Goal: Task Accomplishment & Management: Use online tool/utility

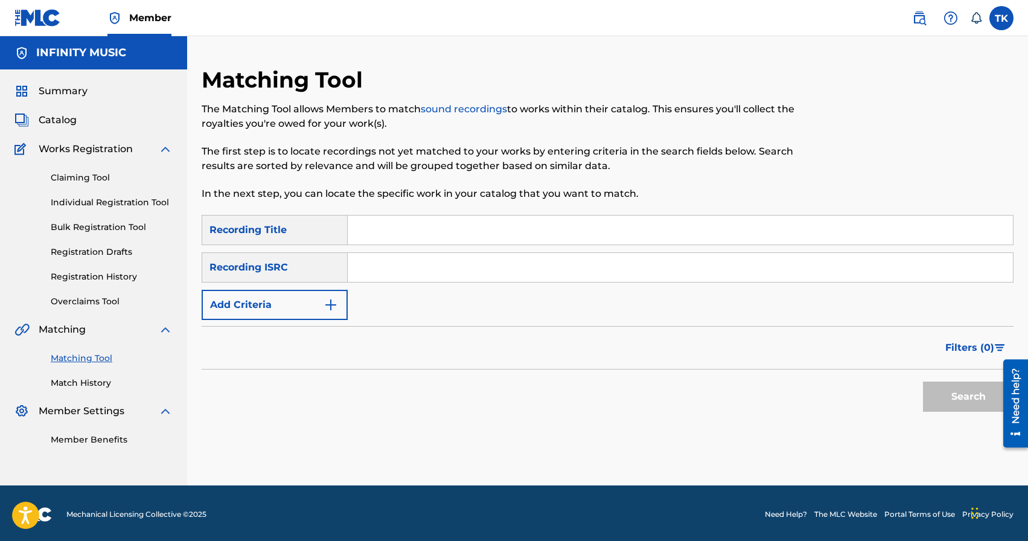
click at [100, 385] on link "Match History" at bounding box center [112, 383] width 122 height 13
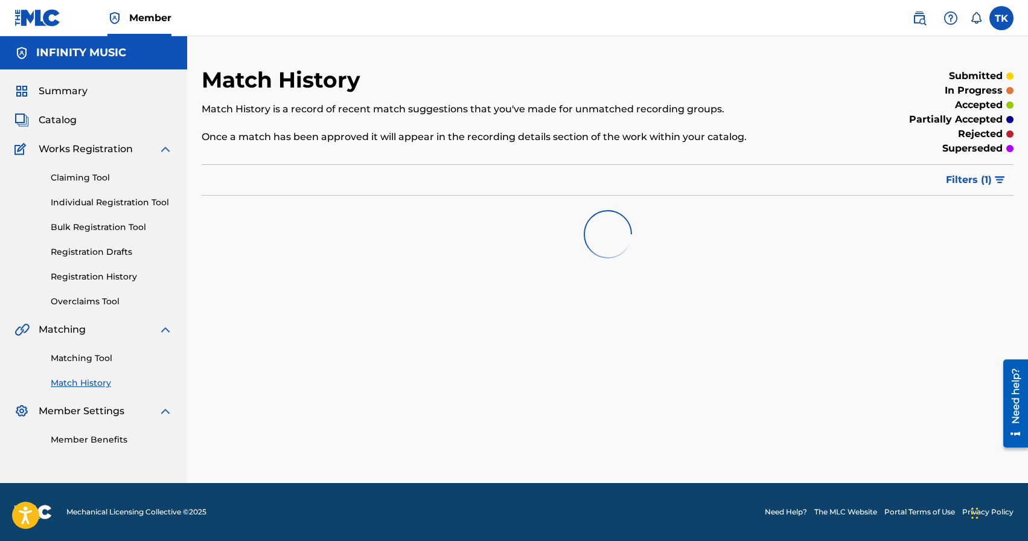
click at [975, 189] on button "Filters ( 1 )" at bounding box center [975, 180] width 75 height 30
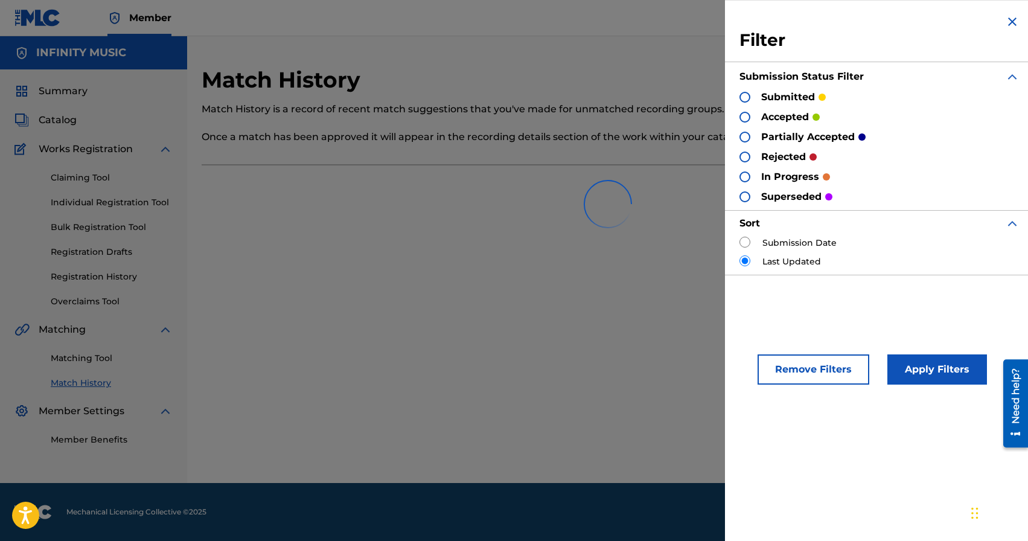
click at [742, 243] on input "radio" at bounding box center [744, 242] width 11 height 11
radio input "true"
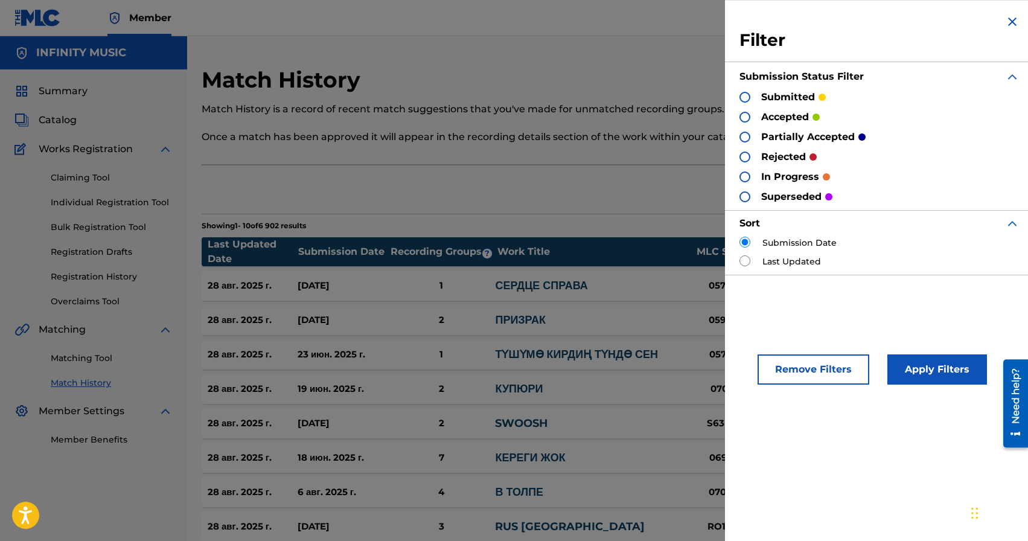
click at [946, 381] on button "Apply Filters" at bounding box center [937, 369] width 100 height 30
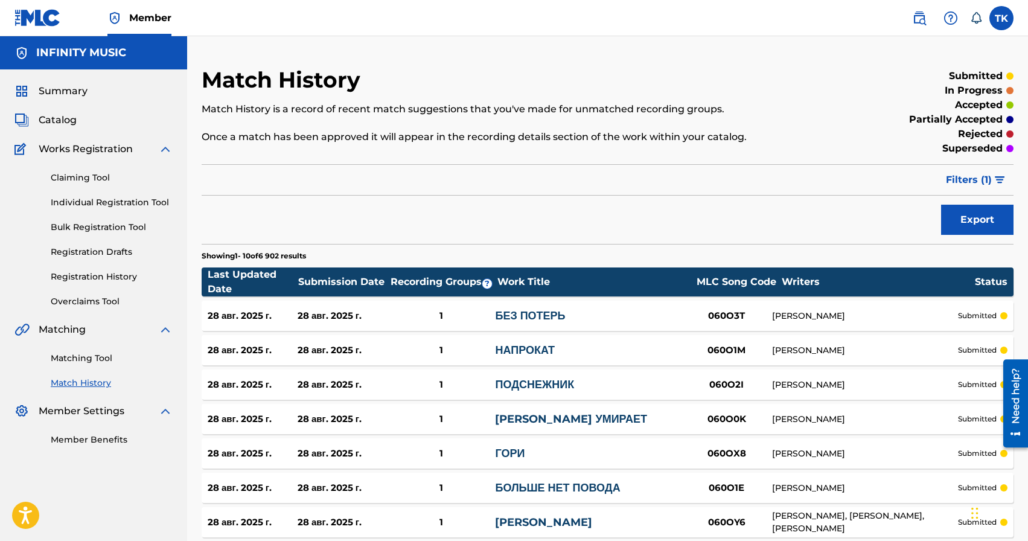
click at [758, 60] on div "Match History Match History is a record of recent match suggestions that you've…" at bounding box center [607, 369] width 841 height 666
click at [77, 360] on link "Matching Tool" at bounding box center [112, 358] width 122 height 13
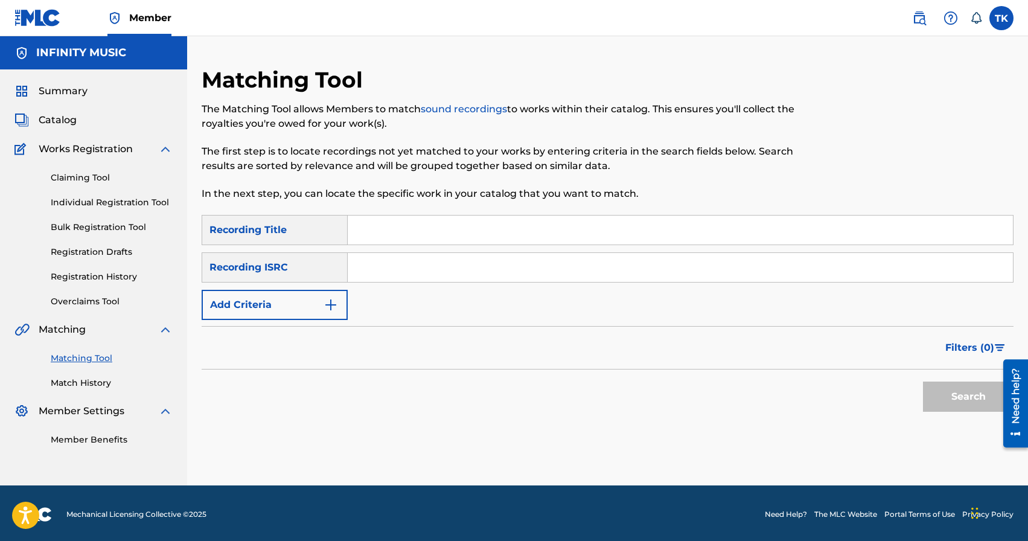
click at [456, 232] on input "Search Form" at bounding box center [680, 229] width 665 height 29
type input "выдыхай"
click at [320, 311] on button "Add Criteria" at bounding box center [275, 305] width 146 height 30
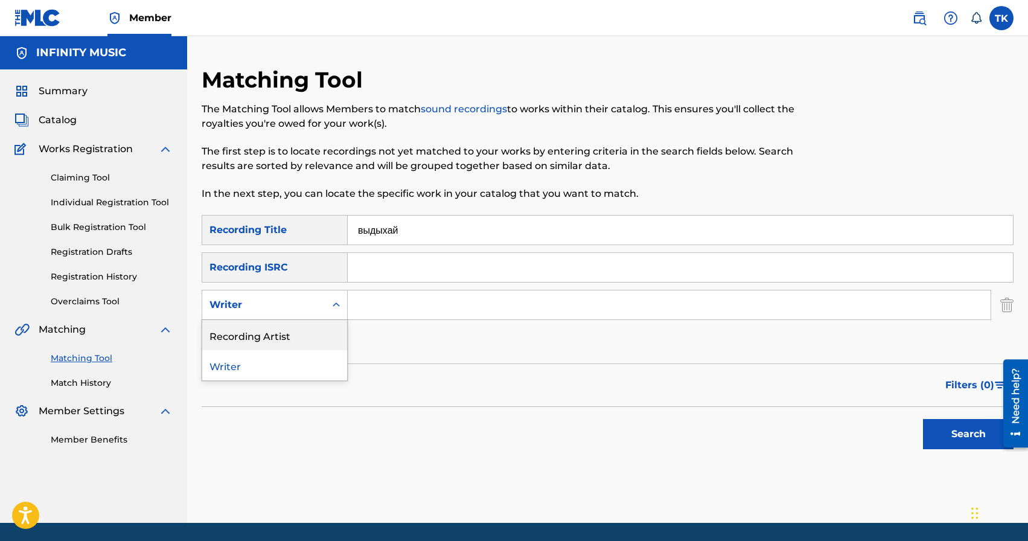
click at [316, 328] on div "Recording Artist" at bounding box center [274, 335] width 145 height 30
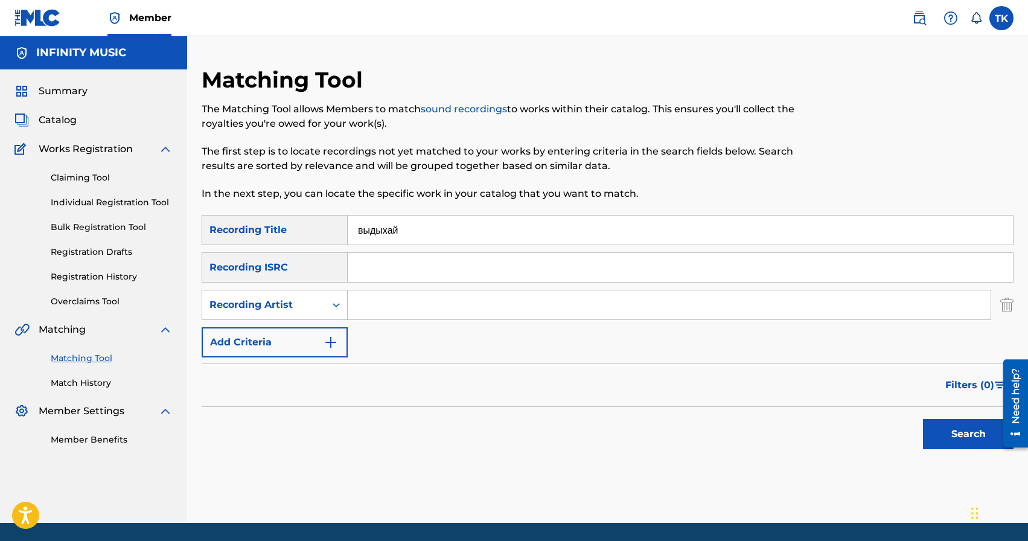
click at [373, 313] on input "Search Form" at bounding box center [669, 304] width 643 height 29
type input "Brand die"
click at [954, 444] on button "Search" at bounding box center [968, 434] width 91 height 30
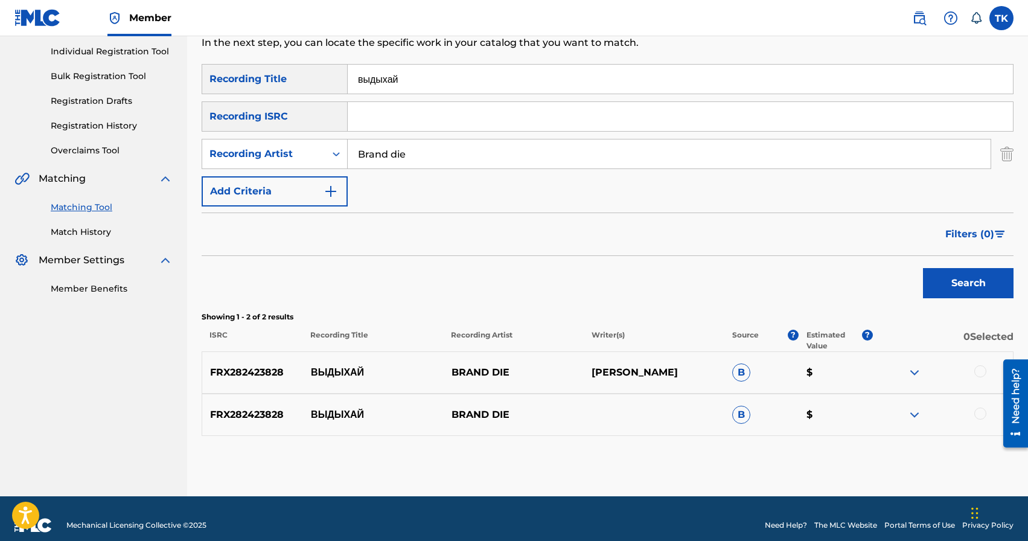
scroll to position [164, 0]
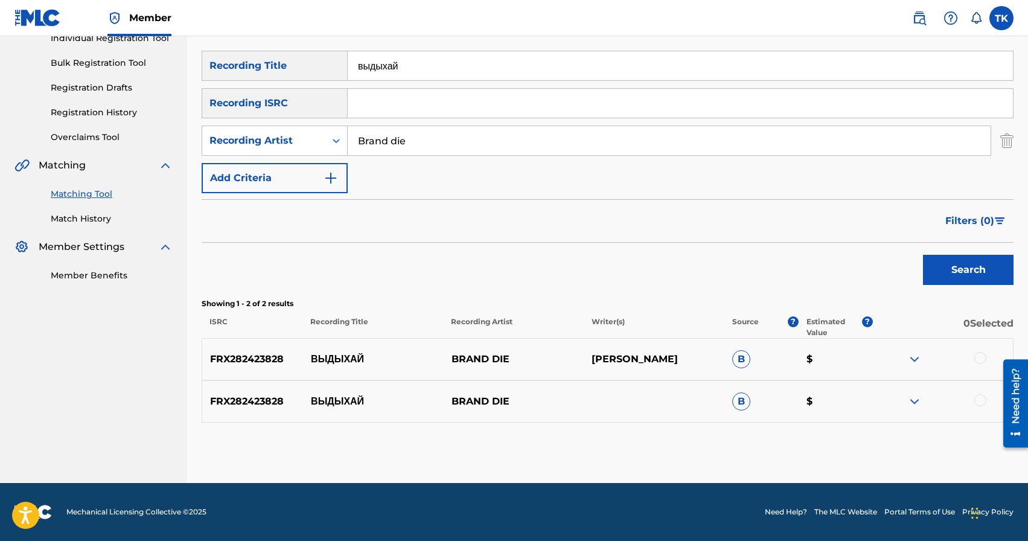
click at [979, 354] on div at bounding box center [980, 358] width 12 height 12
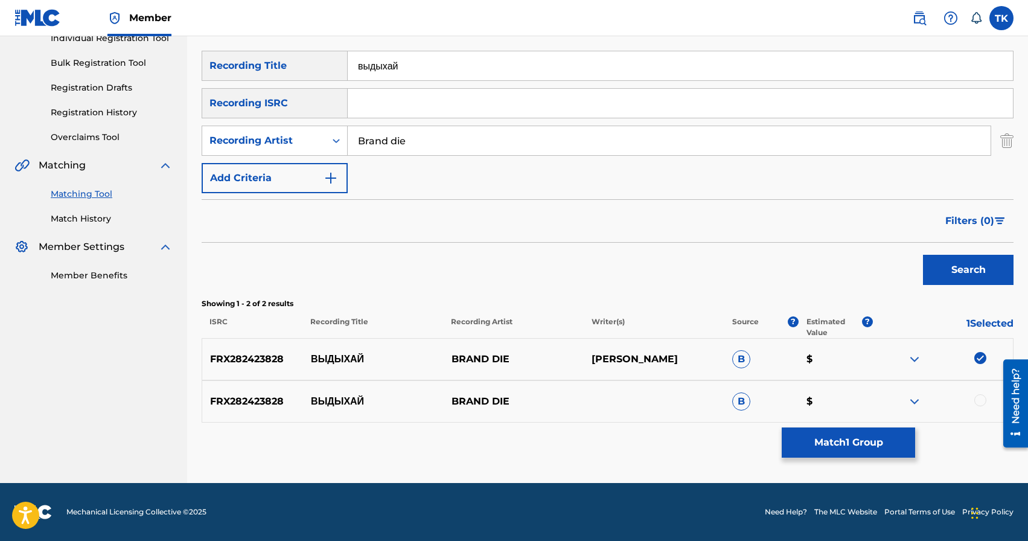
click at [979, 395] on div at bounding box center [980, 400] width 12 height 12
click at [865, 449] on button "Match 2 Groups" at bounding box center [847, 442] width 133 height 30
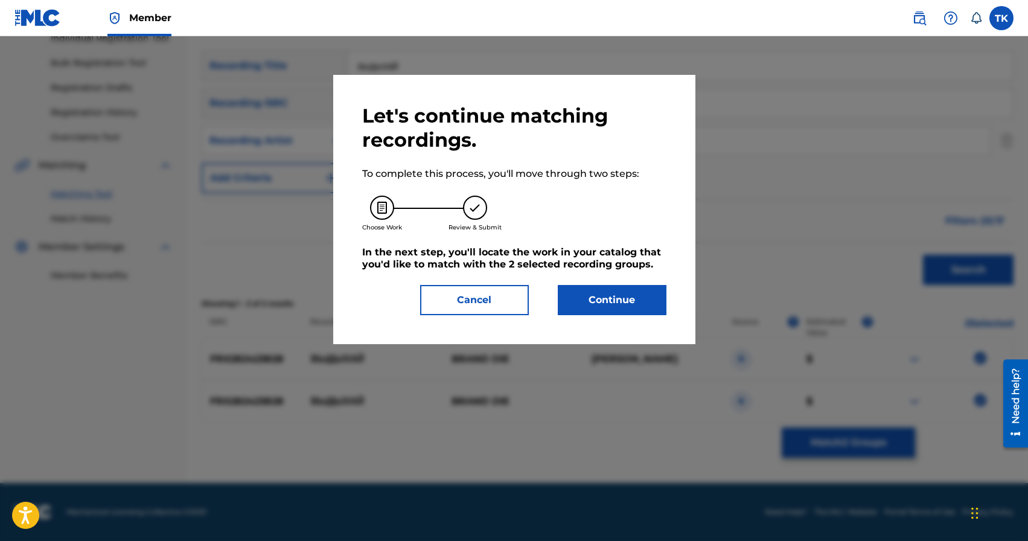
click at [619, 280] on div "Let's continue matching recordings. To complete this process, you'll move throu…" at bounding box center [514, 209] width 304 height 211
click at [620, 288] on button "Continue" at bounding box center [612, 300] width 109 height 30
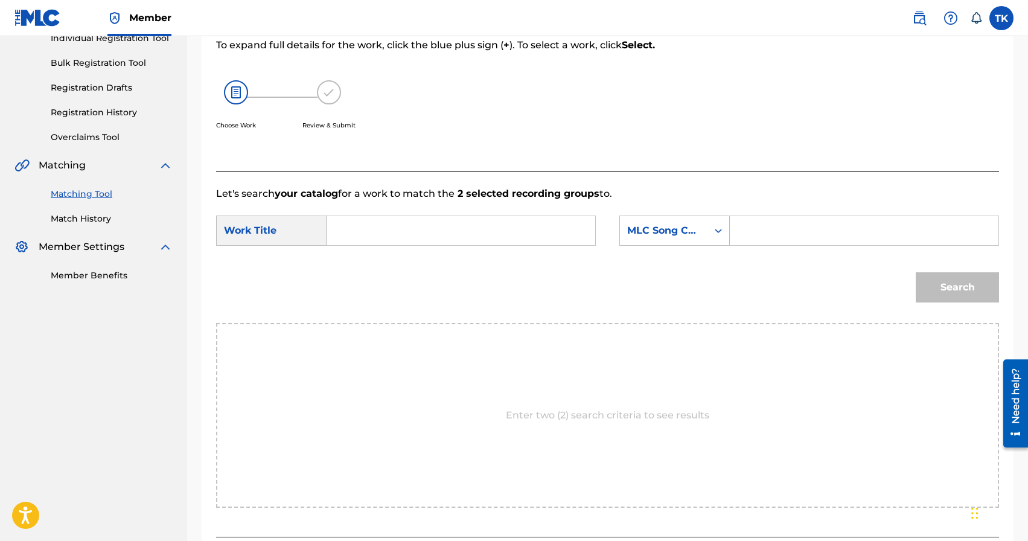
click at [517, 243] on input "Search Form" at bounding box center [461, 230] width 248 height 29
type input "d"
click at [392, 262] on span "ай" at bounding box center [386, 257] width 11 height 11
type input "выдыхай"
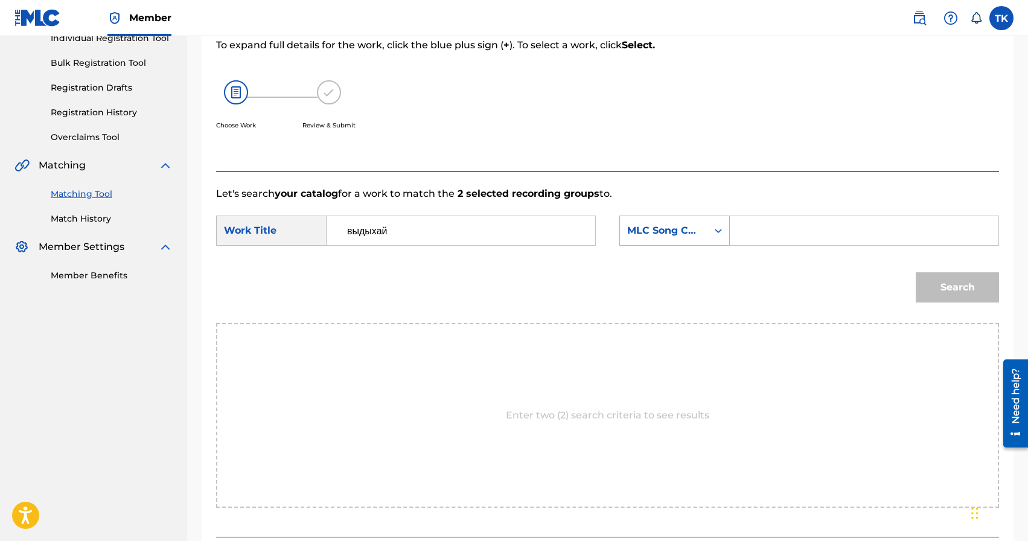
click at [673, 241] on div "MLC Song Code" at bounding box center [663, 230] width 87 height 23
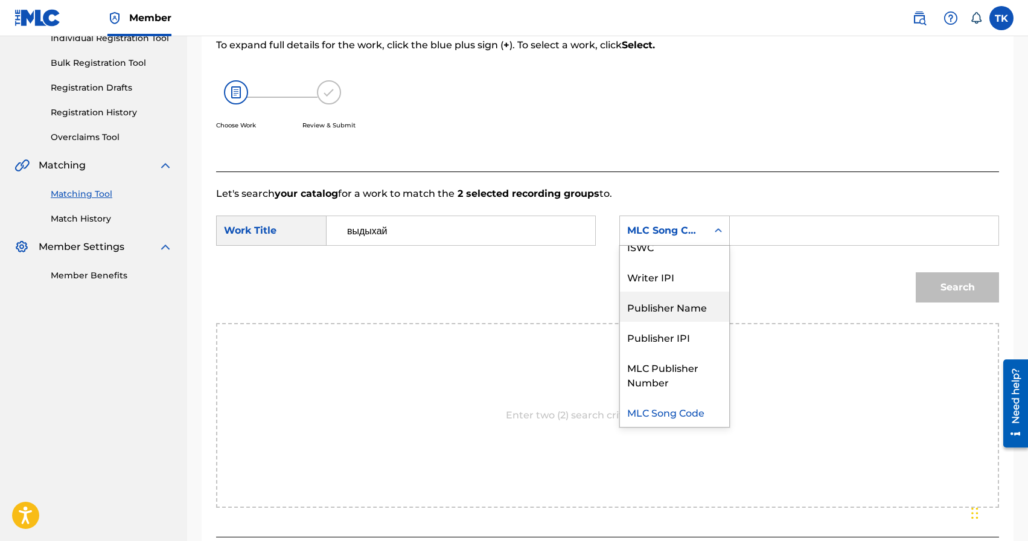
click at [660, 303] on div "Publisher Name" at bounding box center [674, 306] width 109 height 30
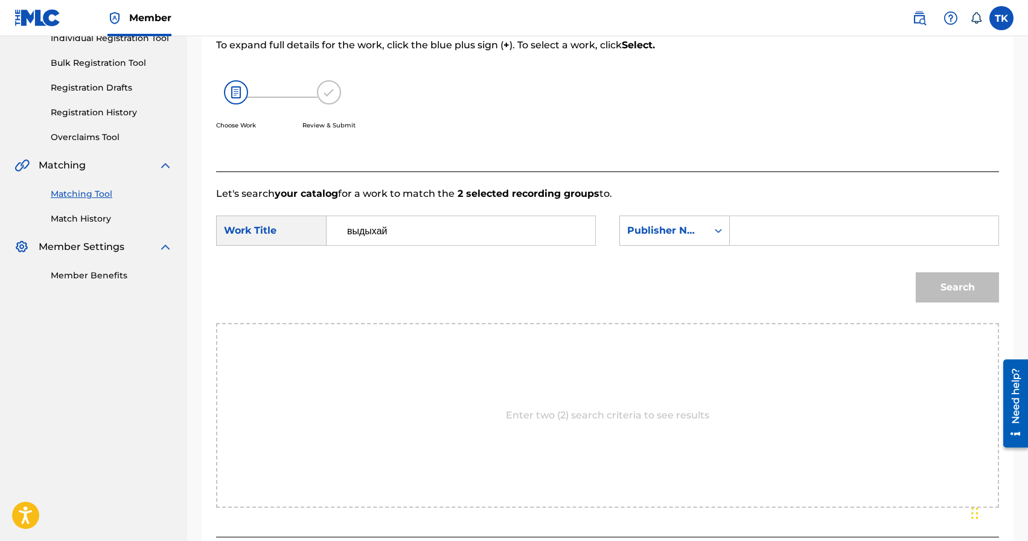
click at [781, 232] on input "Search Form" at bounding box center [864, 230] width 248 height 29
type input "INFINITY MUSIC"
click at [948, 286] on button "Search" at bounding box center [956, 287] width 83 height 30
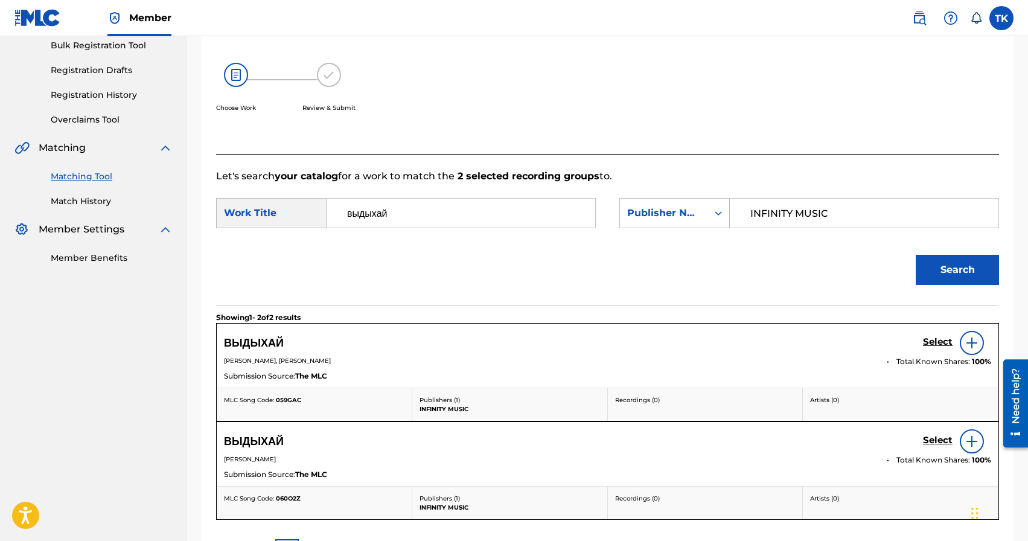
scroll to position [184, 0]
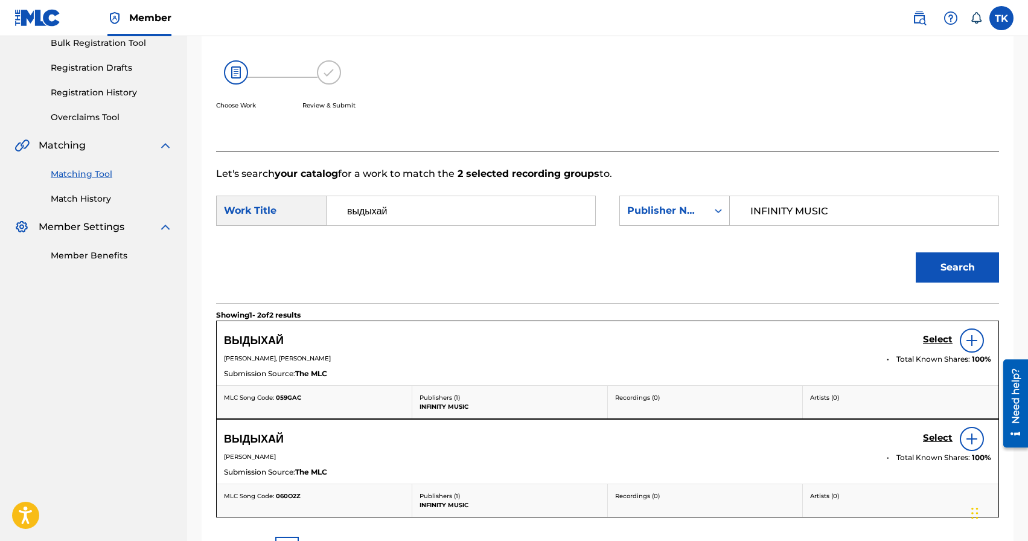
click at [928, 345] on h5 "Select" at bounding box center [938, 339] width 30 height 11
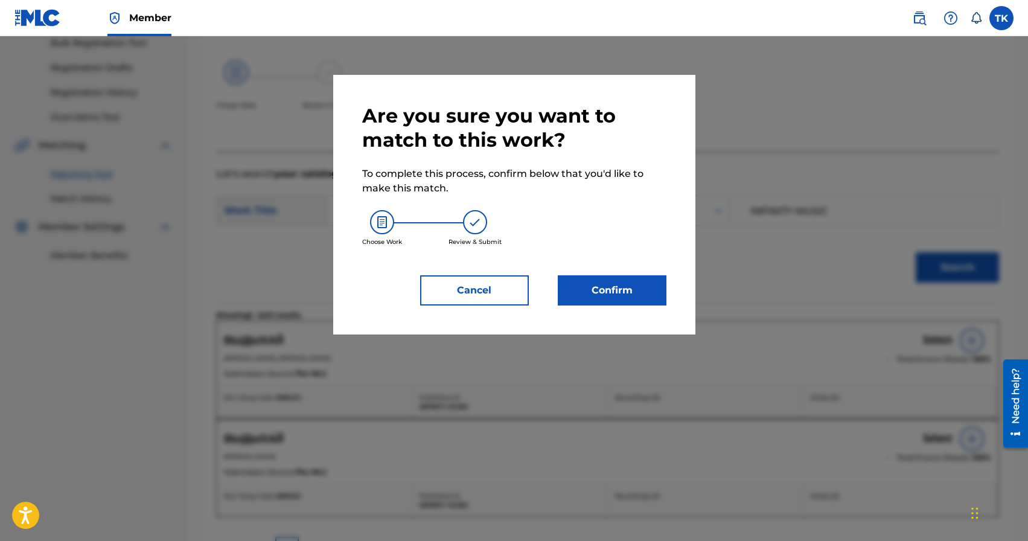
click at [630, 292] on button "Confirm" at bounding box center [612, 290] width 109 height 30
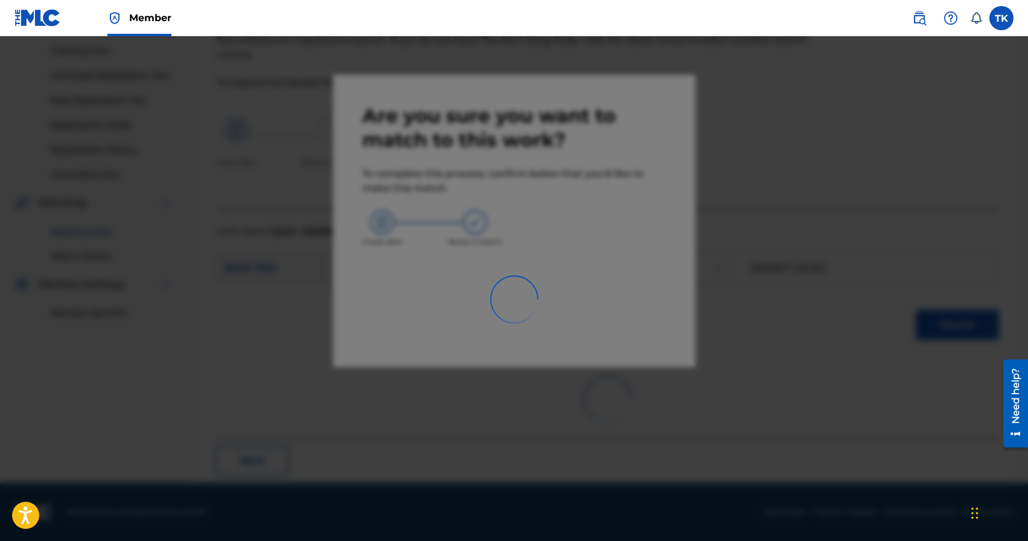
scroll to position [36, 0]
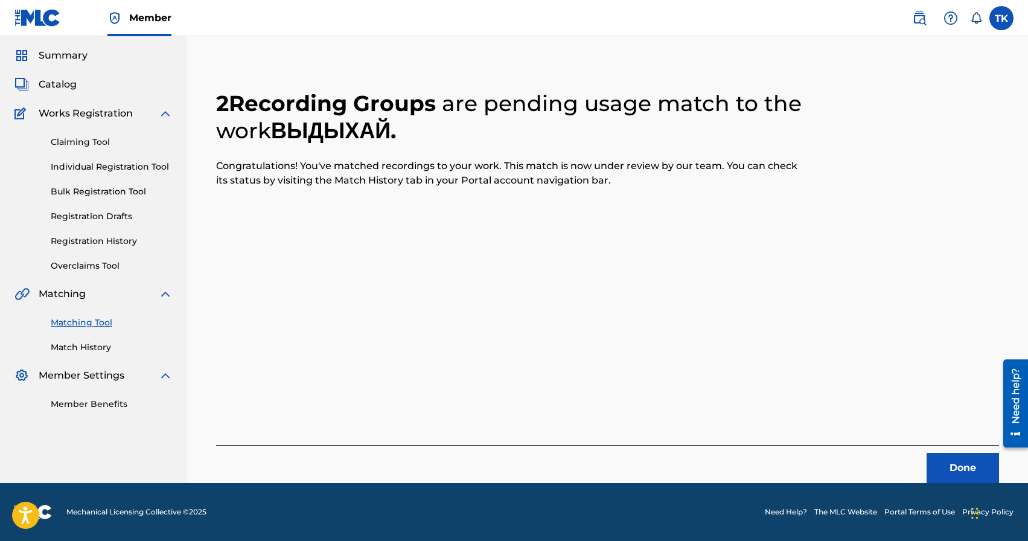
click at [953, 462] on button "Done" at bounding box center [962, 468] width 72 height 30
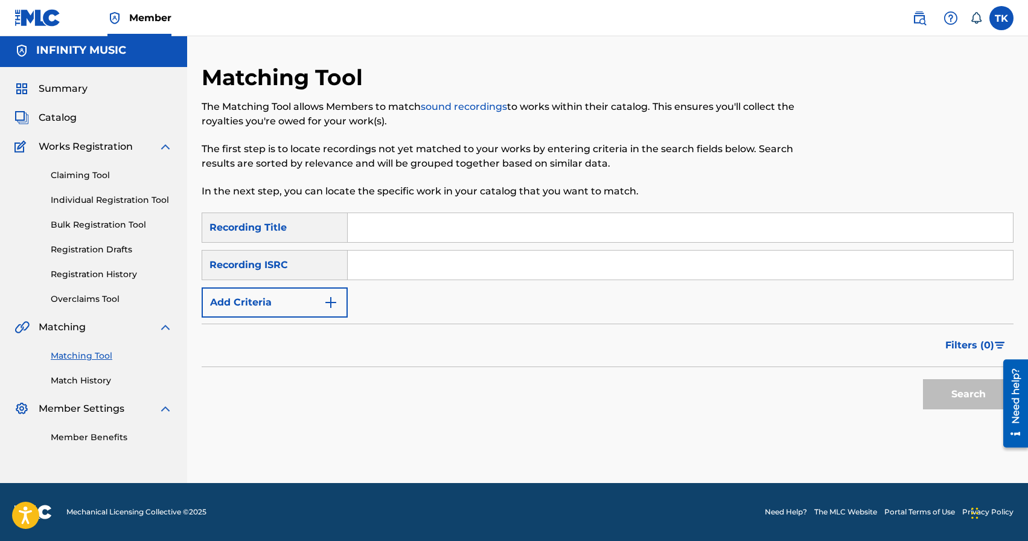
scroll to position [0, 0]
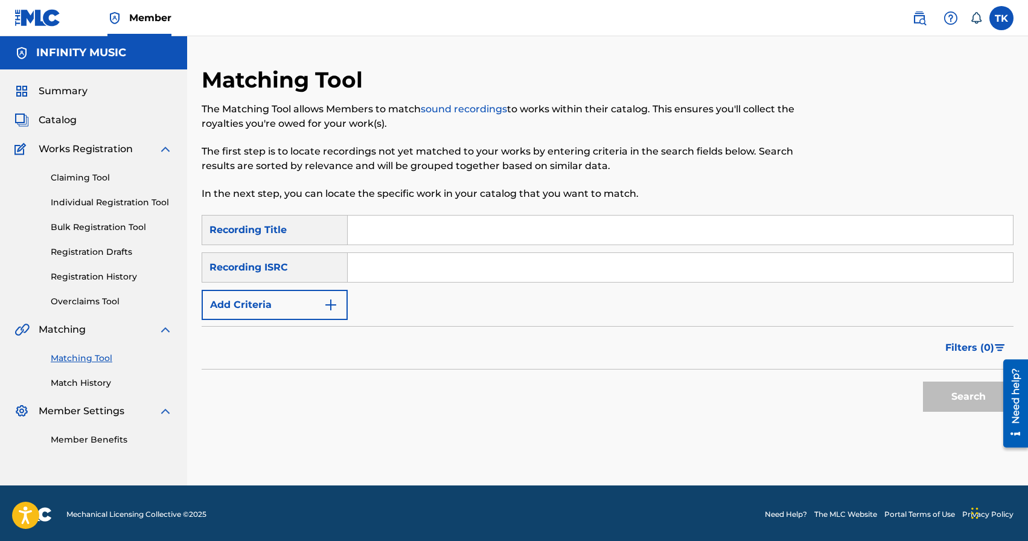
click at [102, 378] on link "Match History" at bounding box center [112, 383] width 122 height 13
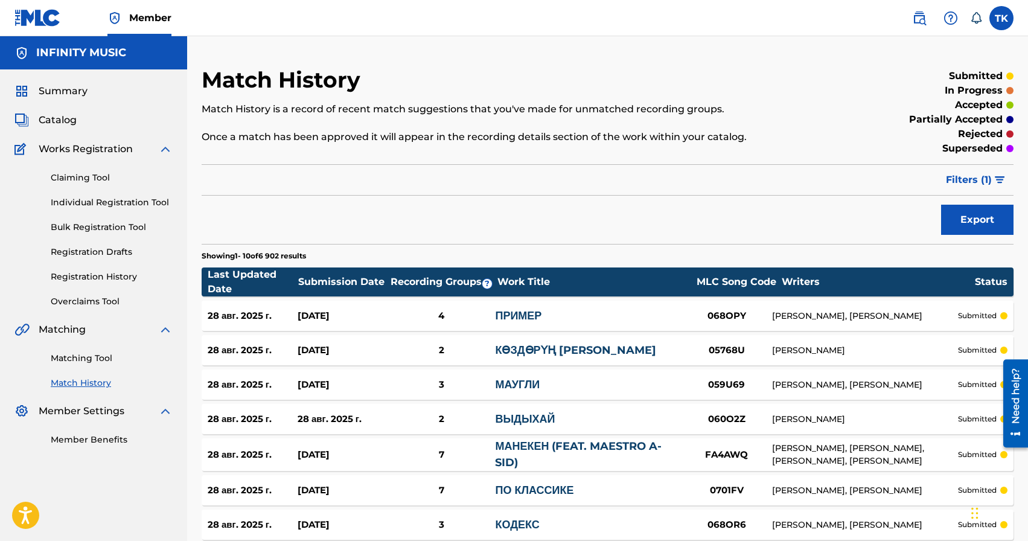
scroll to position [222, 0]
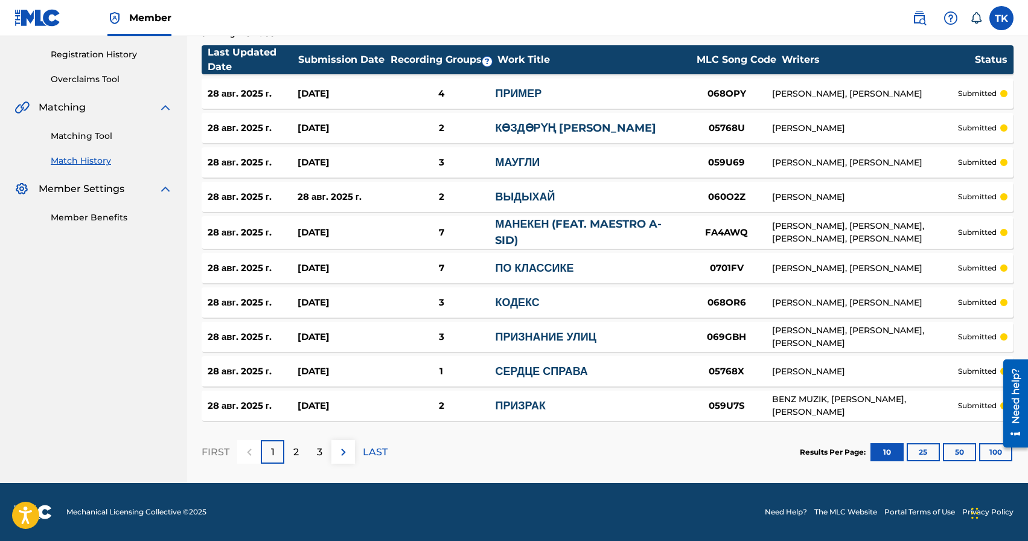
click at [922, 450] on button "25" at bounding box center [922, 452] width 33 height 18
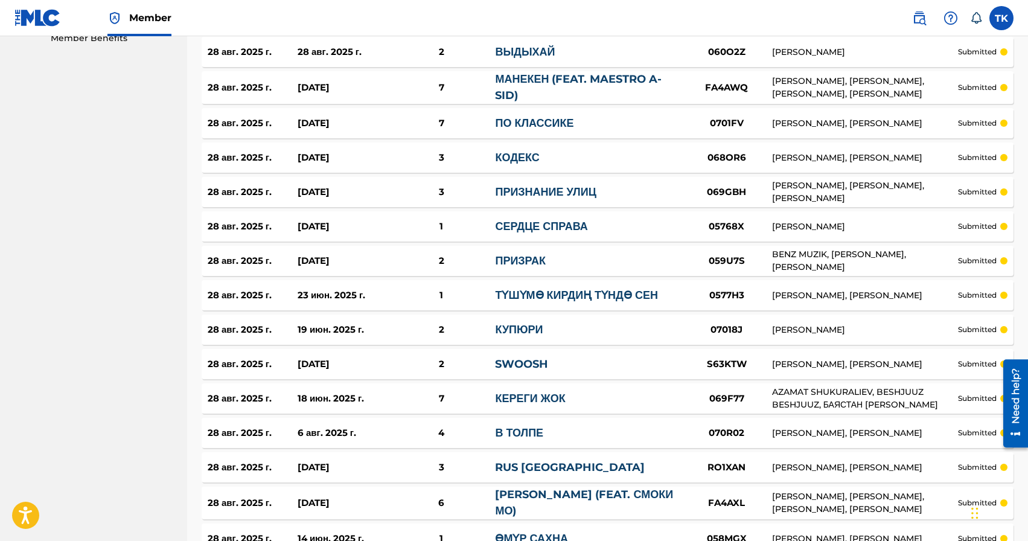
scroll to position [738, 0]
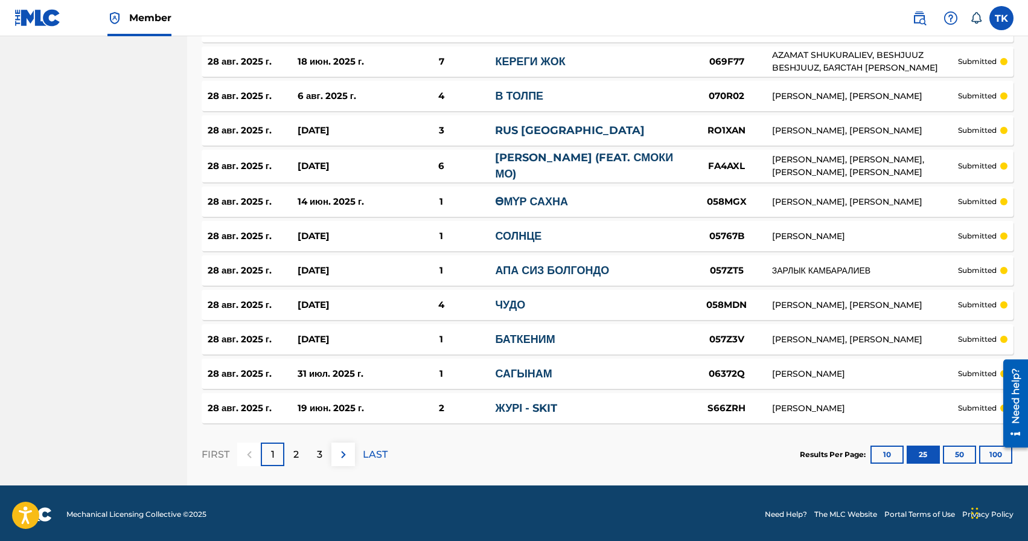
click at [323, 453] on div "3" at bounding box center [320, 454] width 24 height 24
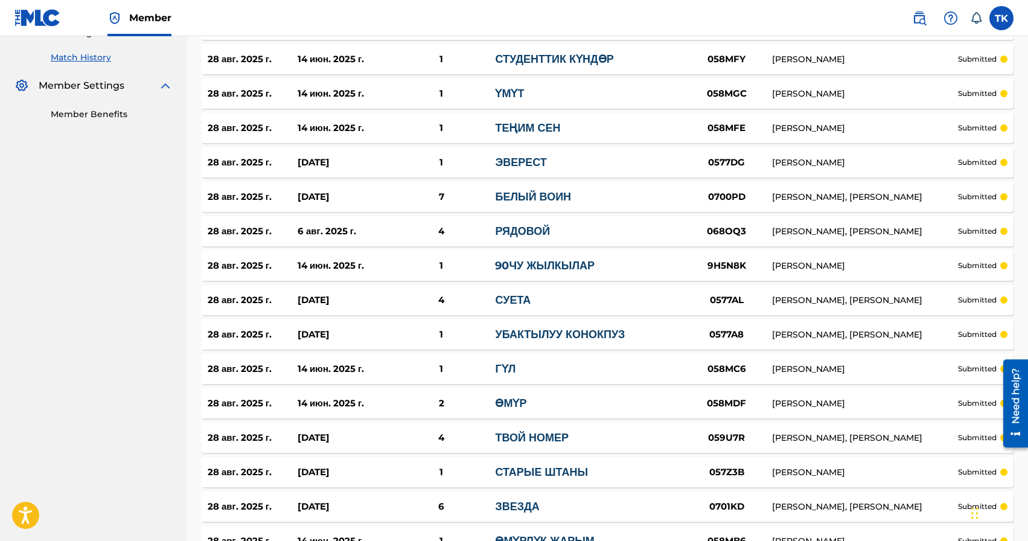
scroll to position [0, 0]
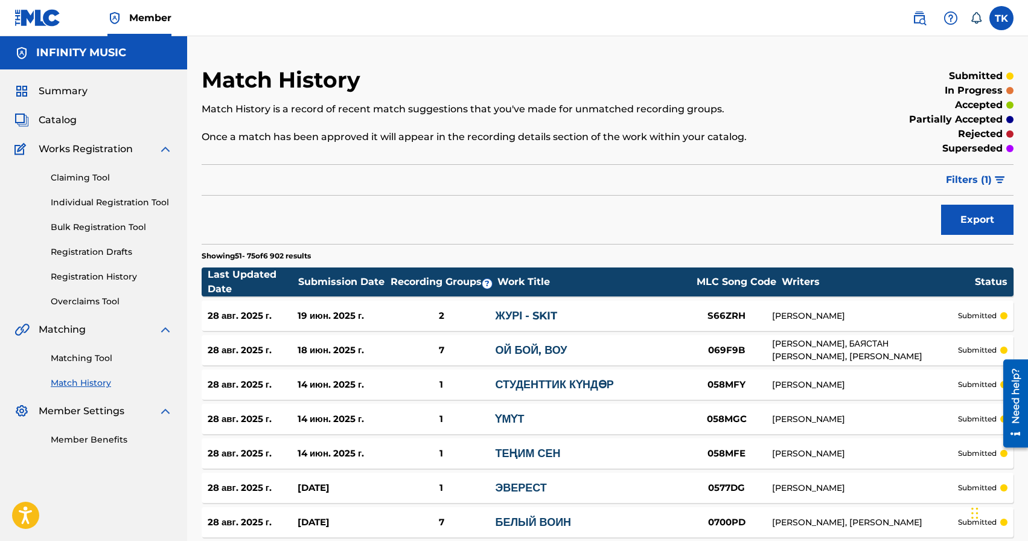
click at [955, 171] on button "Filters ( 1 )" at bounding box center [975, 180] width 75 height 30
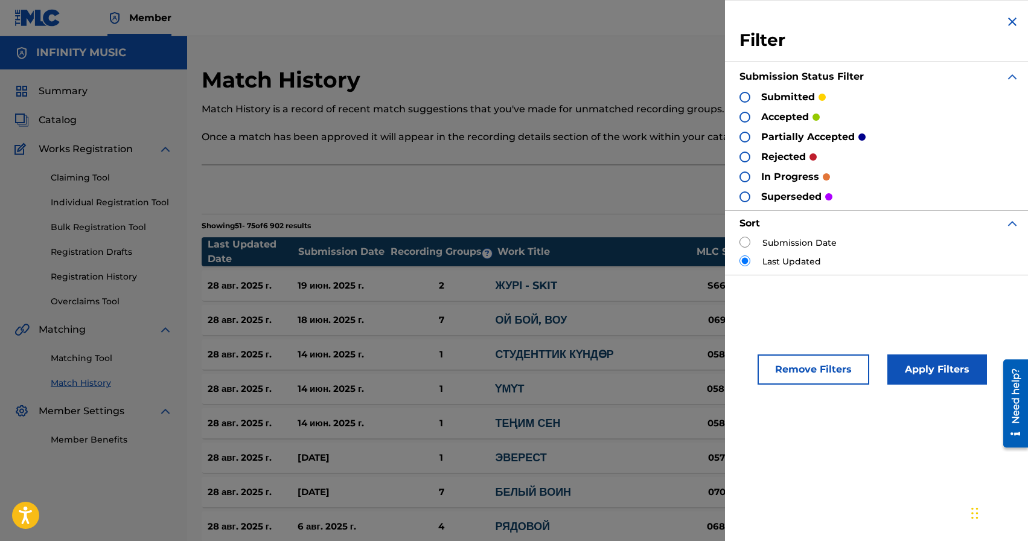
click at [744, 243] on input "radio" at bounding box center [744, 242] width 11 height 11
radio input "true"
click at [931, 361] on button "Apply Filters" at bounding box center [937, 369] width 100 height 30
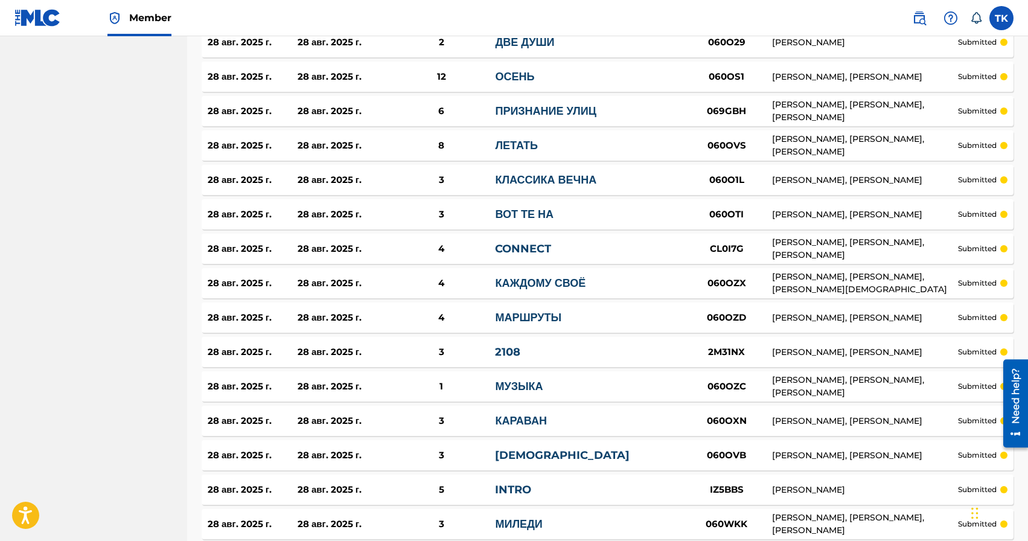
scroll to position [740, 0]
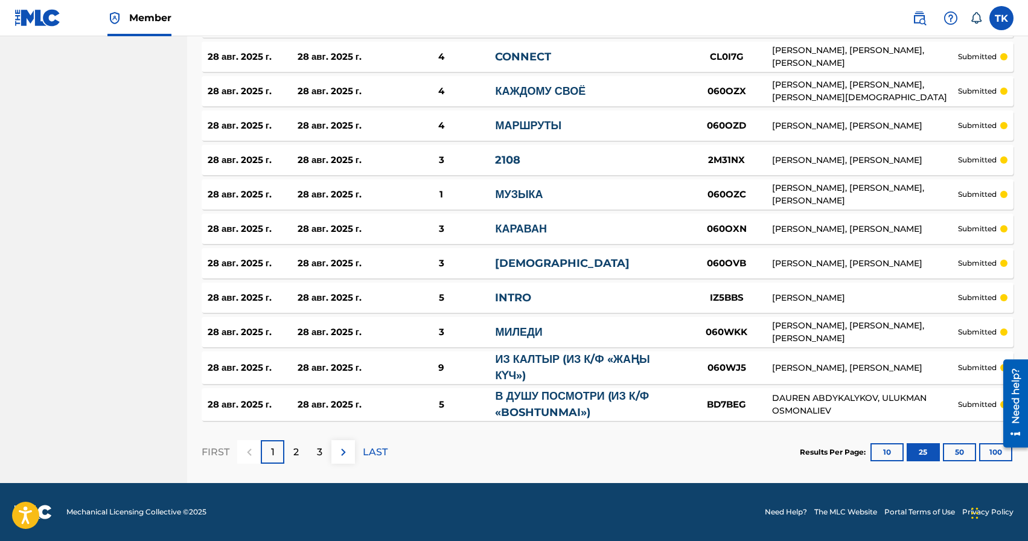
click at [322, 451] on div "3" at bounding box center [320, 452] width 24 height 24
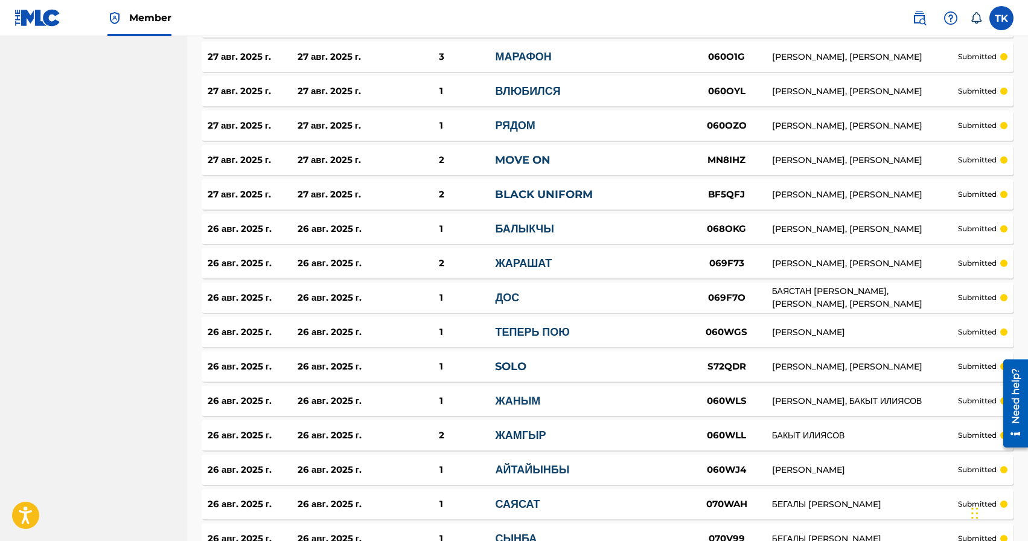
scroll to position [738, 0]
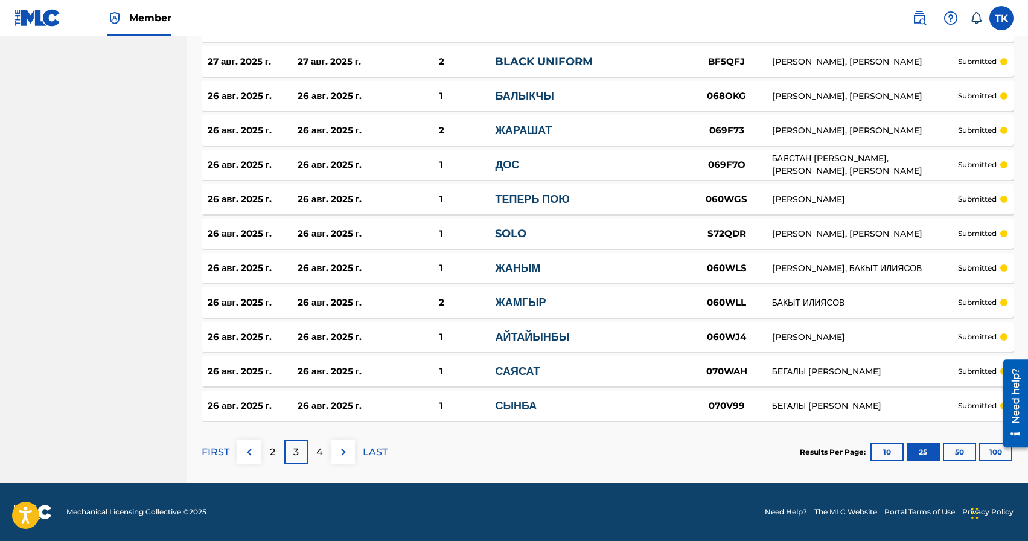
click at [956, 448] on button "50" at bounding box center [959, 452] width 33 height 18
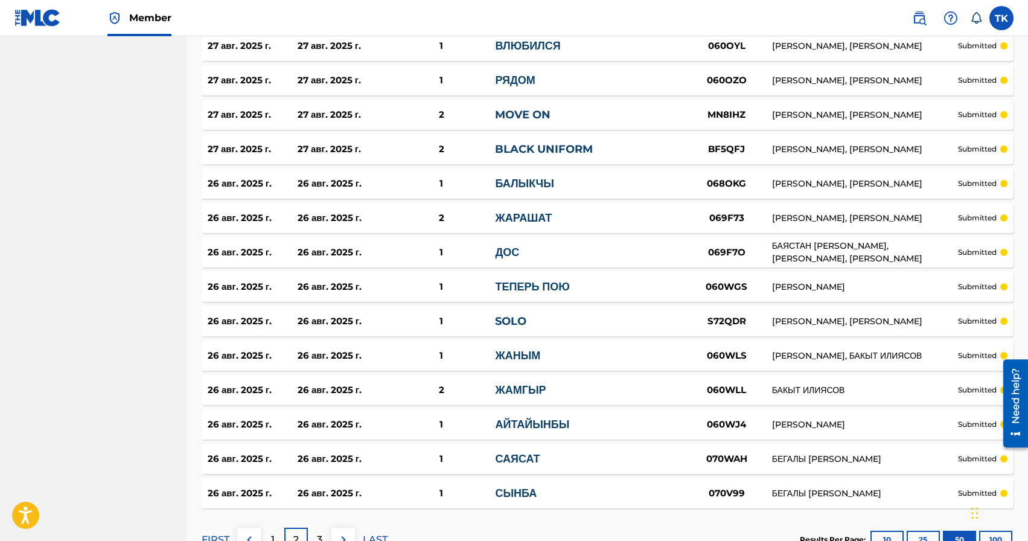
scroll to position [1603, 0]
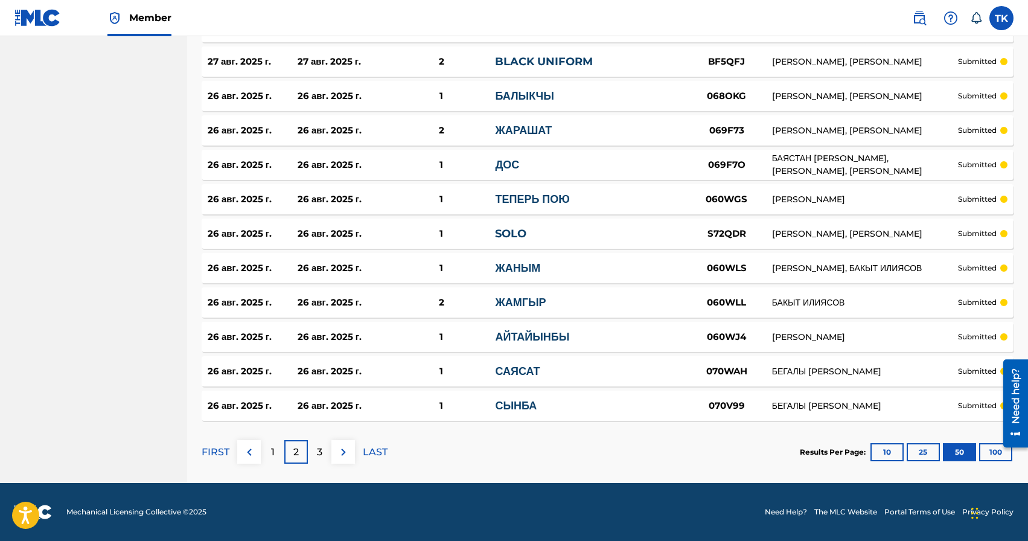
click at [275, 451] on div "1" at bounding box center [273, 452] width 24 height 24
click at [883, 449] on button "10" at bounding box center [886, 452] width 33 height 18
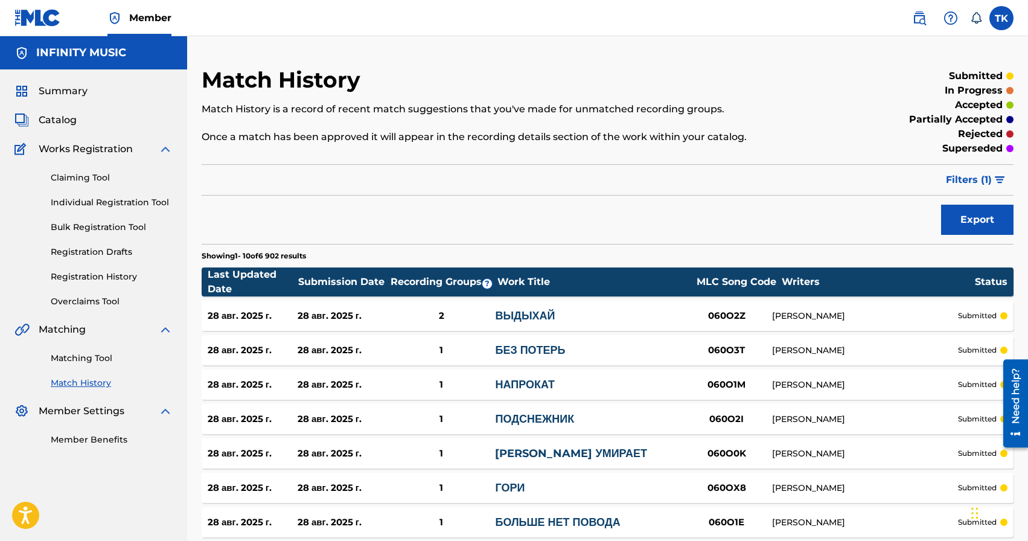
click at [99, 360] on link "Matching Tool" at bounding box center [112, 358] width 122 height 13
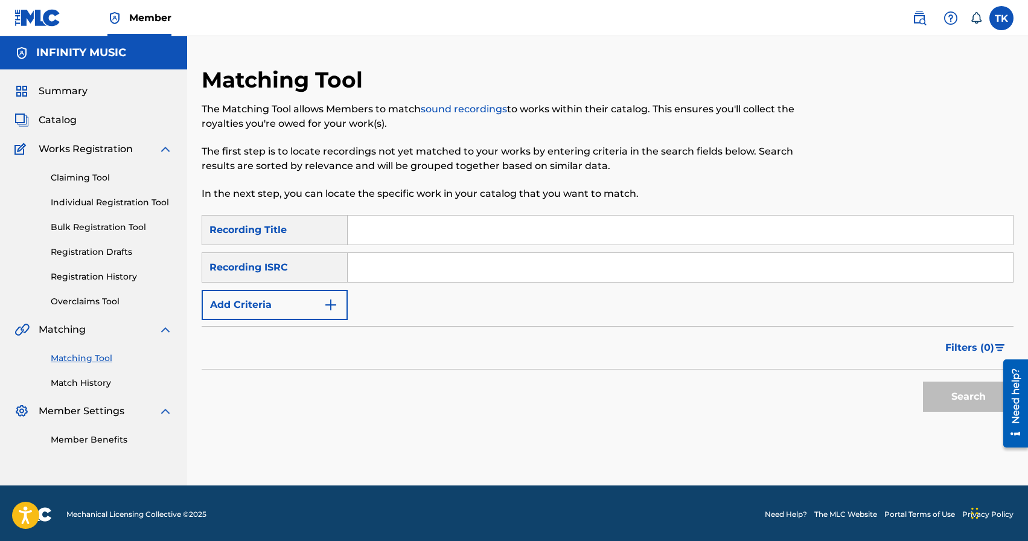
click at [452, 232] on input "Search Form" at bounding box center [680, 229] width 665 height 29
type input "по краю"
click at [308, 301] on button "Add Criteria" at bounding box center [275, 305] width 146 height 30
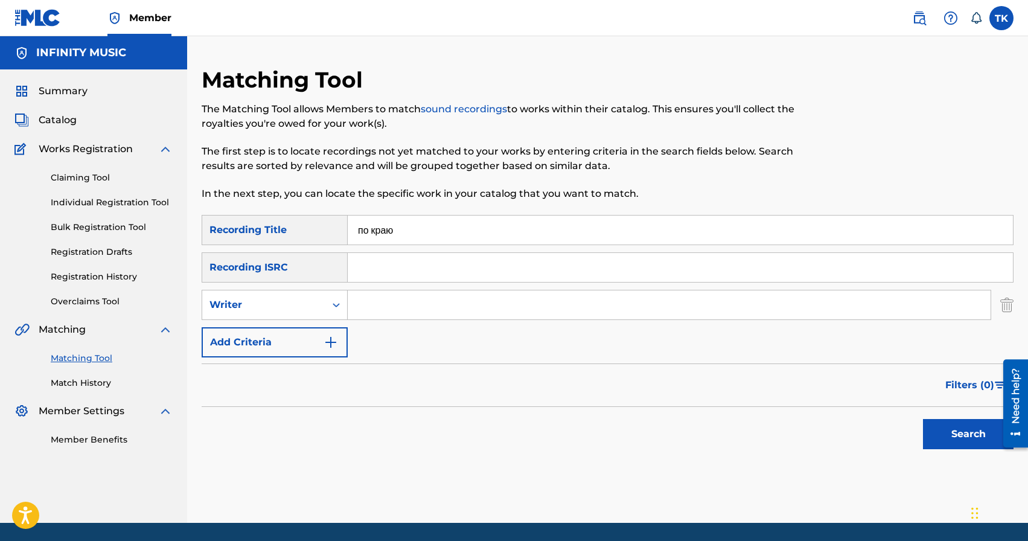
click at [308, 301] on div "Writer" at bounding box center [263, 304] width 109 height 14
click at [308, 329] on div "Recording Artist" at bounding box center [274, 335] width 145 height 30
click at [395, 305] on input "Search Form" at bounding box center [669, 304] width 643 height 29
type input "Brand die"
click at [964, 430] on button "Search" at bounding box center [968, 434] width 91 height 30
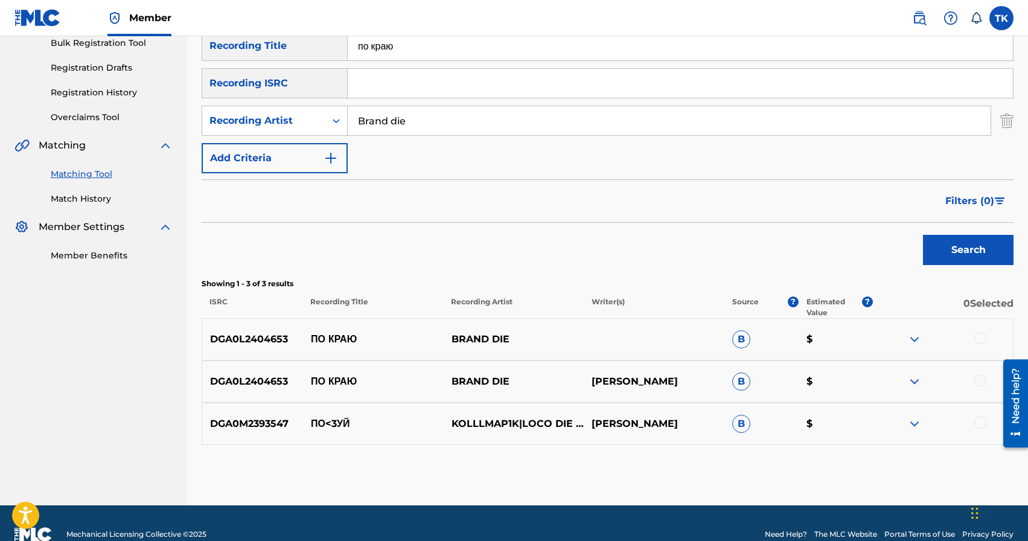
scroll to position [206, 0]
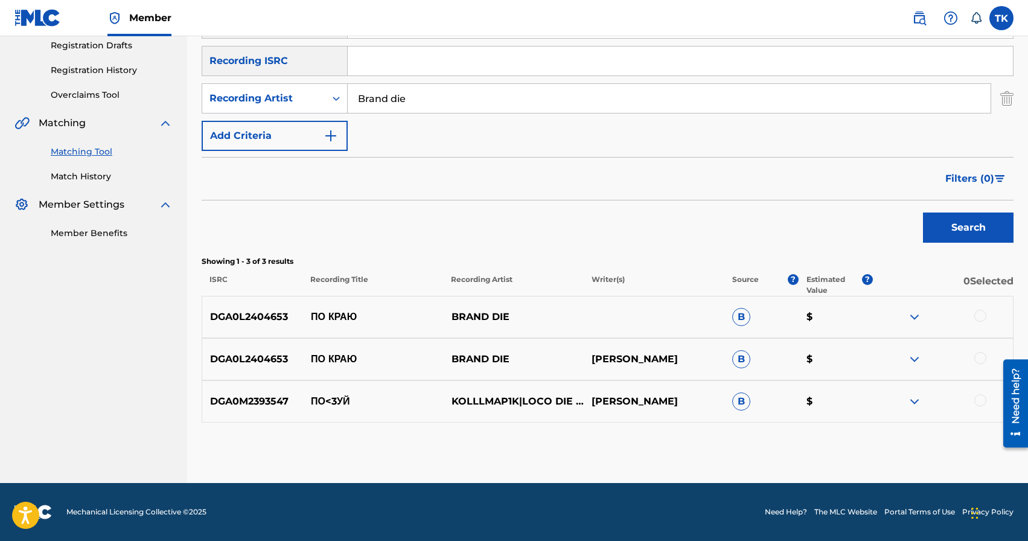
click at [979, 357] on div at bounding box center [980, 358] width 12 height 12
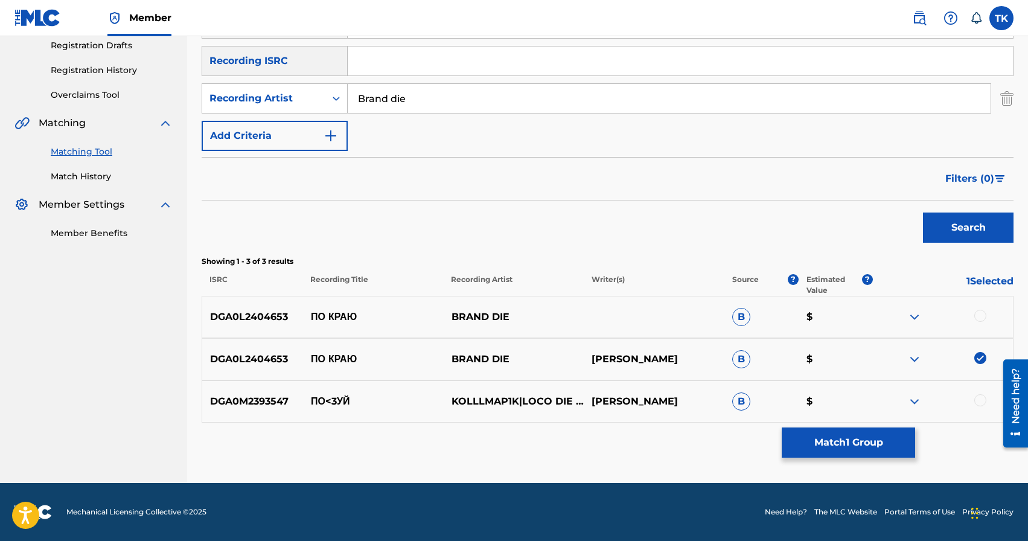
click at [980, 319] on div at bounding box center [980, 316] width 12 height 12
click at [871, 435] on button "Match 2 Groups" at bounding box center [847, 442] width 133 height 30
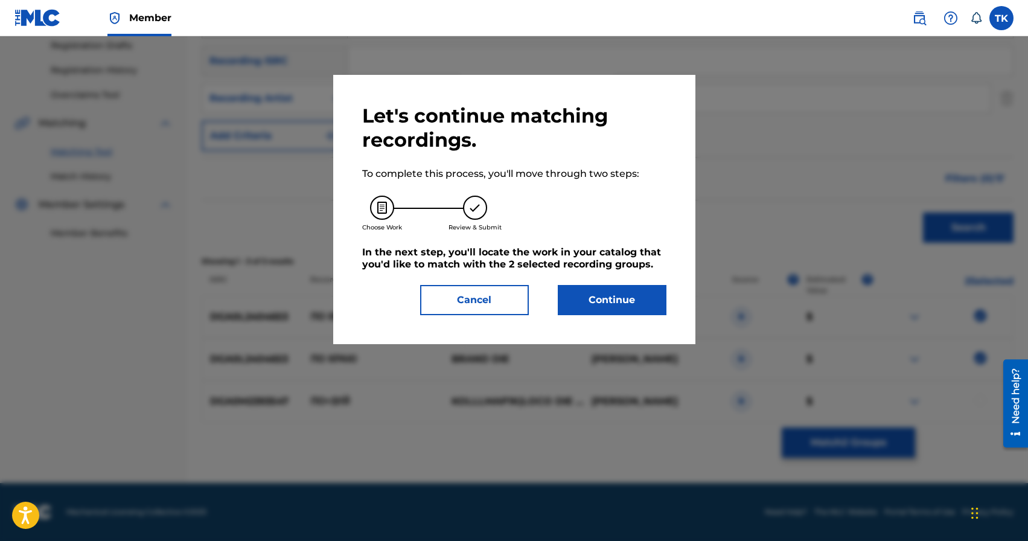
click at [605, 289] on button "Continue" at bounding box center [612, 300] width 109 height 30
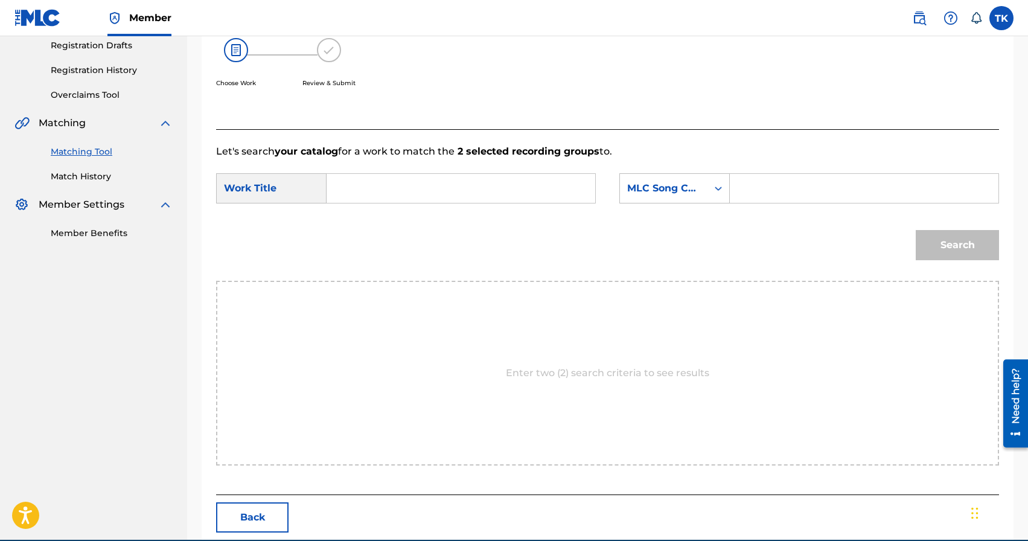
click at [456, 180] on input "Search Form" at bounding box center [461, 188] width 248 height 29
type input "g"
type input "по краю"
click at [384, 214] on strong "краю" at bounding box center [373, 214] width 24 height 11
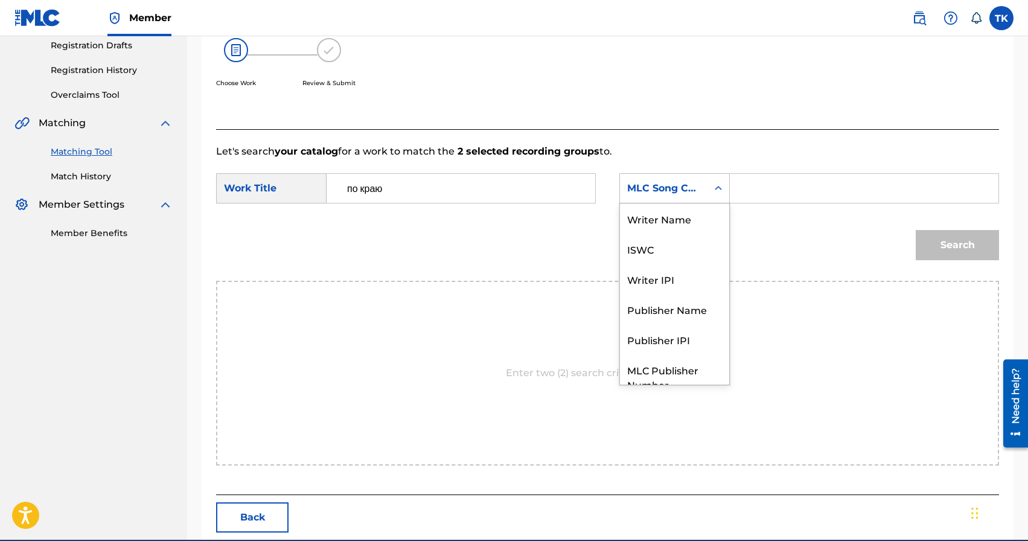
click at [679, 191] on div "MLC Song Code" at bounding box center [663, 188] width 73 height 14
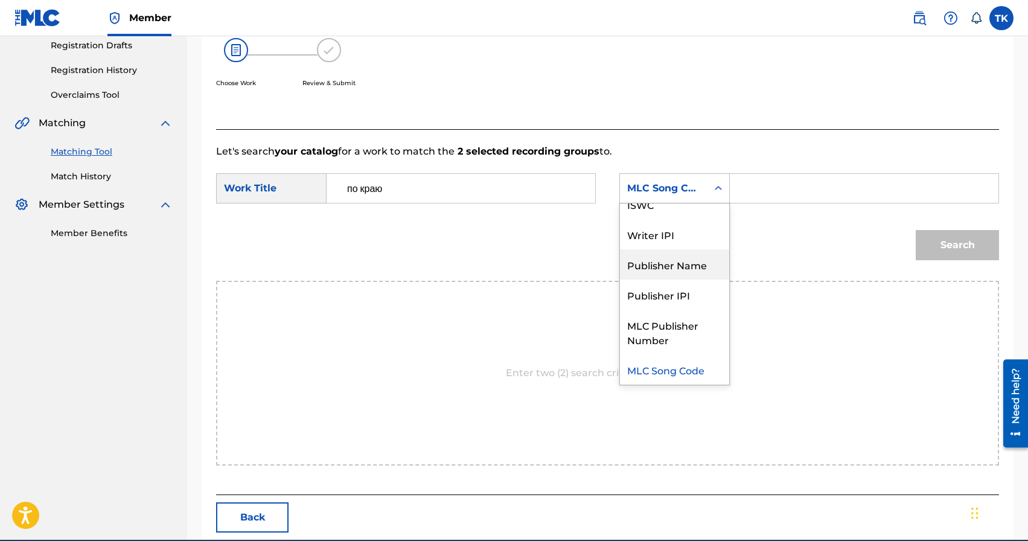
click at [666, 265] on div "Publisher Name" at bounding box center [674, 264] width 109 height 30
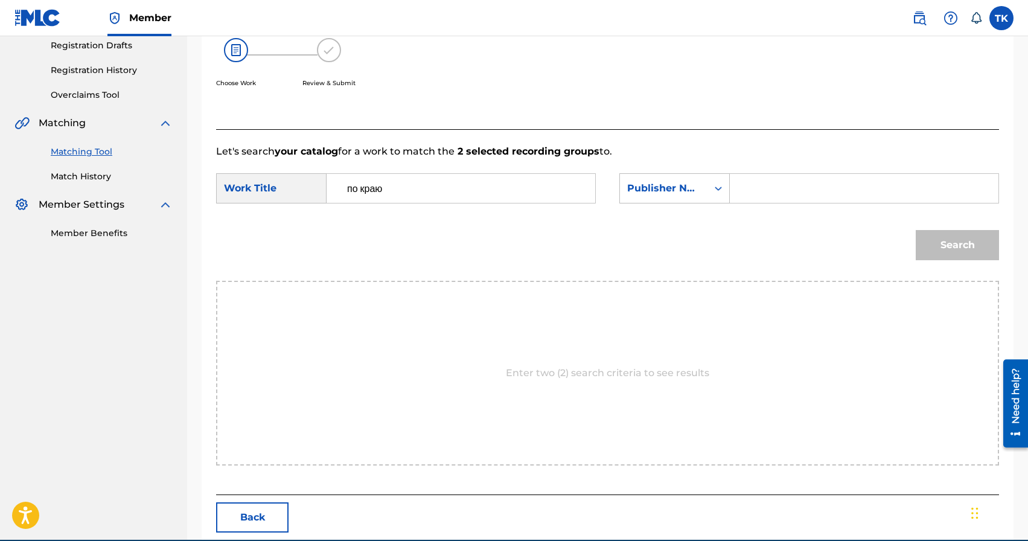
click at [761, 195] on input "Search Form" at bounding box center [864, 188] width 248 height 29
type input "INFINITY MUSIC"
click at [940, 246] on button "Search" at bounding box center [956, 245] width 83 height 30
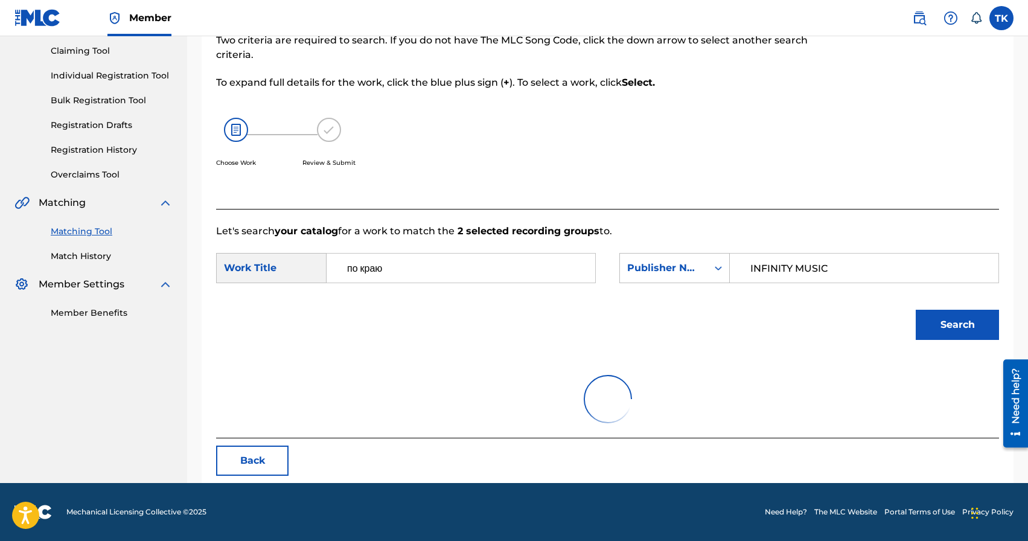
scroll to position [206, 0]
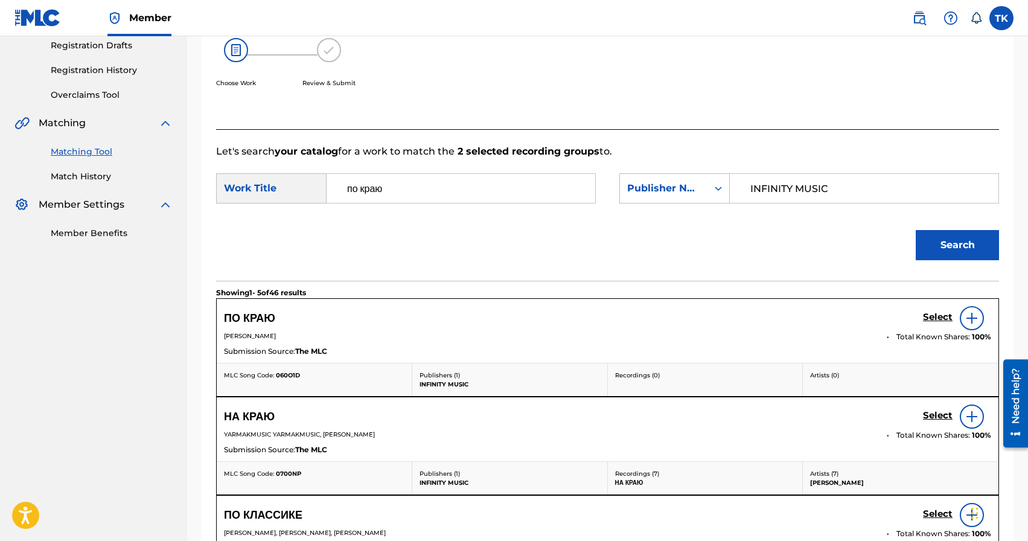
click at [931, 317] on h5 "Select" at bounding box center [938, 316] width 30 height 11
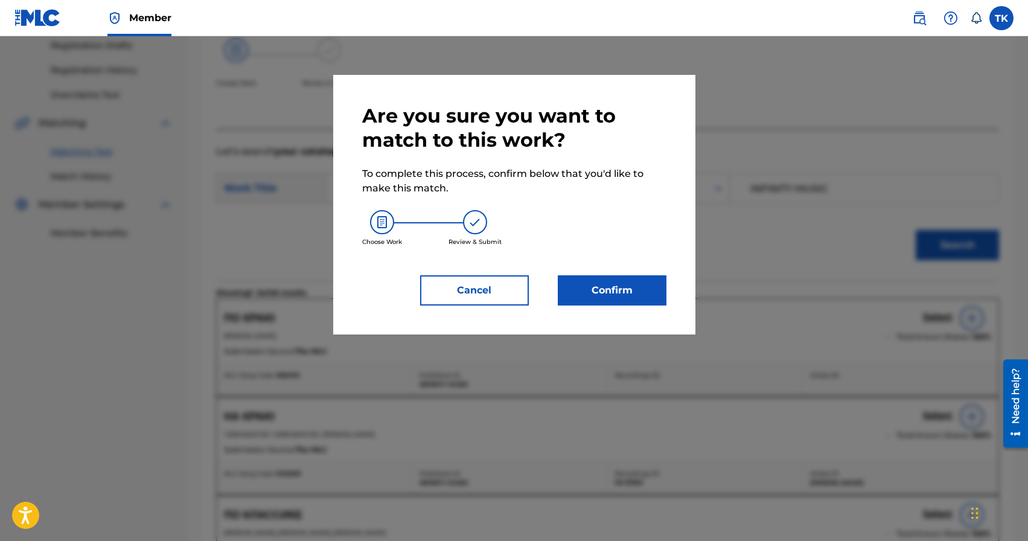
click at [619, 299] on button "Confirm" at bounding box center [612, 290] width 109 height 30
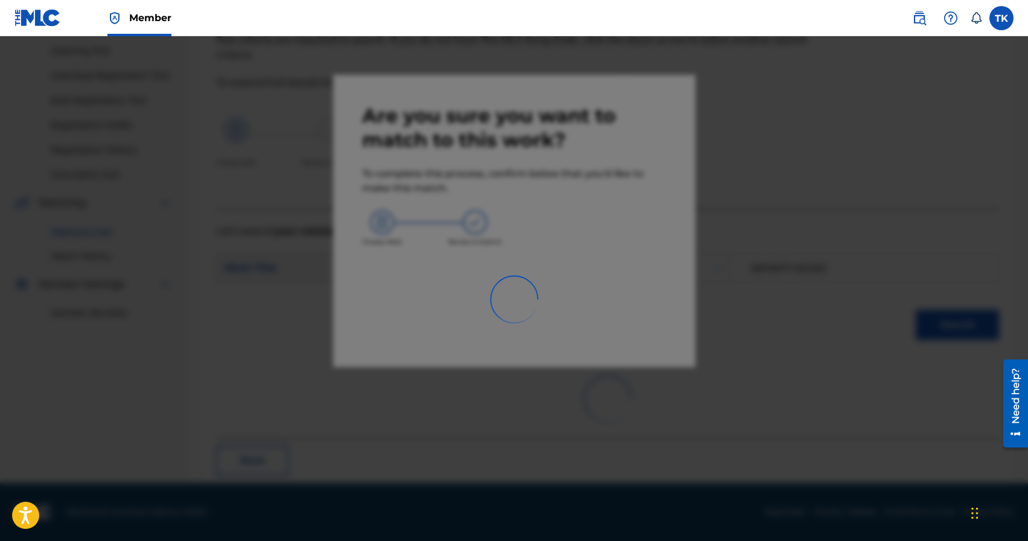
scroll to position [36, 0]
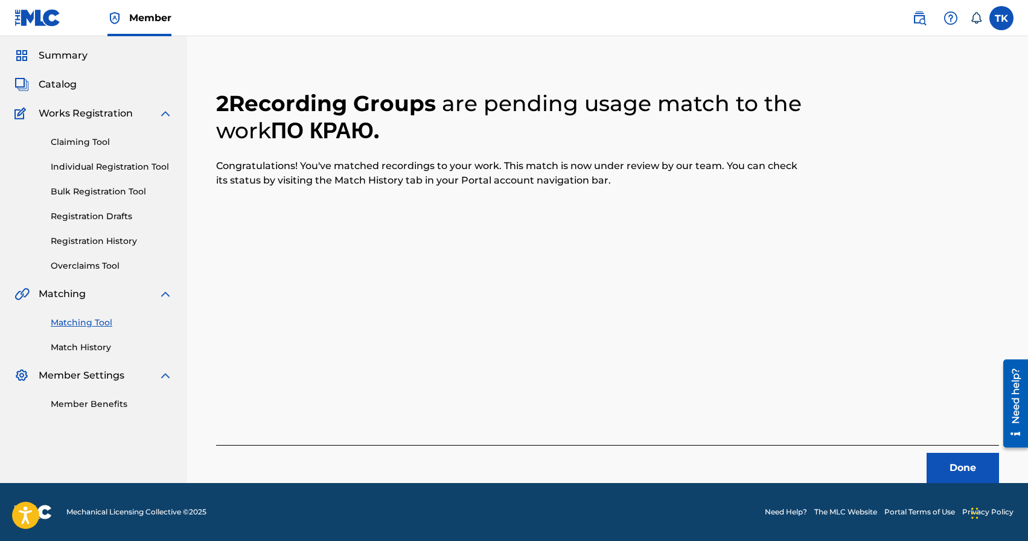
click at [946, 457] on button "Done" at bounding box center [962, 468] width 72 height 30
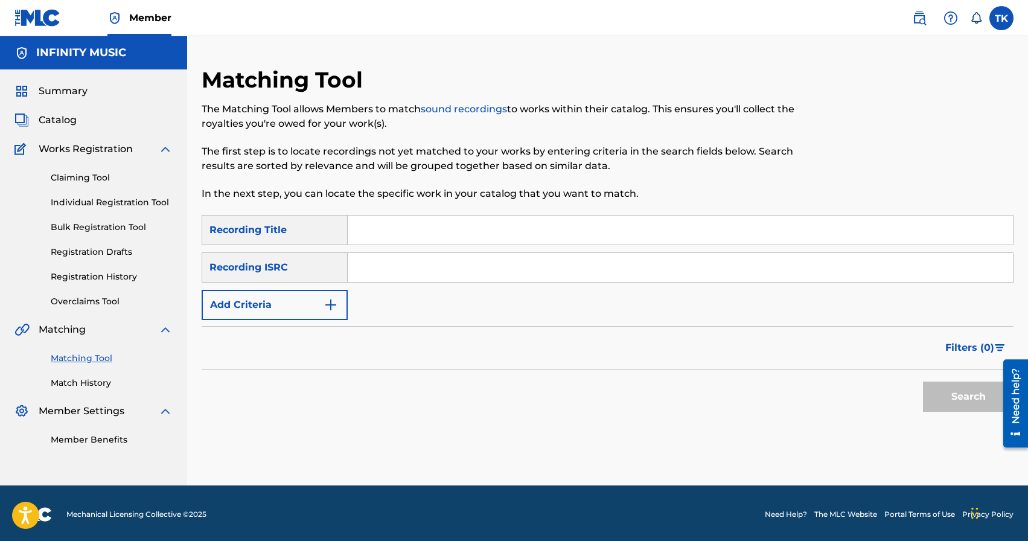
click at [427, 216] on input "Search Form" at bounding box center [680, 229] width 665 height 29
type input "дым из темноты"
click at [304, 303] on button "Add Criteria" at bounding box center [275, 305] width 146 height 30
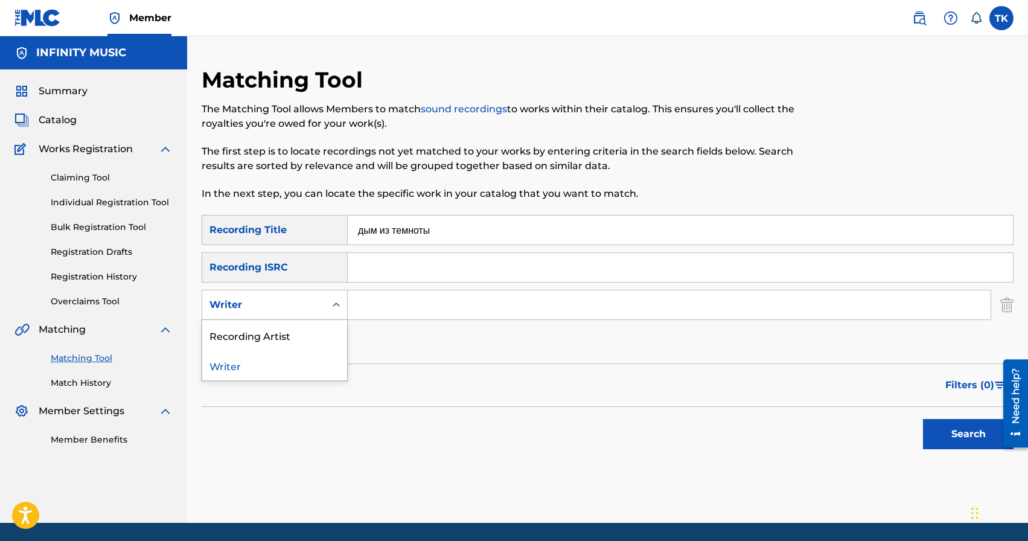
click at [304, 303] on div "Writer" at bounding box center [263, 304] width 109 height 14
click at [304, 326] on div "Recording Artist" at bounding box center [274, 335] width 145 height 30
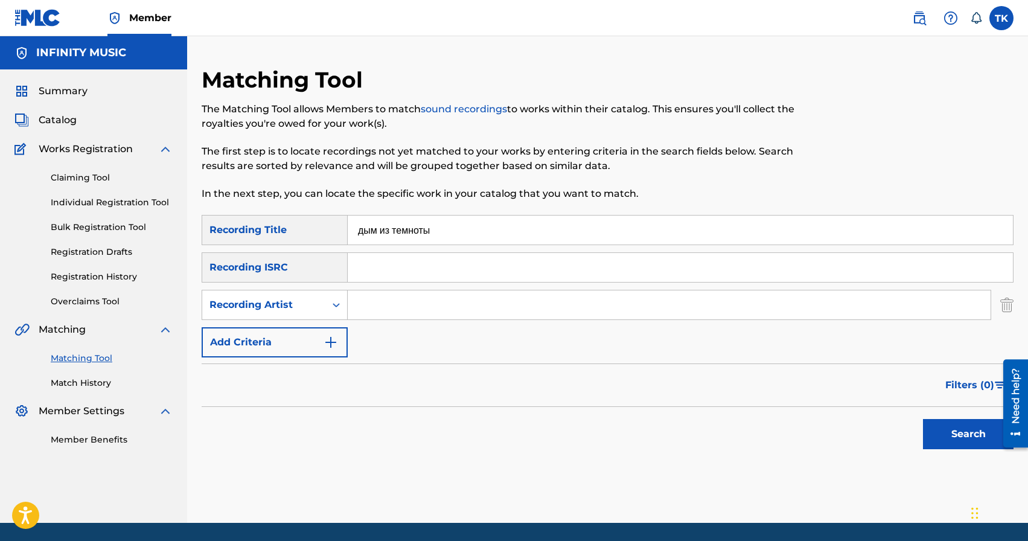
click at [377, 303] on input "Search Form" at bounding box center [669, 304] width 643 height 29
type input "Brand die"
click at [962, 446] on button "Search" at bounding box center [968, 434] width 91 height 30
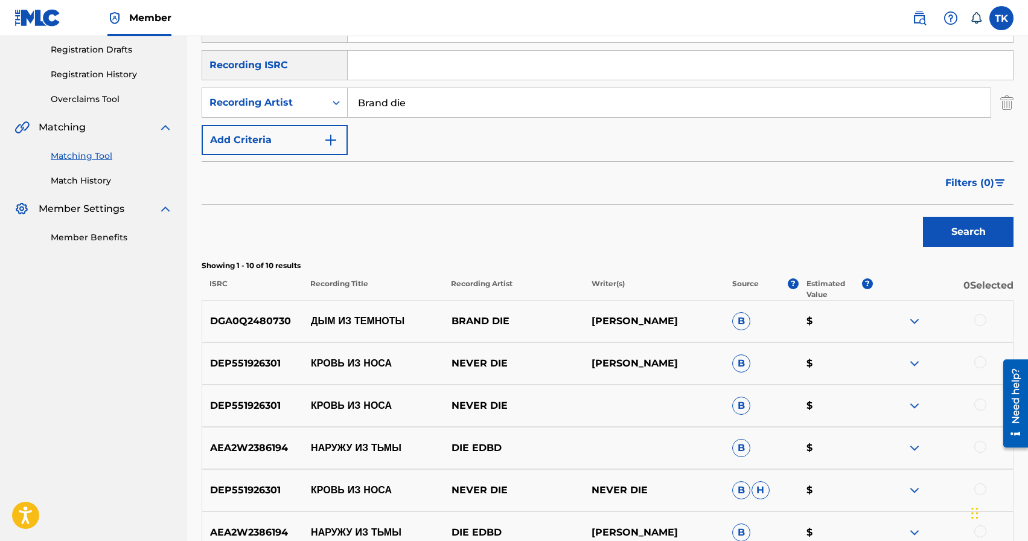
scroll to position [205, 0]
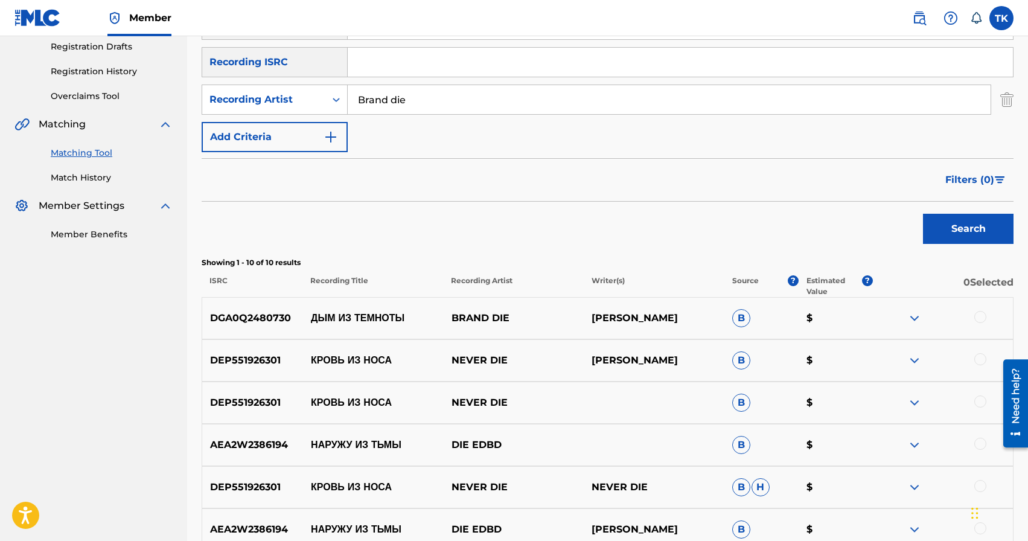
click at [982, 321] on div at bounding box center [980, 317] width 12 height 12
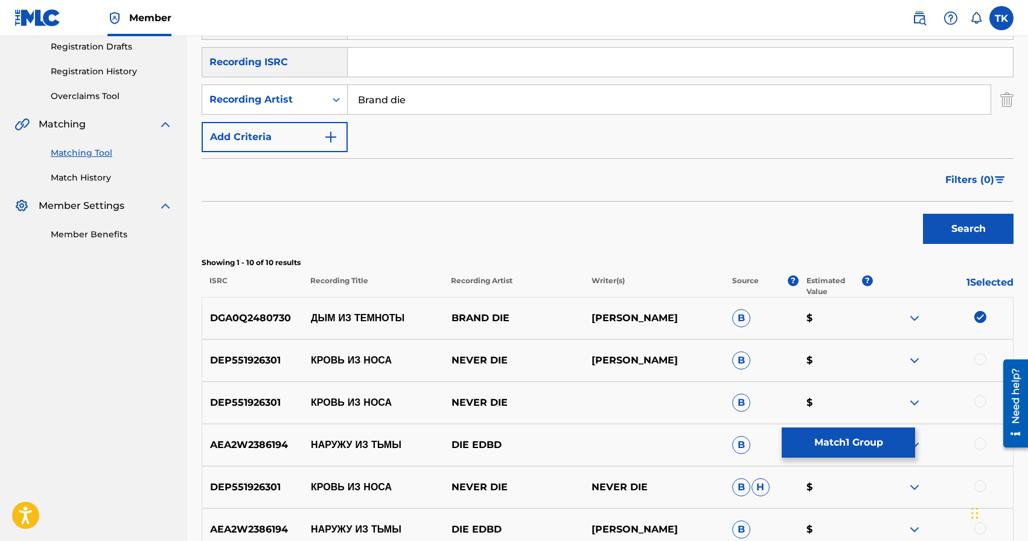
click at [982, 319] on img at bounding box center [980, 317] width 12 height 12
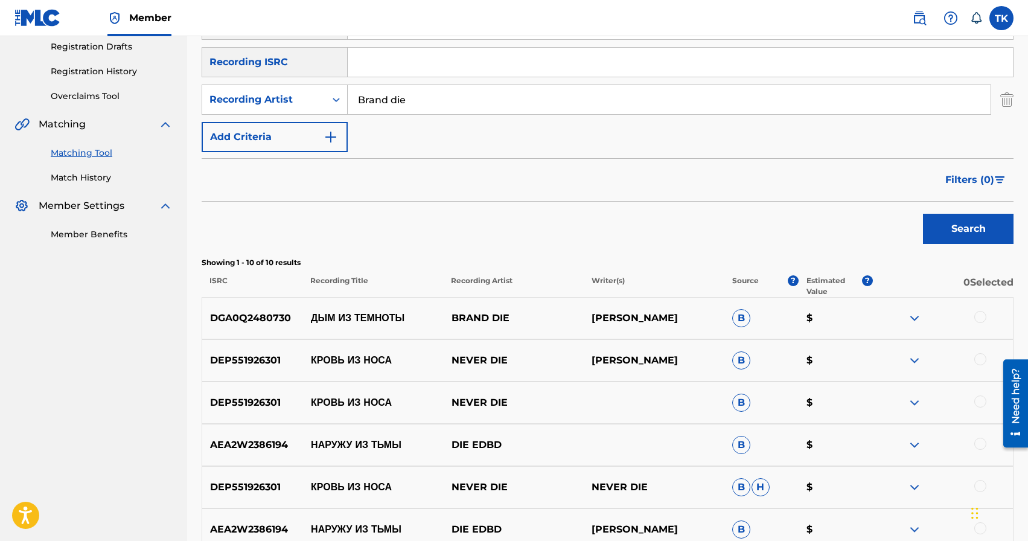
click at [981, 321] on div at bounding box center [980, 317] width 12 height 12
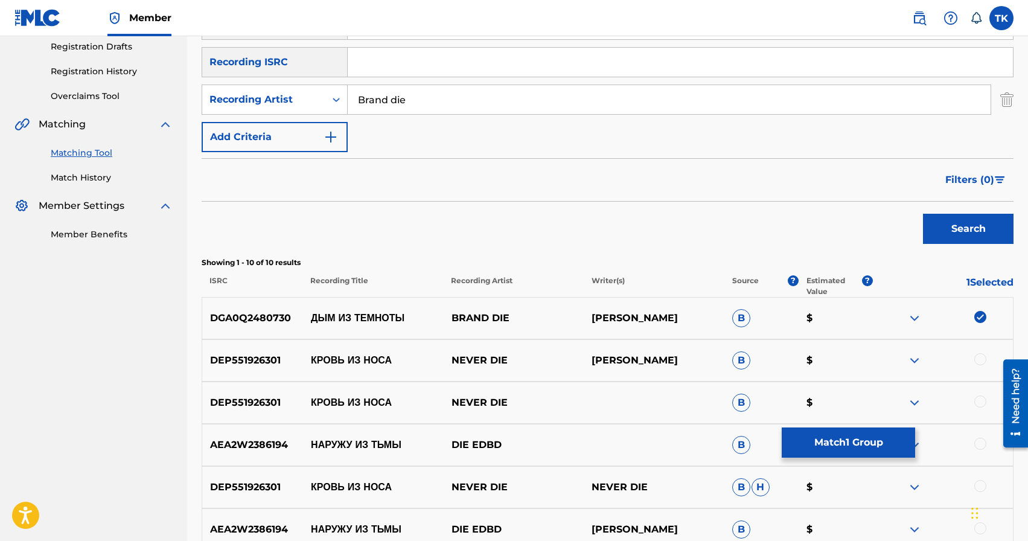
click at [866, 437] on button "Match 1 Group" at bounding box center [847, 442] width 133 height 30
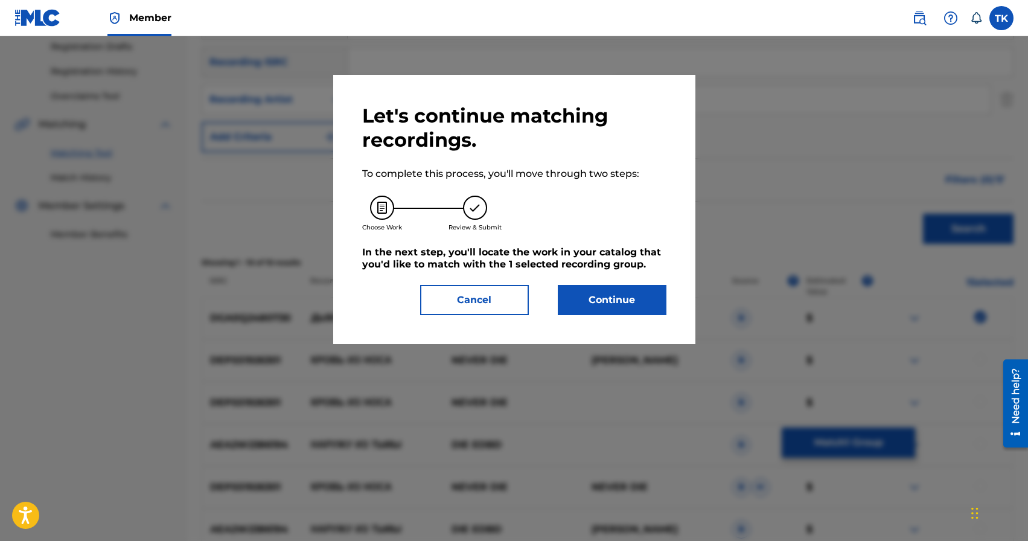
click at [634, 302] on button "Continue" at bounding box center [612, 300] width 109 height 30
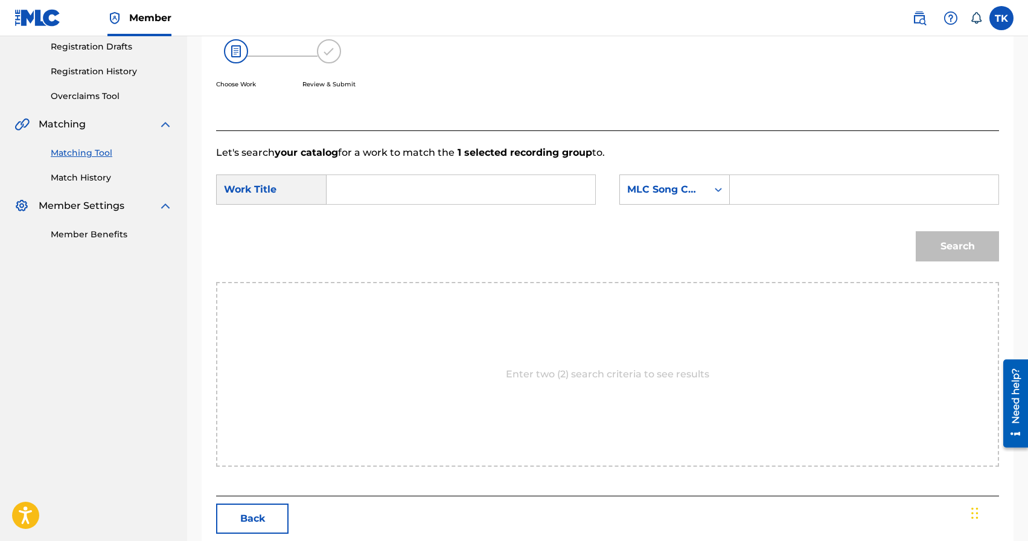
click at [501, 189] on input "Search Form" at bounding box center [461, 189] width 248 height 29
click at [380, 223] on div "дым из темноты" at bounding box center [370, 224] width 66 height 36
type input "дым из темноты"
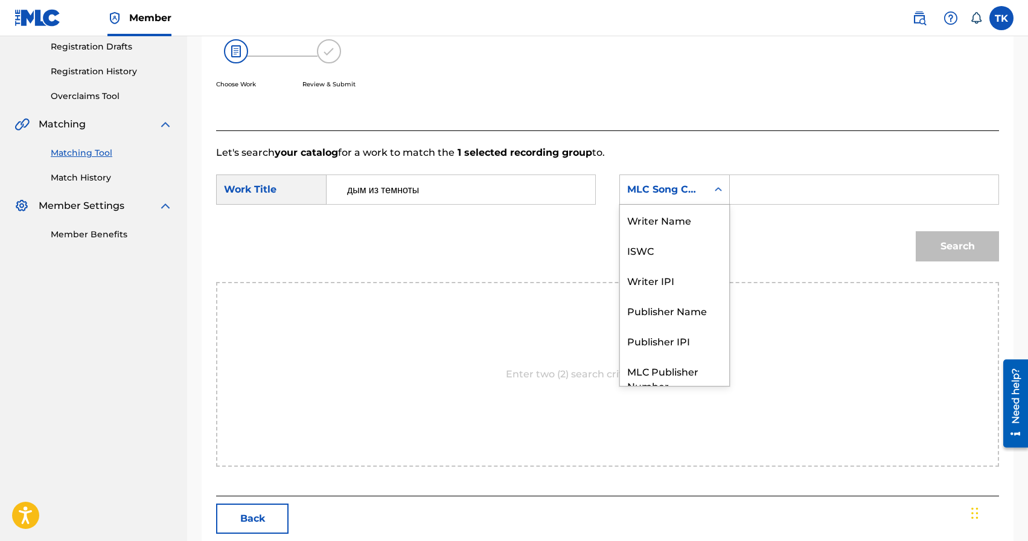
click at [708, 199] on div "Search Form" at bounding box center [718, 190] width 22 height 22
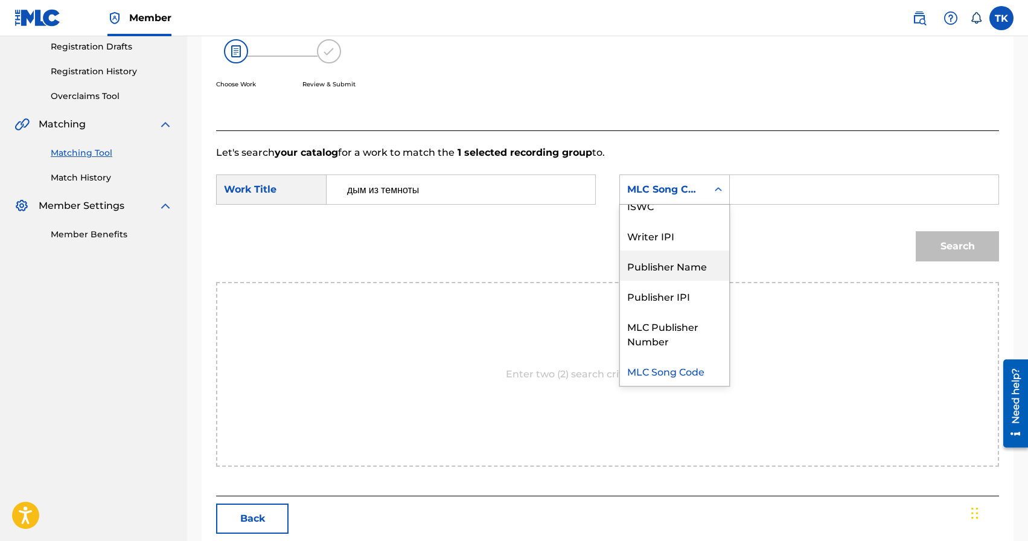
drag, startPoint x: 686, startPoint y: 269, endPoint x: 693, endPoint y: 264, distance: 8.6
click at [686, 269] on div "Publisher Name" at bounding box center [674, 265] width 109 height 30
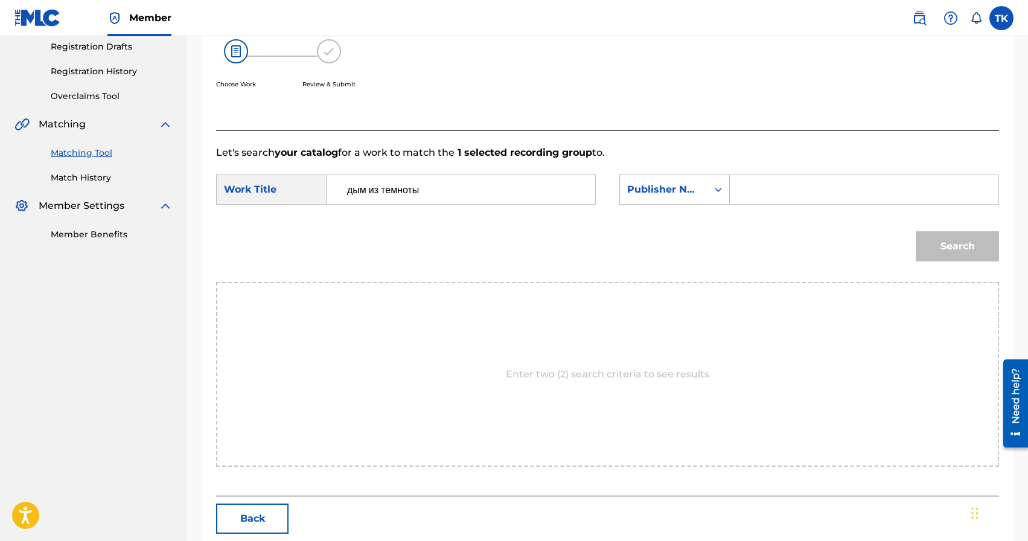
click at [775, 192] on input "Search Form" at bounding box center [864, 189] width 248 height 29
type input "INFINITY MUSIC"
click at [948, 243] on button "Search" at bounding box center [956, 246] width 83 height 30
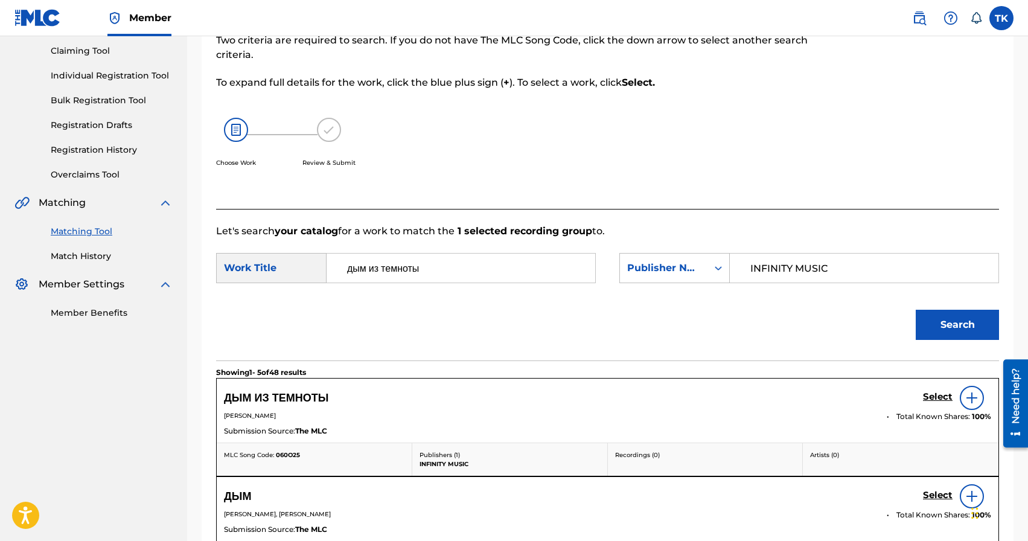
scroll to position [205, 0]
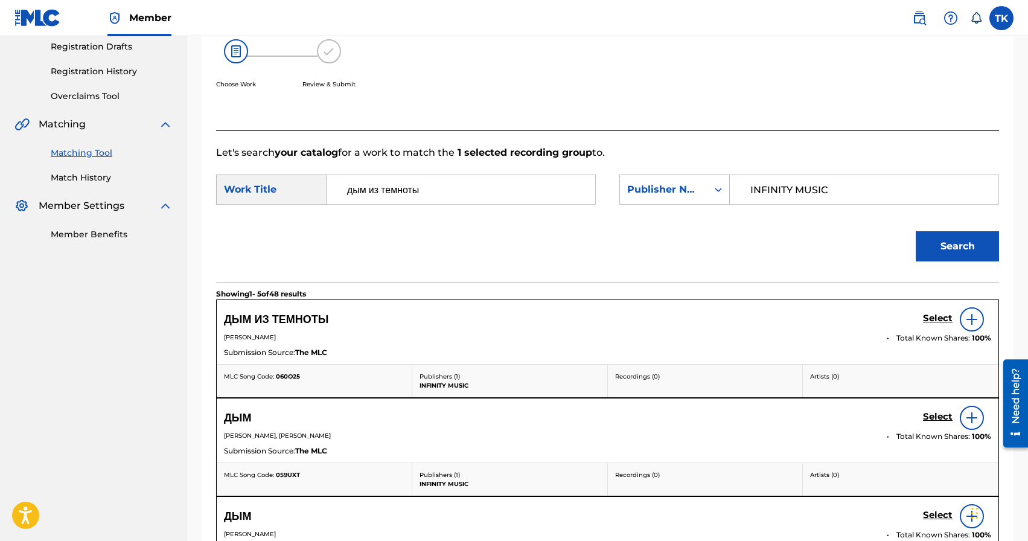
click at [929, 317] on h5 "Select" at bounding box center [938, 318] width 30 height 11
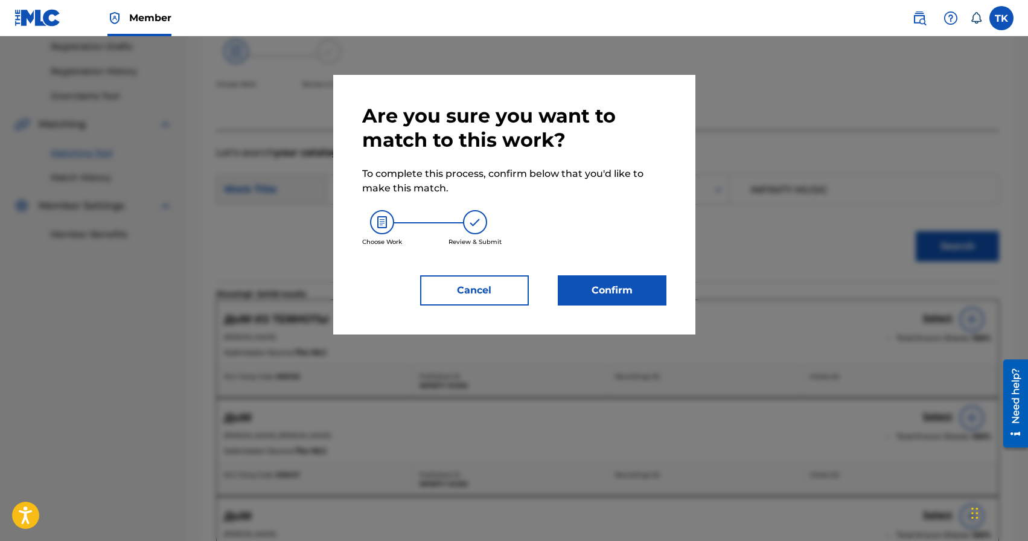
click at [623, 290] on button "Confirm" at bounding box center [612, 290] width 109 height 30
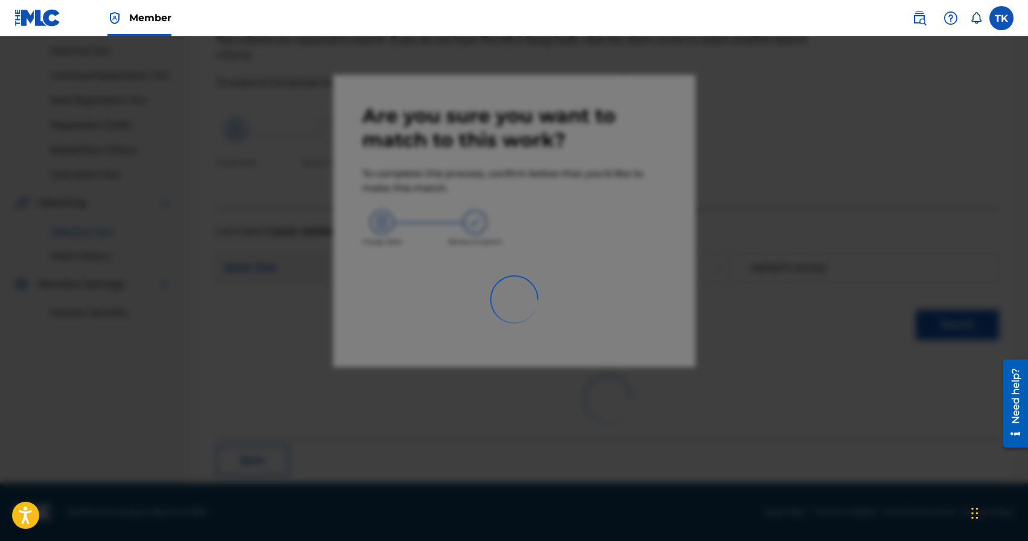
scroll to position [36, 0]
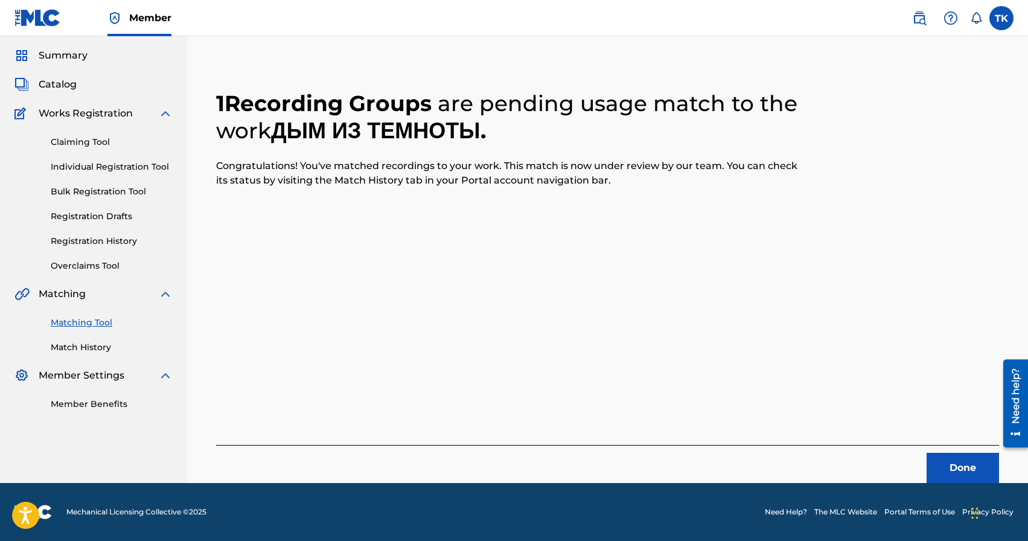
click at [941, 465] on button "Done" at bounding box center [962, 468] width 72 height 30
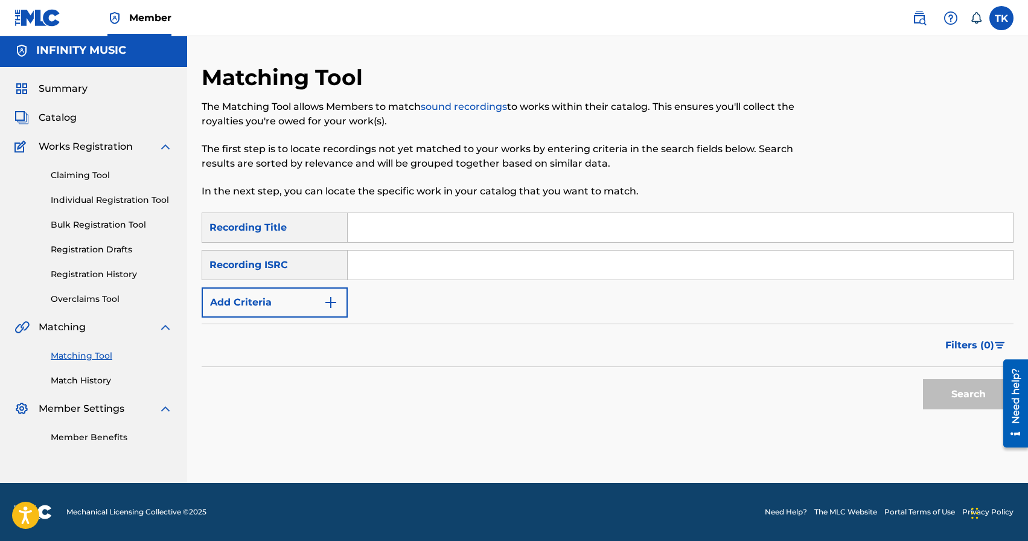
scroll to position [0, 0]
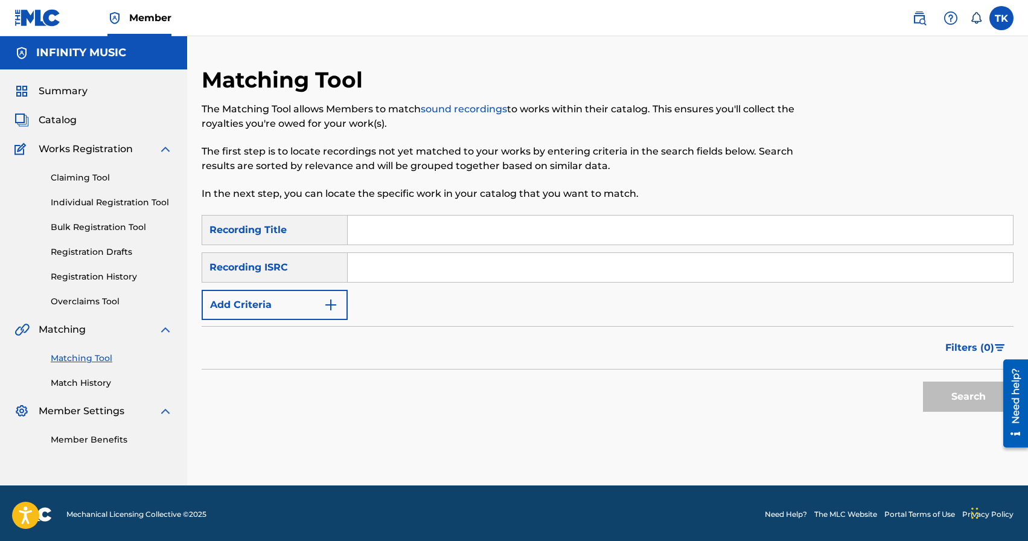
click at [477, 223] on input "Search Form" at bounding box center [680, 229] width 665 height 29
type input "Эверест"
click at [329, 313] on button "Add Criteria" at bounding box center [275, 305] width 146 height 30
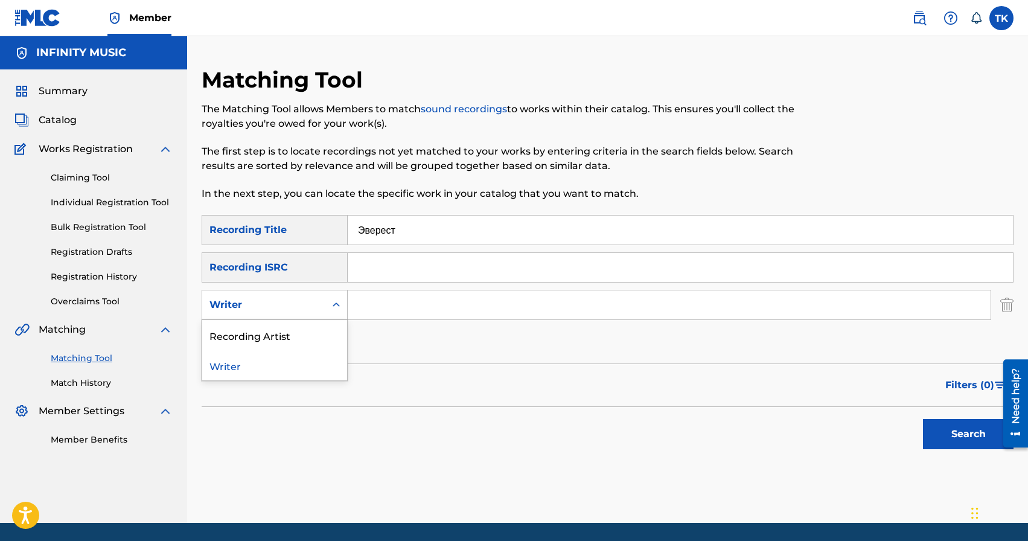
click at [329, 313] on div "Search Form" at bounding box center [336, 305] width 22 height 22
click at [325, 326] on div "Recording Artist" at bounding box center [274, 335] width 145 height 30
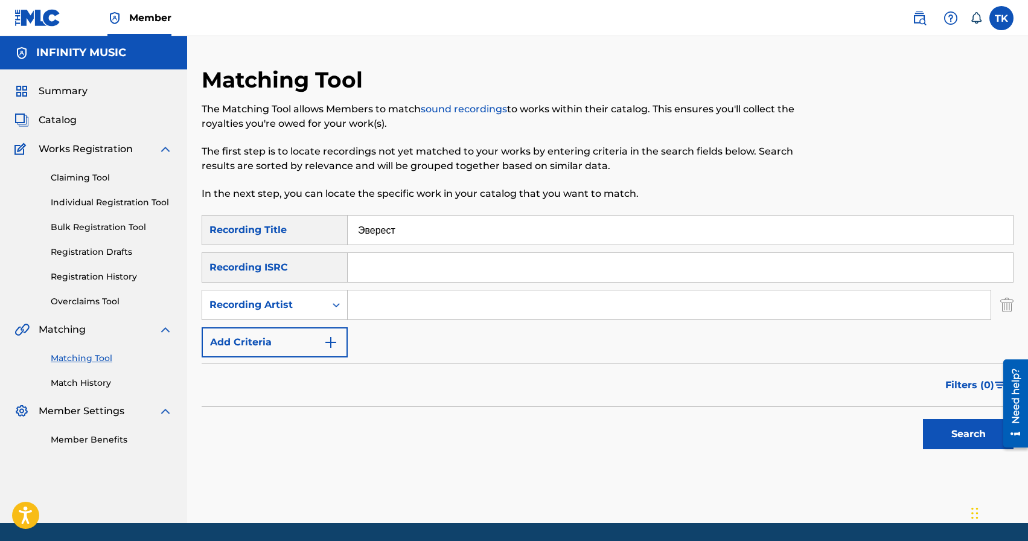
click at [388, 302] on input "Search Form" at bounding box center [669, 304] width 643 height 29
type input "BRATICA"
click at [952, 444] on button "Search" at bounding box center [968, 434] width 91 height 30
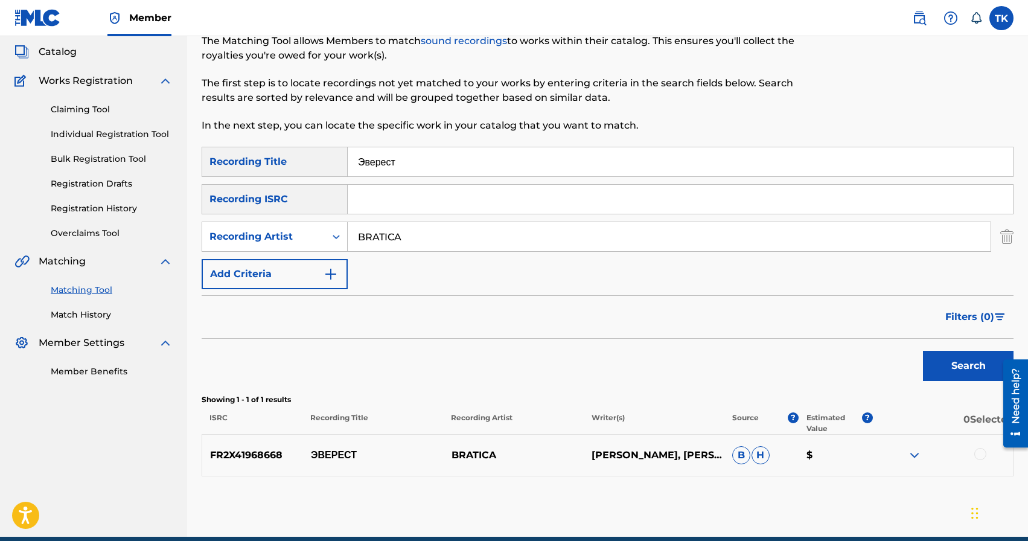
scroll to position [122, 0]
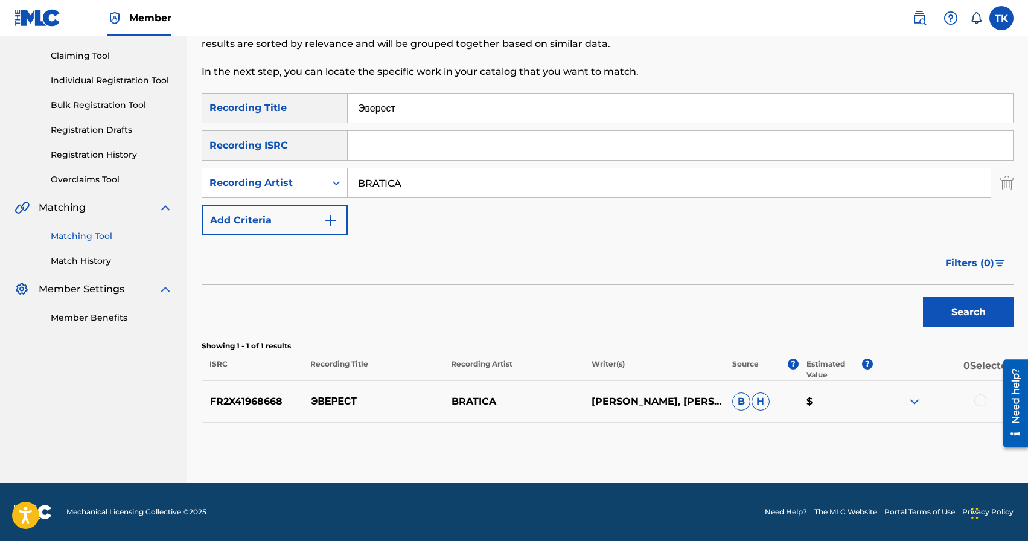
click at [981, 404] on div at bounding box center [980, 400] width 12 height 12
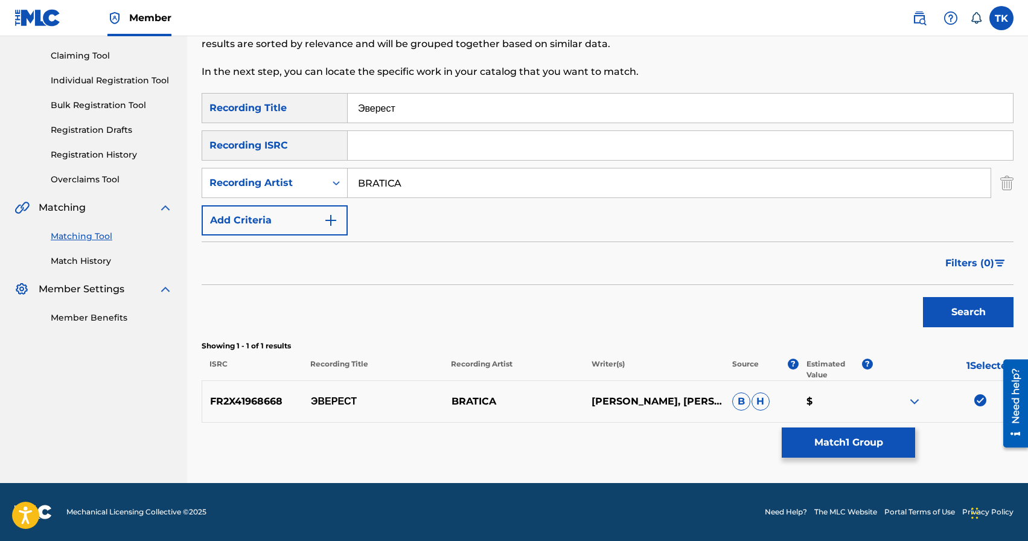
click at [872, 438] on button "Match 1 Group" at bounding box center [847, 442] width 133 height 30
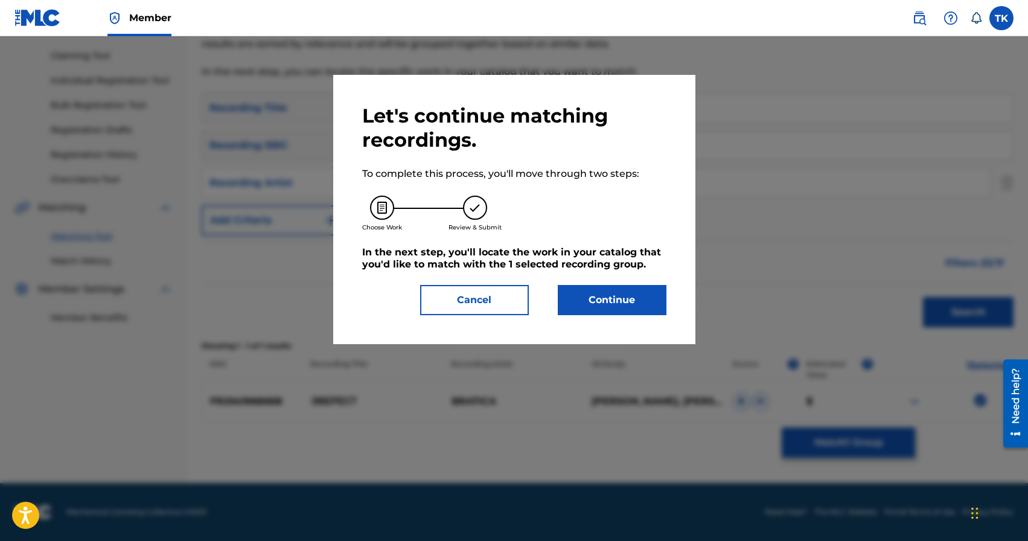
click at [610, 306] on button "Continue" at bounding box center [612, 300] width 109 height 30
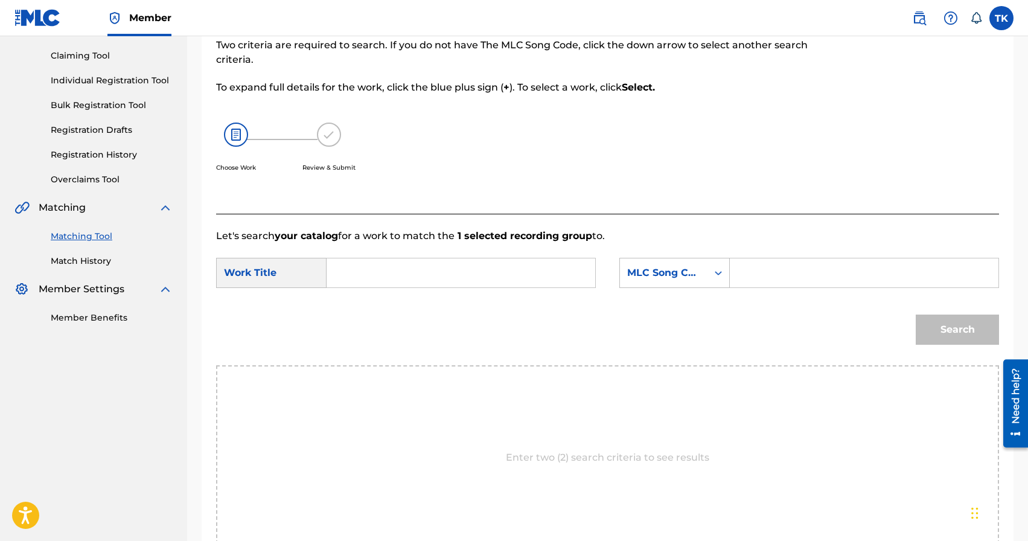
click at [493, 264] on input "Search Form" at bounding box center [461, 272] width 248 height 29
type input "эверест"
click at [370, 303] on strong "эверест" at bounding box center [366, 299] width 38 height 11
click at [692, 276] on div "MLC Song Code" at bounding box center [663, 273] width 73 height 14
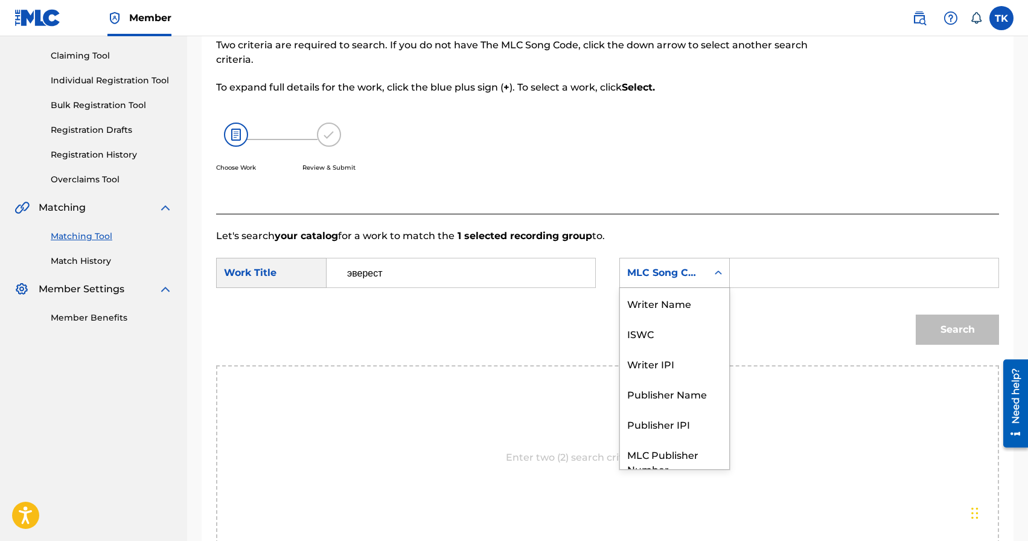
scroll to position [45, 0]
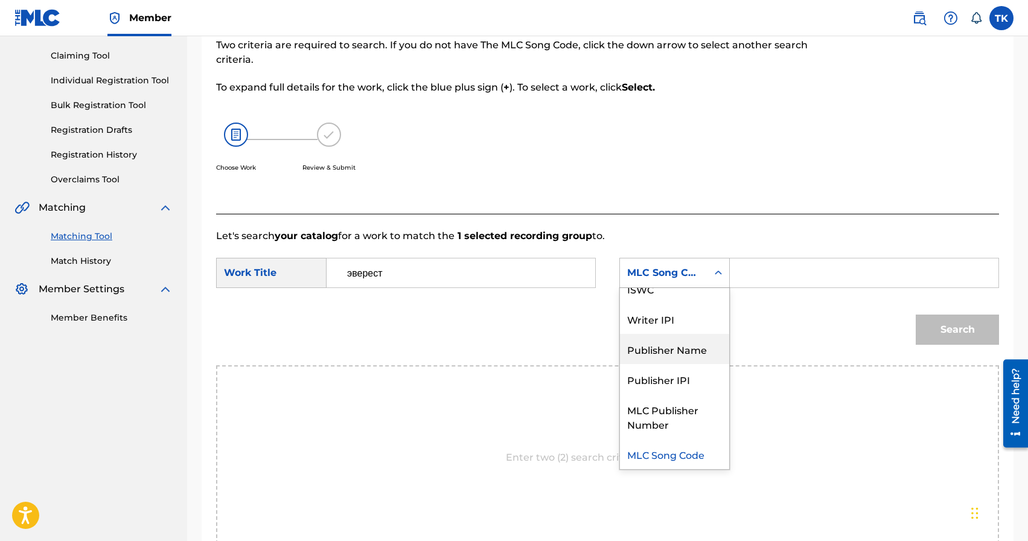
click at [680, 351] on div "Publisher Name" at bounding box center [674, 349] width 109 height 30
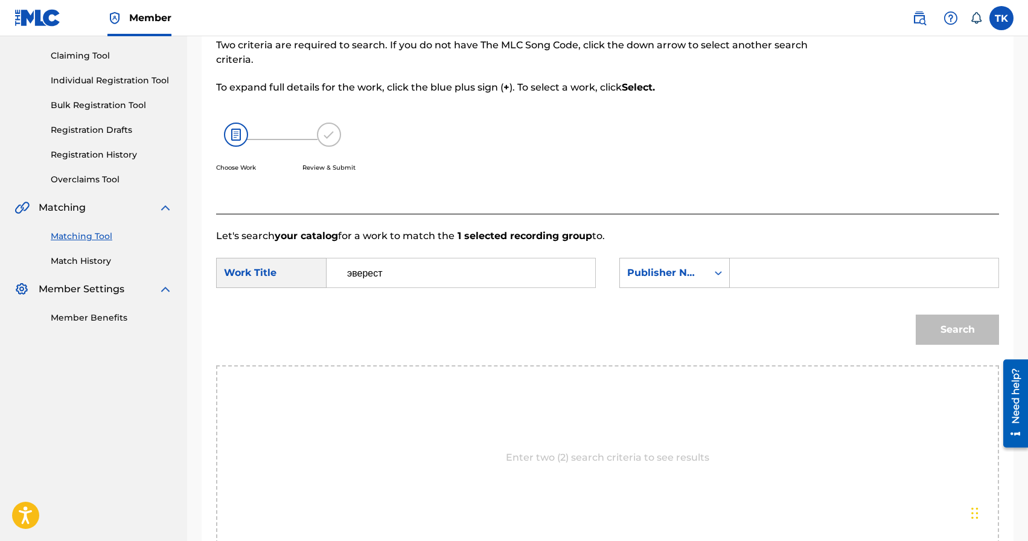
click at [761, 280] on input "Search Form" at bounding box center [864, 272] width 248 height 29
type input "INFINITY MUSIC"
click at [929, 325] on button "Search" at bounding box center [956, 329] width 83 height 30
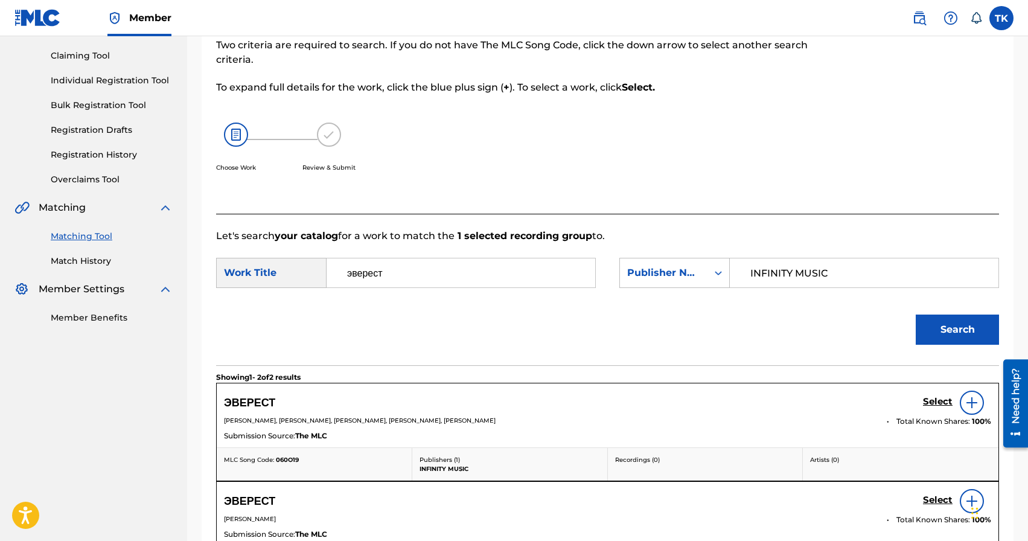
click at [930, 401] on h5 "Select" at bounding box center [938, 401] width 30 height 11
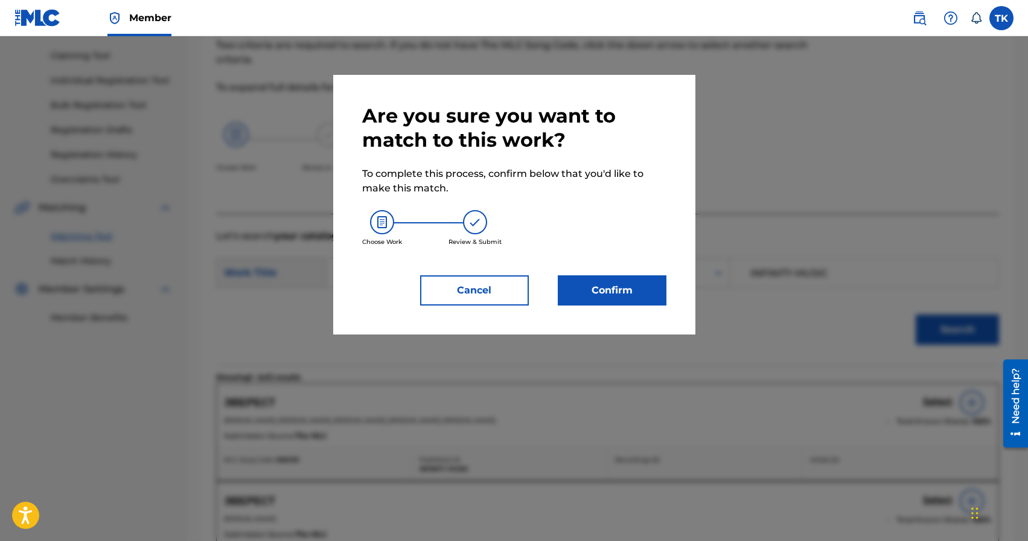
click at [641, 304] on button "Confirm" at bounding box center [612, 290] width 109 height 30
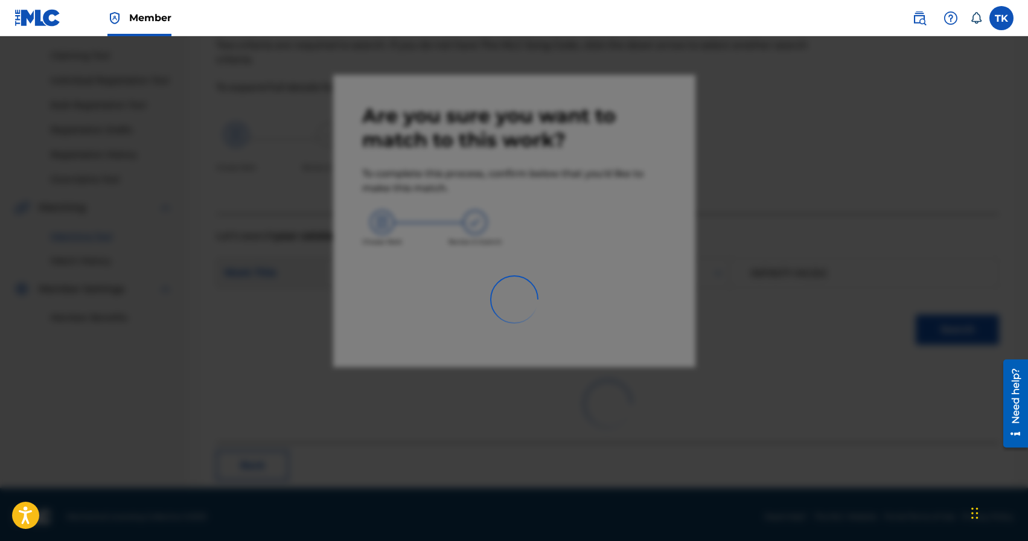
scroll to position [36, 0]
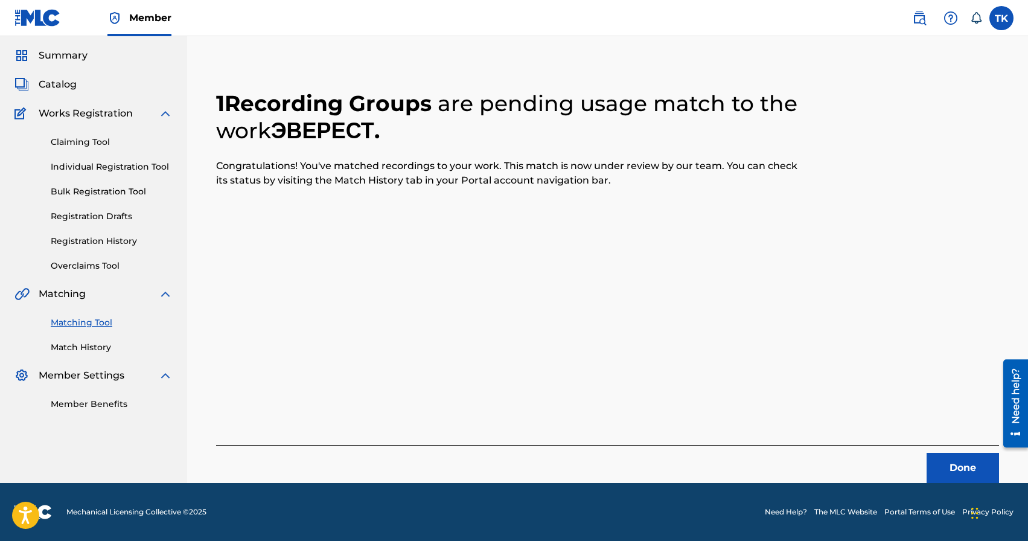
click at [941, 463] on button "Done" at bounding box center [962, 468] width 72 height 30
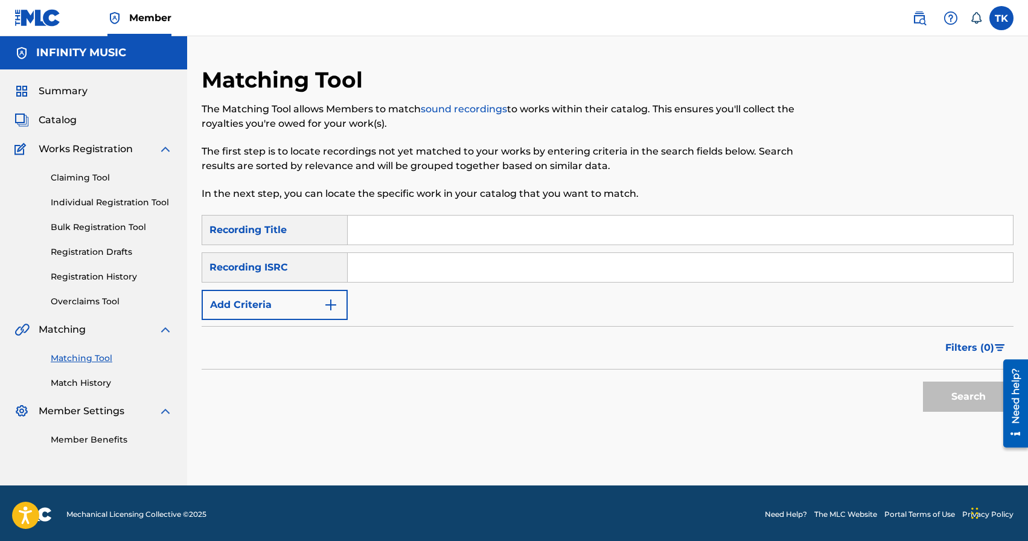
click at [460, 220] on input "Search Form" at bounding box center [680, 229] width 665 height 29
type input "я не во сне"
click at [320, 301] on button "Add Criteria" at bounding box center [275, 305] width 146 height 30
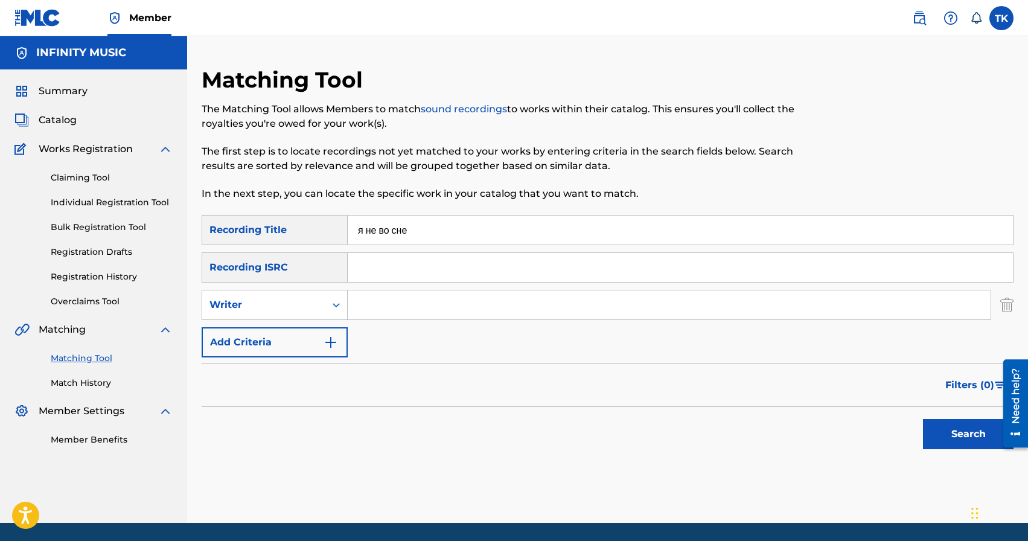
click at [320, 301] on div "Writer" at bounding box center [263, 304] width 123 height 23
click at [318, 325] on div "Recording Artist" at bounding box center [274, 335] width 145 height 30
click at [393, 312] on input "Search Form" at bounding box center [669, 304] width 643 height 29
type input "BRATICA"
click at [945, 431] on button "Search" at bounding box center [968, 434] width 91 height 30
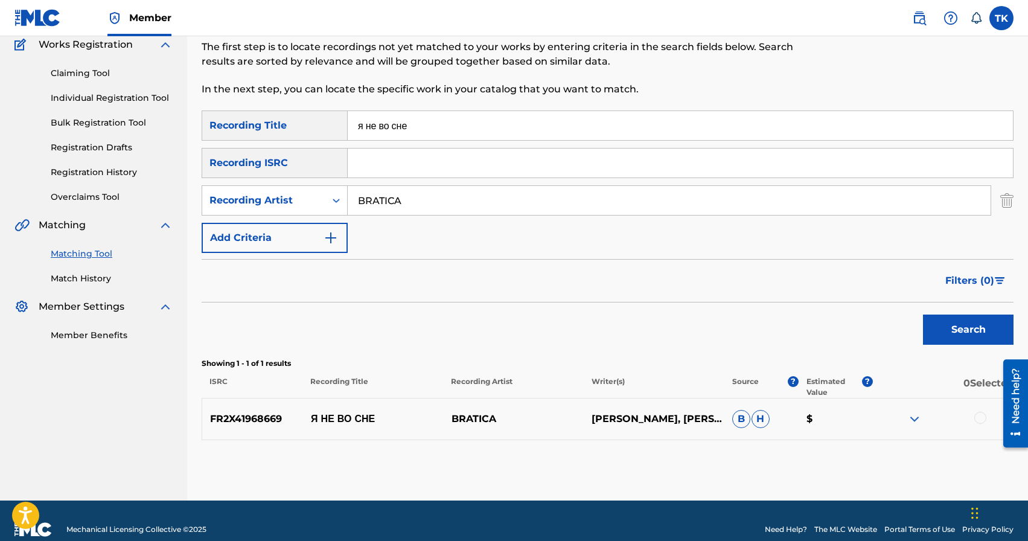
scroll to position [122, 0]
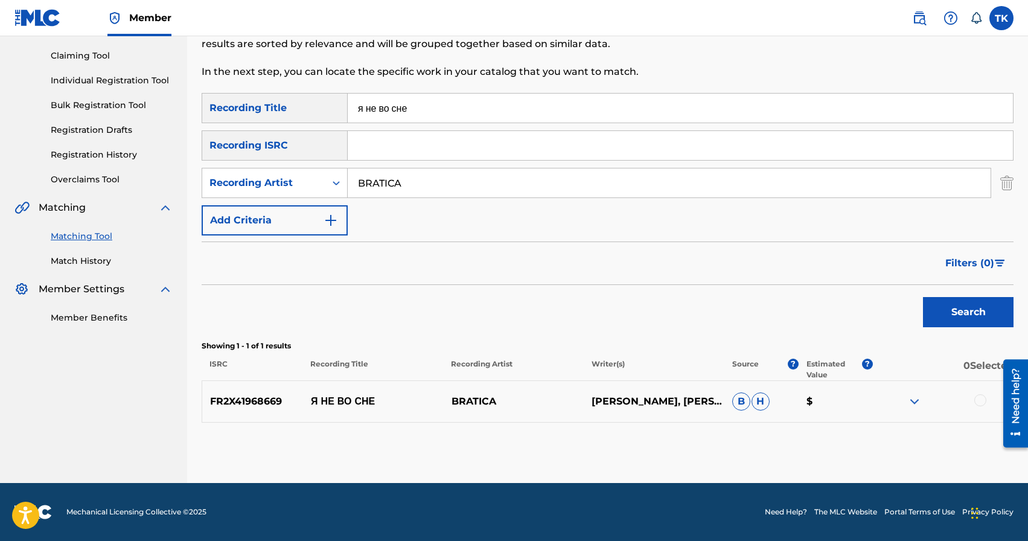
click at [978, 402] on div at bounding box center [980, 400] width 12 height 12
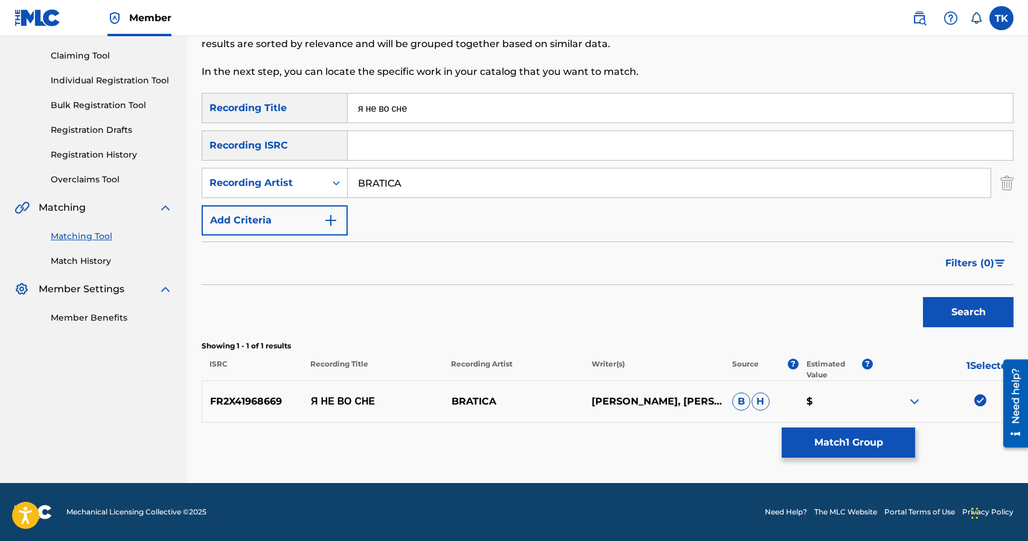
click at [887, 439] on button "Match 1 Group" at bounding box center [847, 442] width 133 height 30
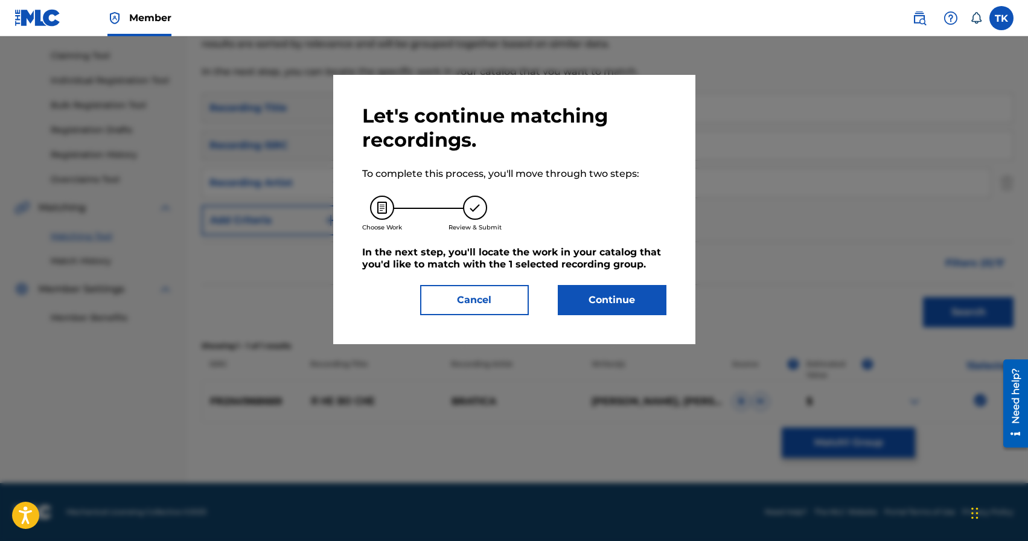
click at [640, 299] on button "Continue" at bounding box center [612, 300] width 109 height 30
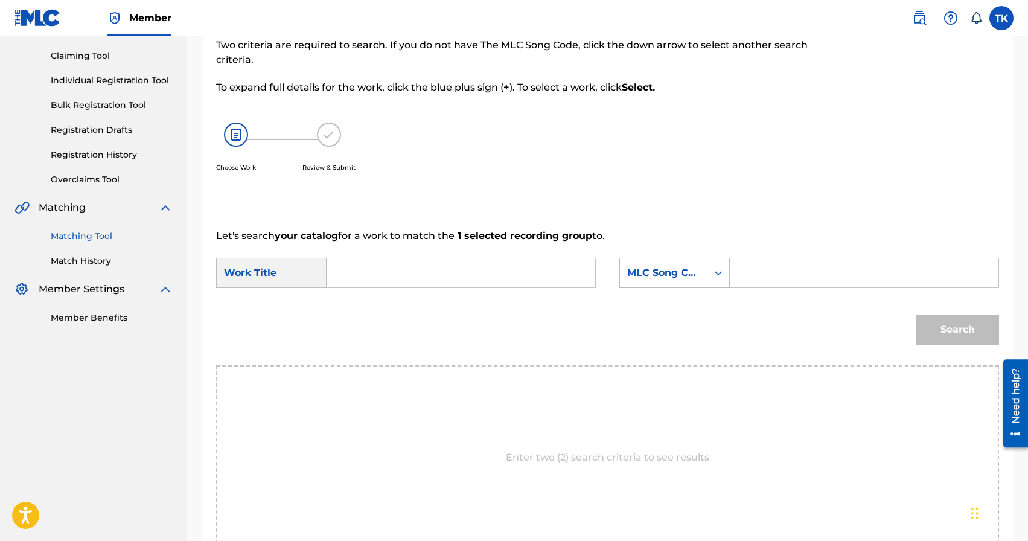
click at [488, 268] on input "Search Form" at bounding box center [461, 272] width 248 height 29
click at [384, 302] on div "я не во сне" at bounding box center [370, 307] width 66 height 36
type input "я не во сне"
click at [667, 278] on div "MLC Song Code" at bounding box center [663, 273] width 73 height 14
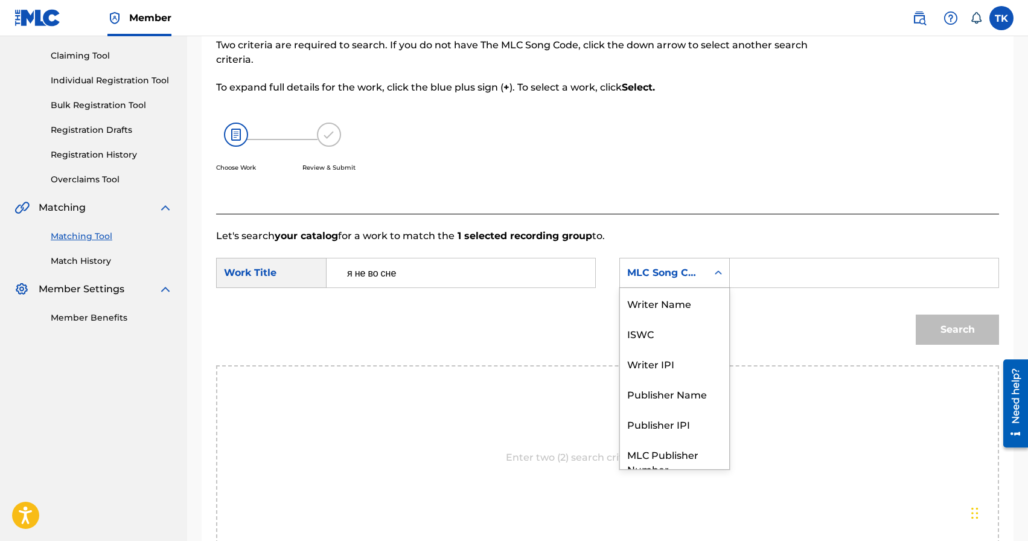
scroll to position [45, 0]
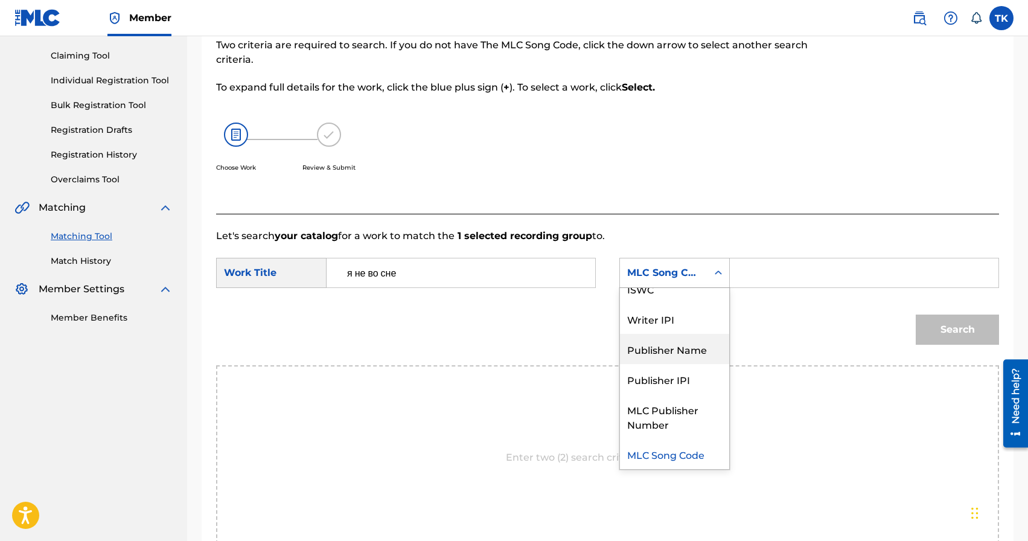
click at [666, 348] on div "Publisher Name" at bounding box center [674, 349] width 109 height 30
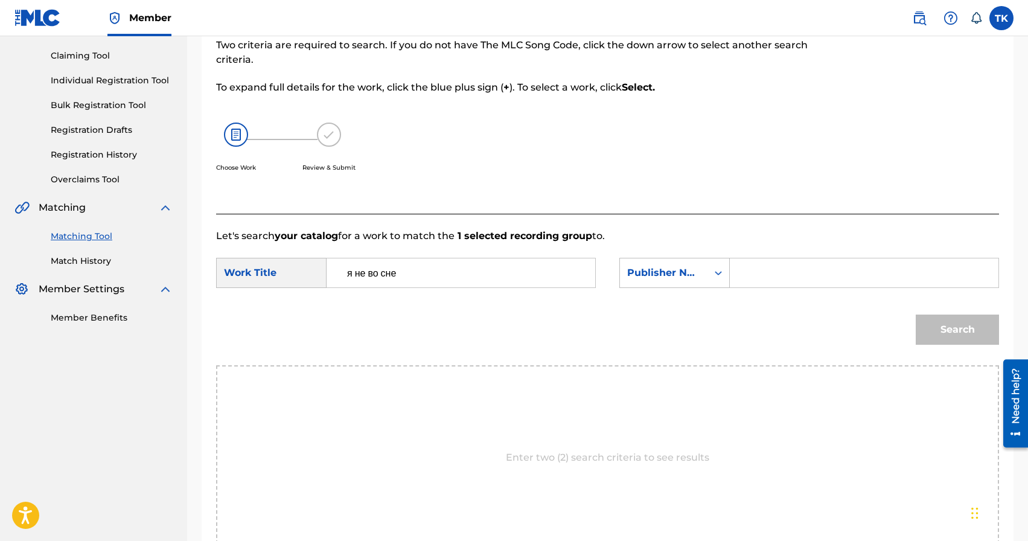
click at [751, 278] on input "Search Form" at bounding box center [864, 272] width 248 height 29
type input "INFINITY MUSIC"
click at [956, 328] on button "Search" at bounding box center [956, 329] width 83 height 30
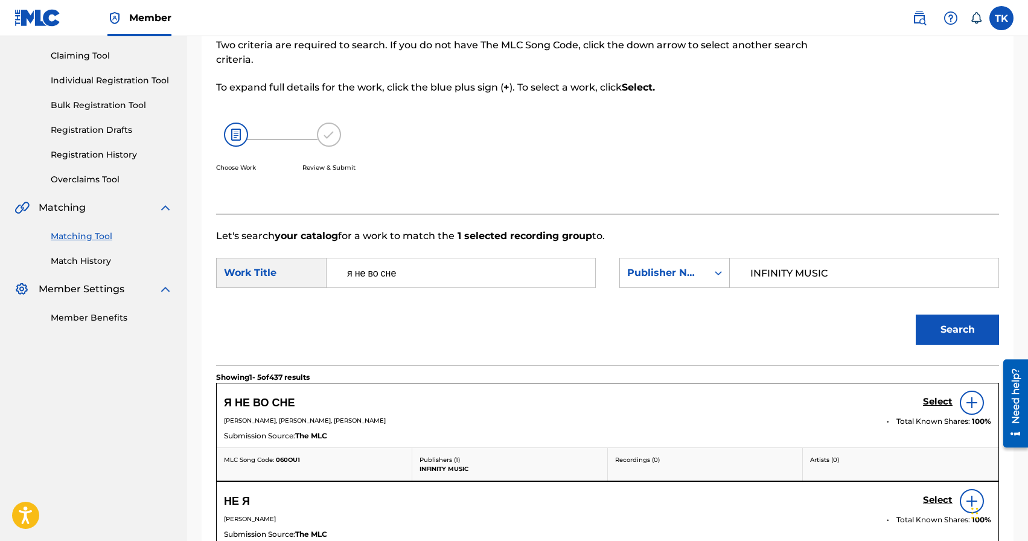
scroll to position [138, 0]
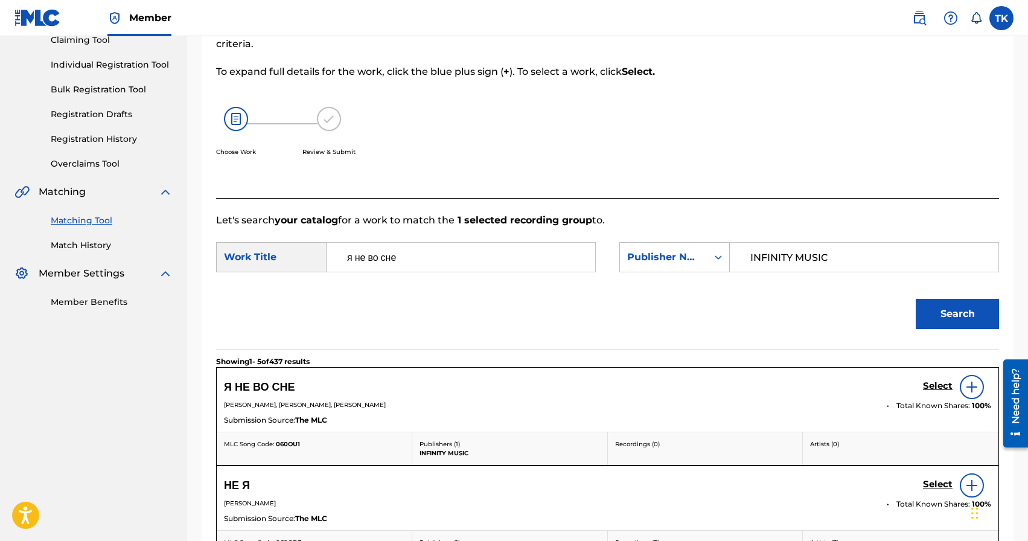
click at [932, 387] on h5 "Select" at bounding box center [938, 385] width 30 height 11
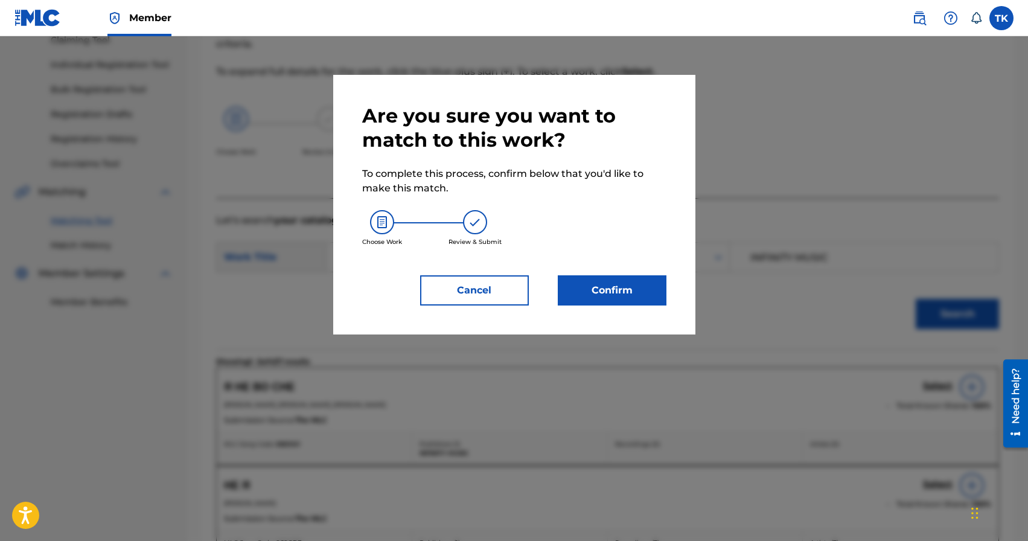
click at [644, 296] on button "Confirm" at bounding box center [612, 290] width 109 height 30
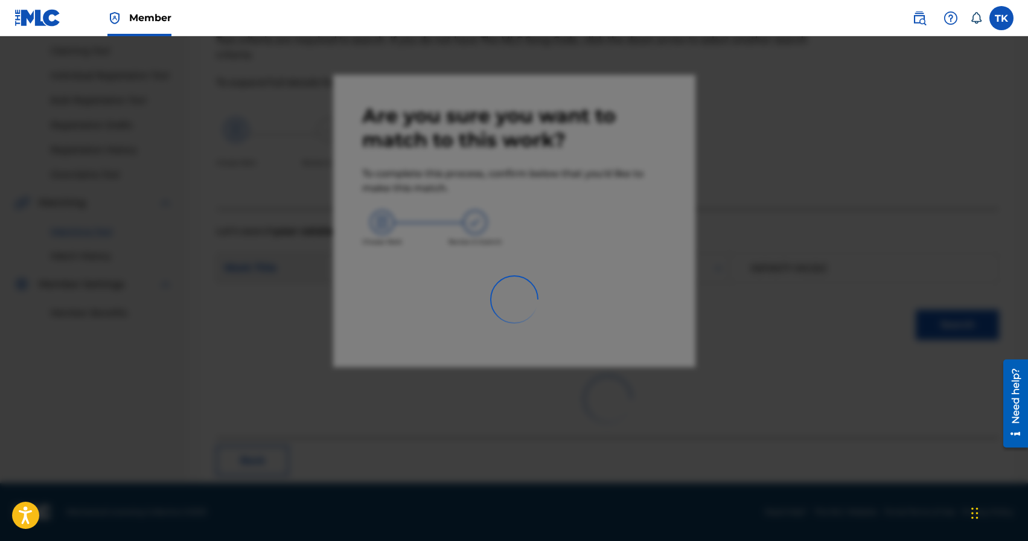
scroll to position [36, 0]
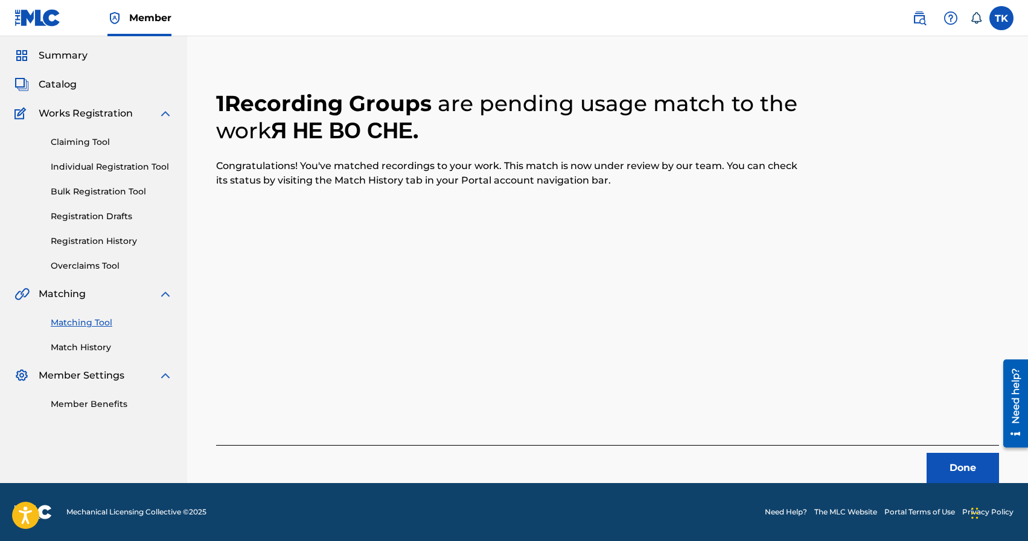
click at [953, 470] on button "Done" at bounding box center [962, 468] width 72 height 30
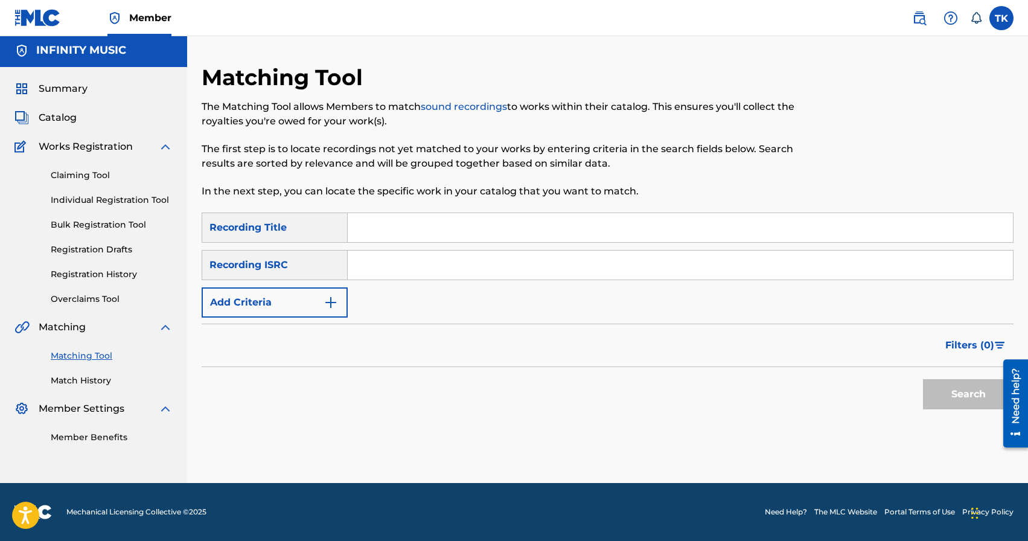
scroll to position [0, 0]
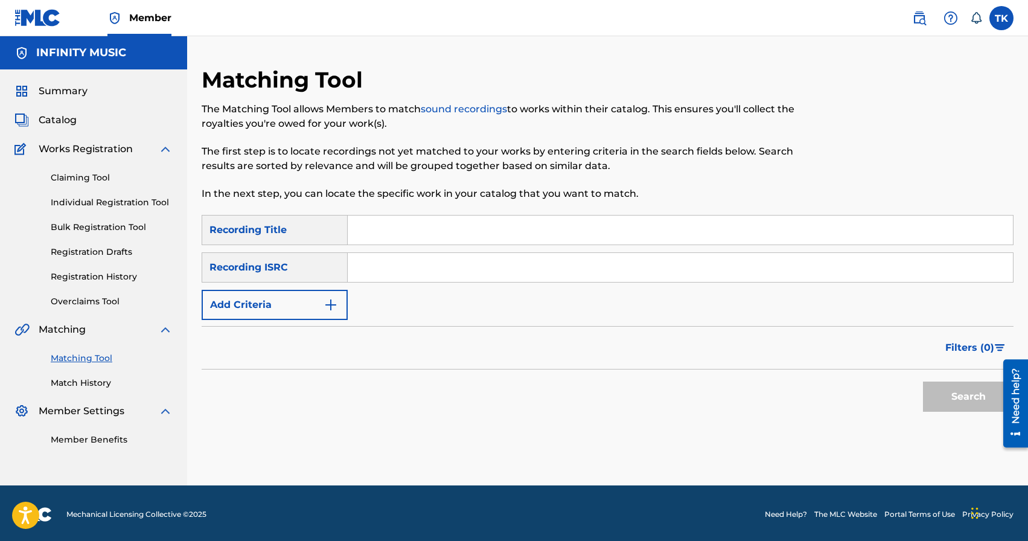
click at [414, 228] on input "Search Form" at bounding box center [680, 229] width 665 height 29
type input "мы хотим мира"
click at [262, 302] on button "Add Criteria" at bounding box center [275, 305] width 146 height 30
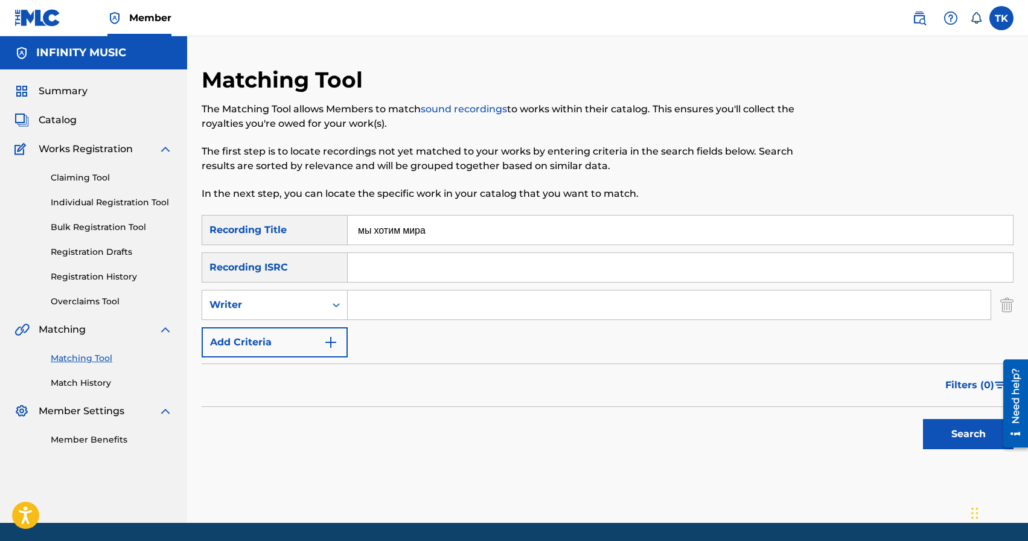
click at [262, 302] on div "Writer" at bounding box center [263, 304] width 109 height 14
click at [272, 337] on div "Recording Artist" at bounding box center [274, 335] width 145 height 30
click at [369, 304] on input "Search Form" at bounding box center [669, 304] width 643 height 29
type input "BRATICA"
click at [967, 427] on button "Search" at bounding box center [968, 434] width 91 height 30
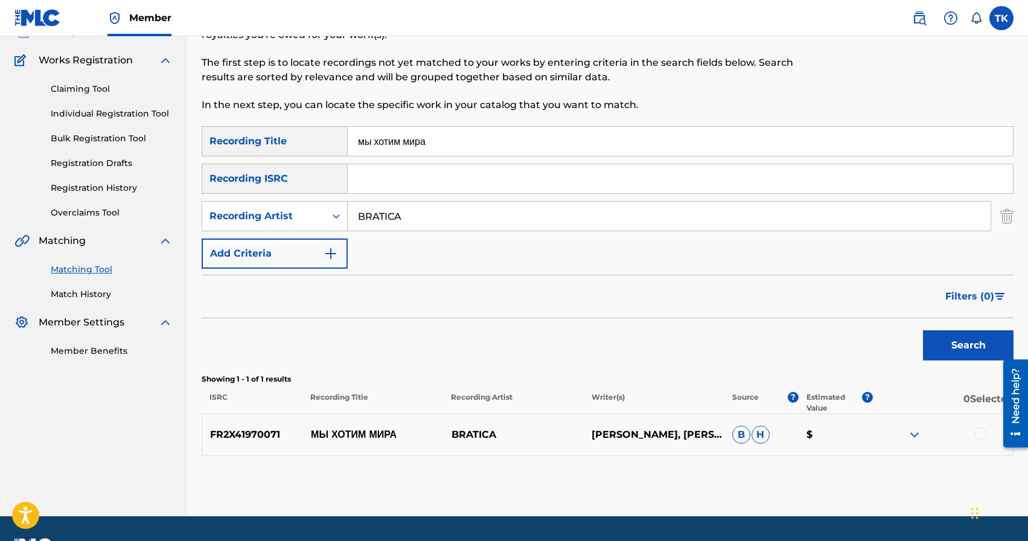
scroll to position [122, 0]
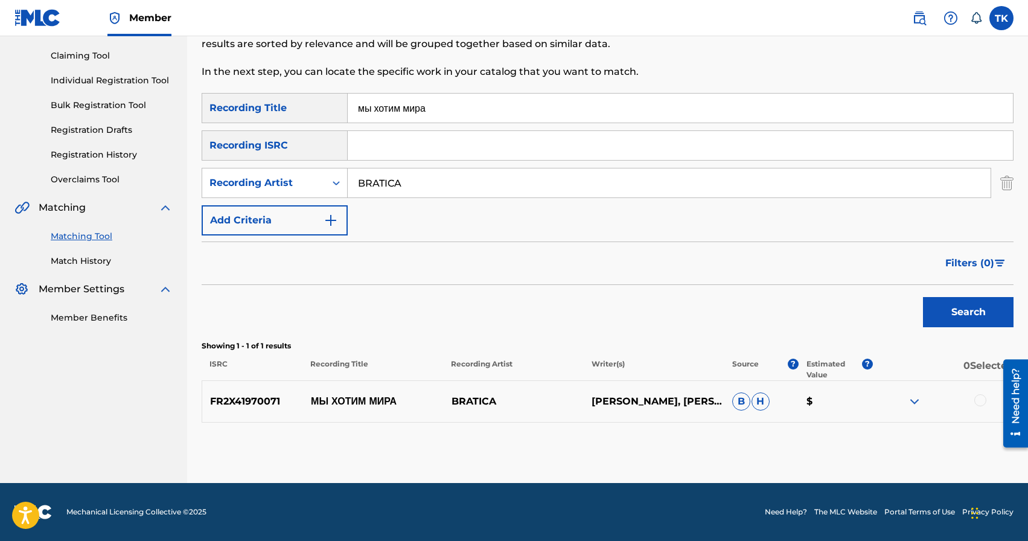
click at [978, 401] on div at bounding box center [980, 400] width 12 height 12
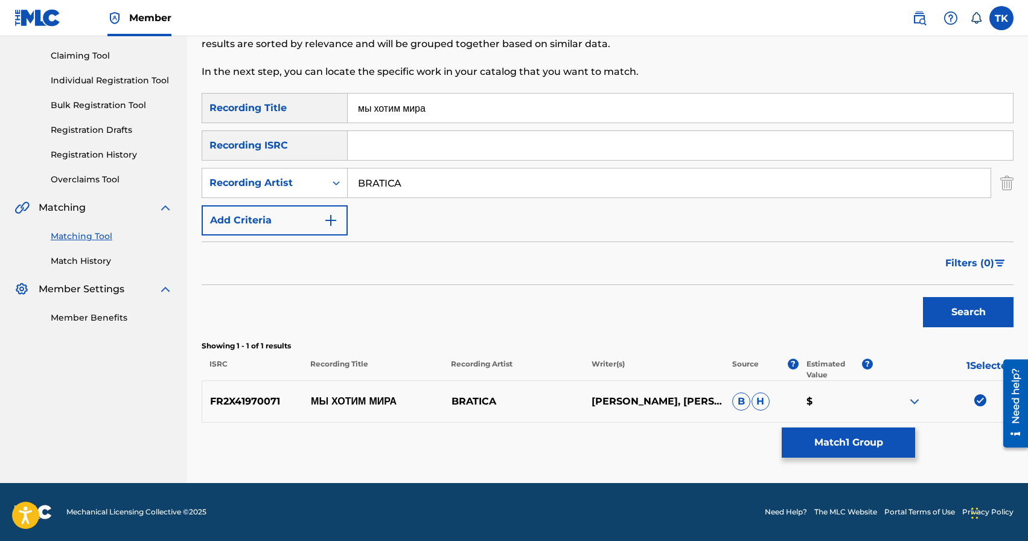
click at [865, 435] on button "Match 1 Group" at bounding box center [847, 442] width 133 height 30
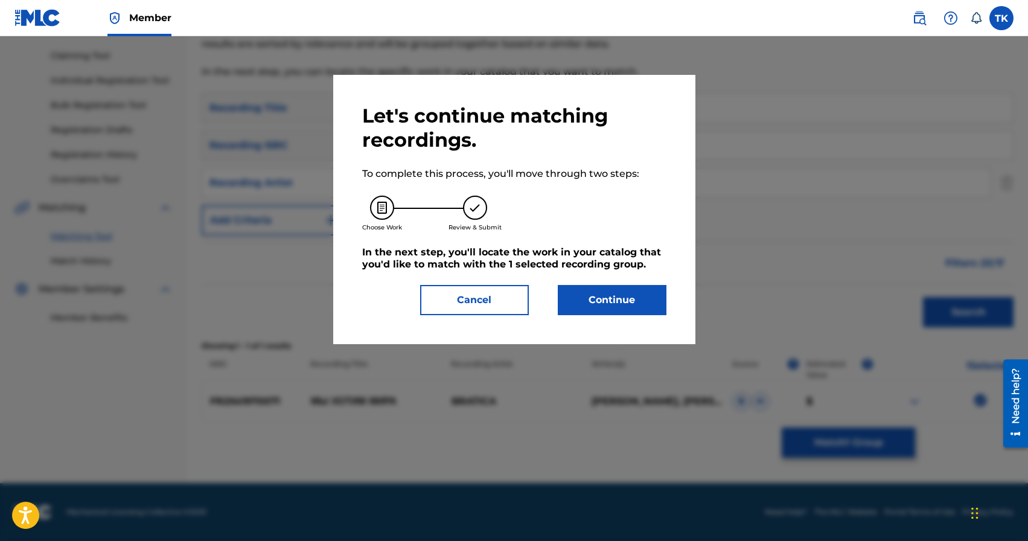
click at [647, 313] on button "Continue" at bounding box center [612, 300] width 109 height 30
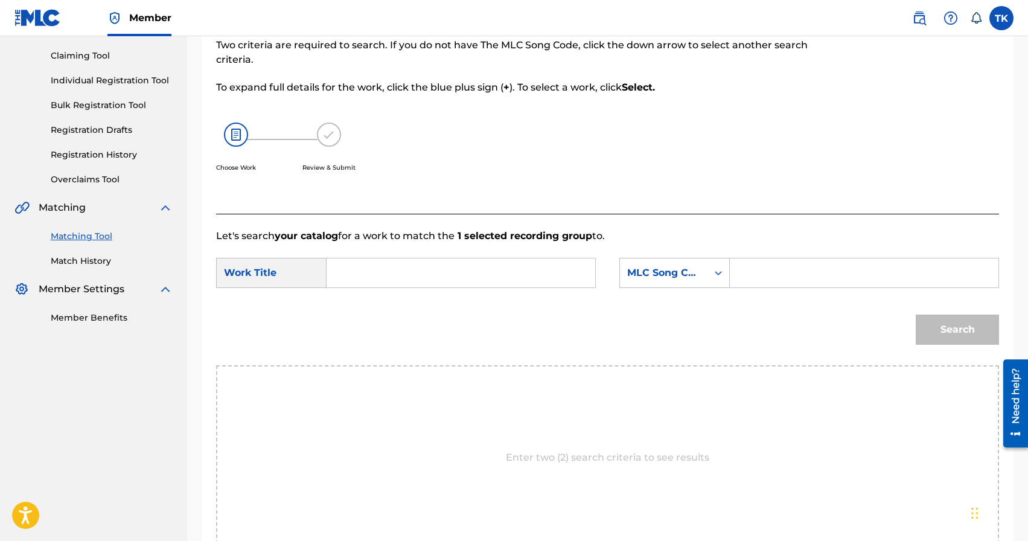
click at [508, 271] on input "Search Form" at bounding box center [461, 272] width 248 height 29
click at [389, 311] on div "мы хотим мира" at bounding box center [370, 307] width 66 height 36
type input "мы хотим мира"
click at [687, 282] on div "MLC Song Code" at bounding box center [663, 272] width 87 height 23
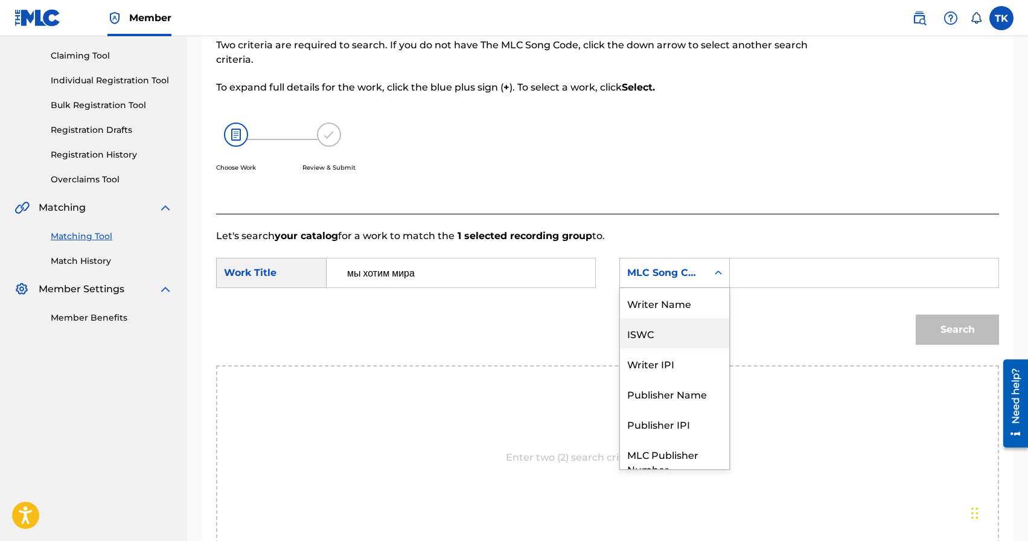
scroll to position [45, 0]
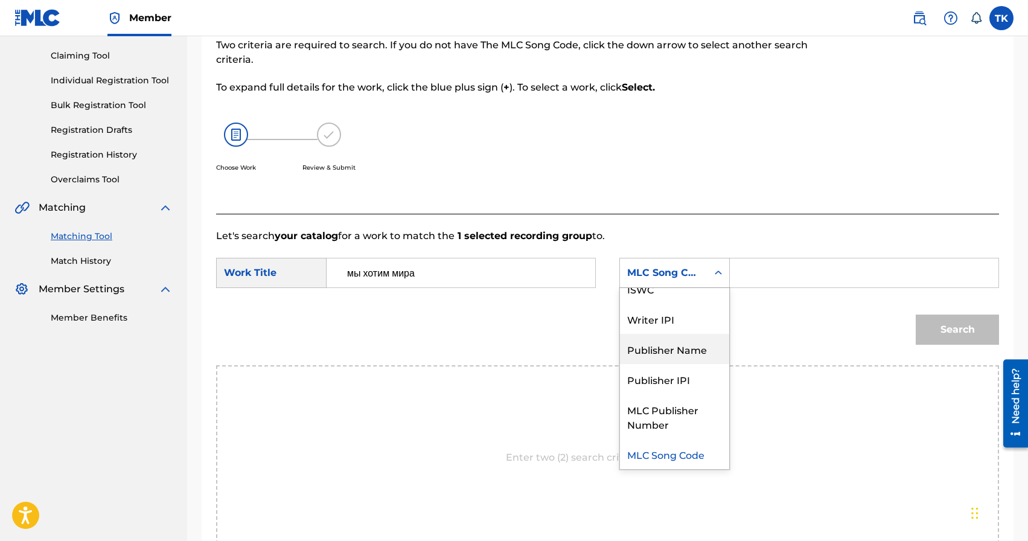
click at [662, 342] on div "Publisher Name" at bounding box center [674, 349] width 109 height 30
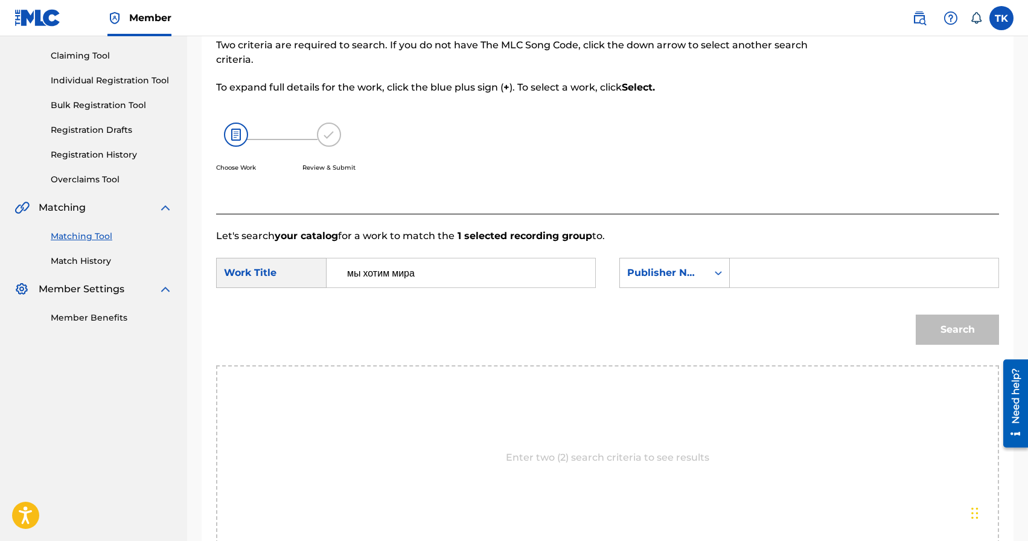
click at [769, 269] on input "Search Form" at bounding box center [864, 272] width 248 height 29
type input "INFINITY MUSIC"
click at [949, 323] on button "Search" at bounding box center [956, 329] width 83 height 30
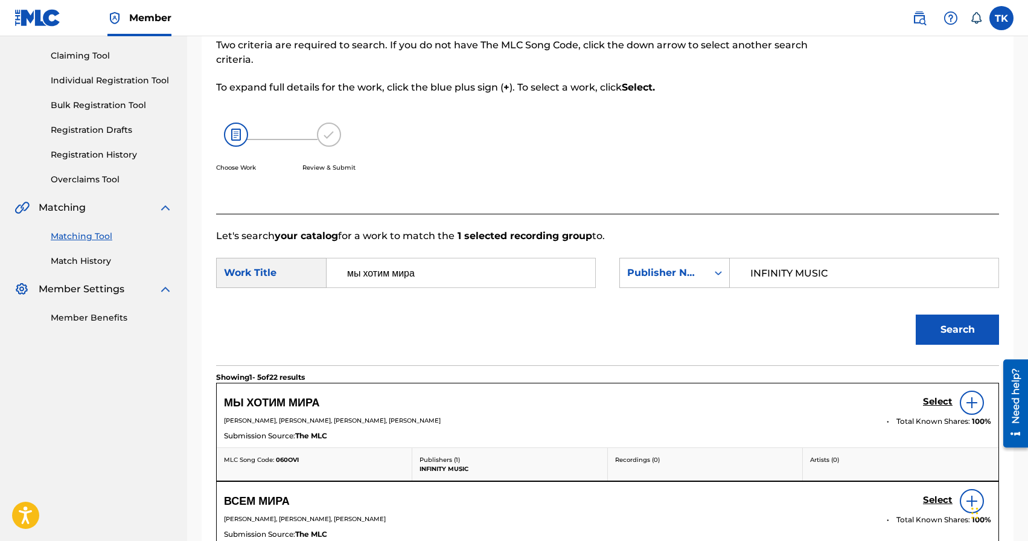
click at [927, 402] on h5 "Select" at bounding box center [938, 401] width 30 height 11
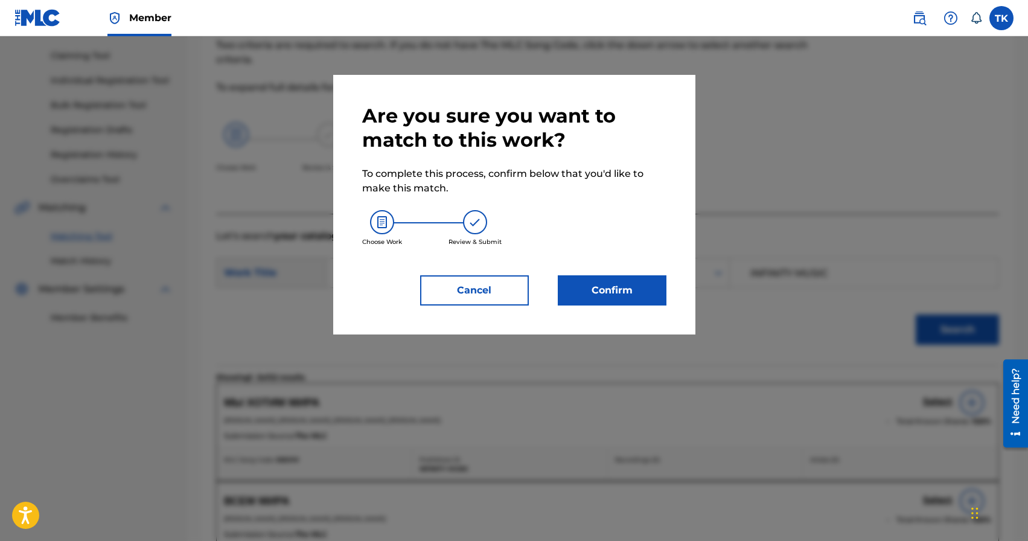
click at [638, 295] on button "Confirm" at bounding box center [612, 290] width 109 height 30
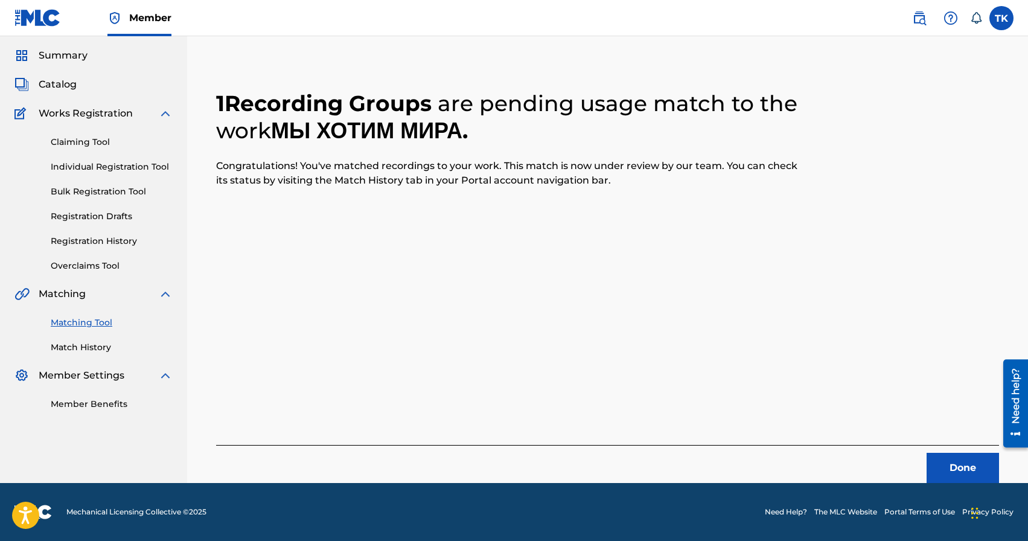
scroll to position [36, 0]
click at [943, 465] on button "Done" at bounding box center [962, 468] width 72 height 30
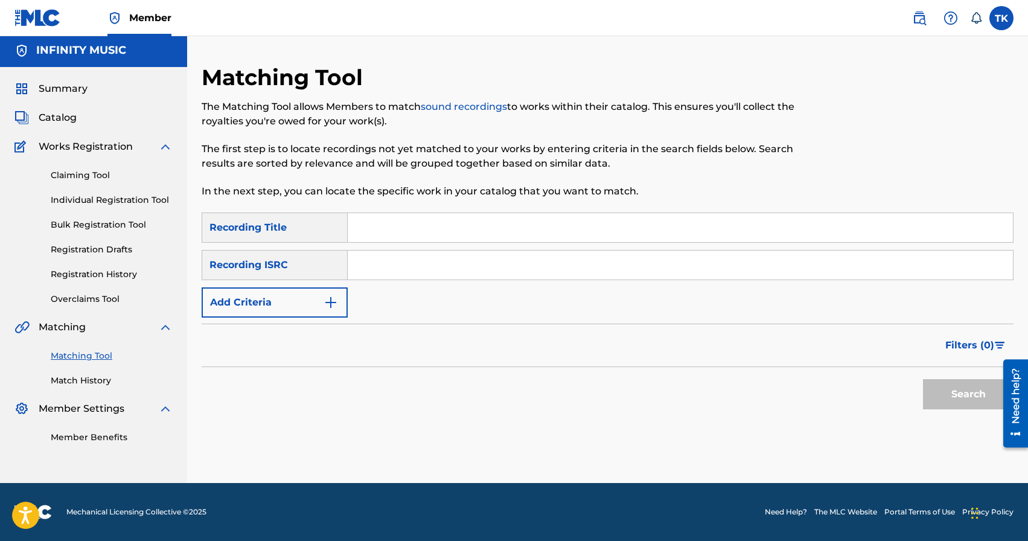
scroll to position [0, 0]
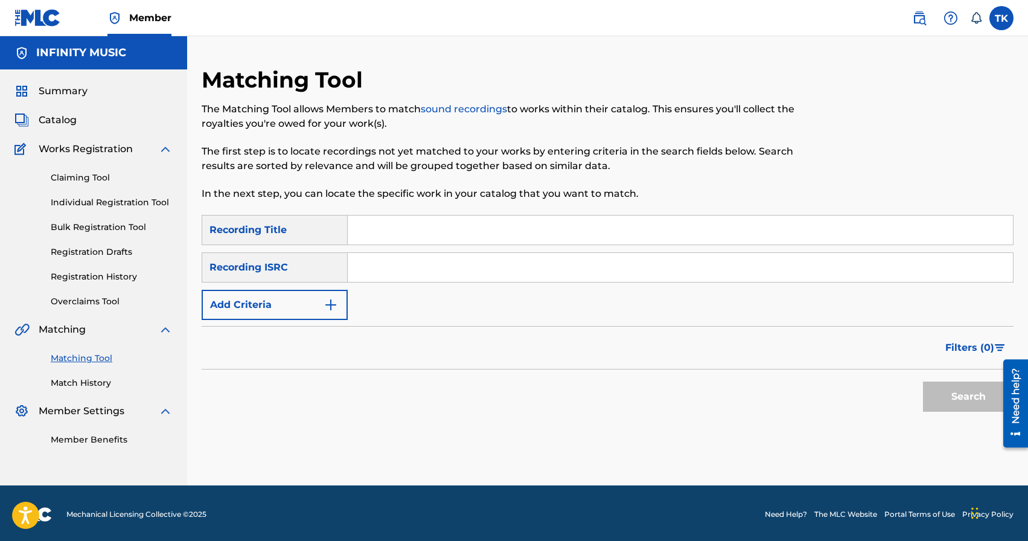
click at [486, 225] on input "Search Form" at bounding box center [680, 229] width 665 height 29
type input "стальной почерк"
click at [332, 307] on img "Search Form" at bounding box center [330, 304] width 14 height 14
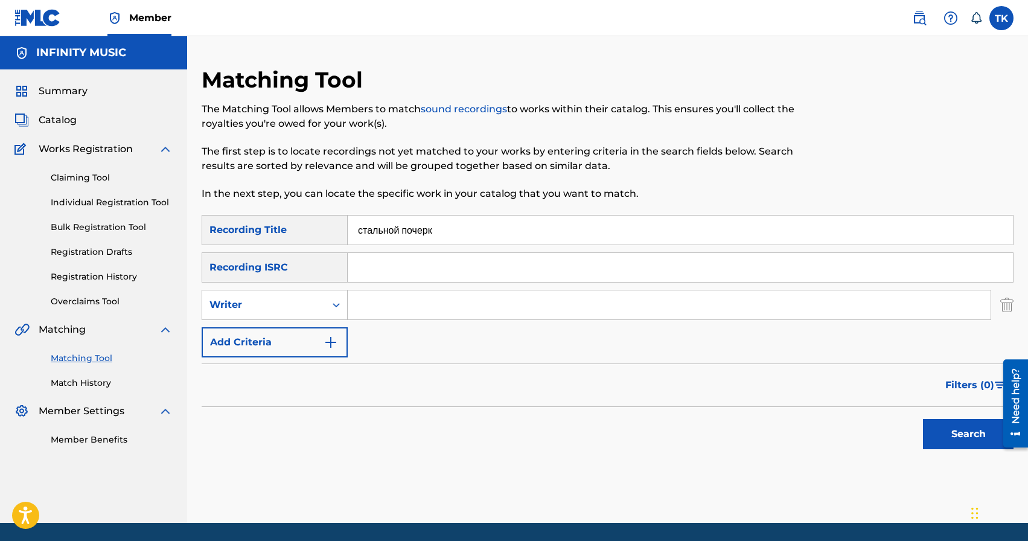
click at [332, 307] on icon "Search Form" at bounding box center [336, 305] width 12 height 12
click at [326, 331] on div "Recording Artist" at bounding box center [274, 335] width 145 height 30
click at [395, 309] on input "Search Form" at bounding box center [669, 304] width 643 height 29
type input "I"
type input "BRATICA"
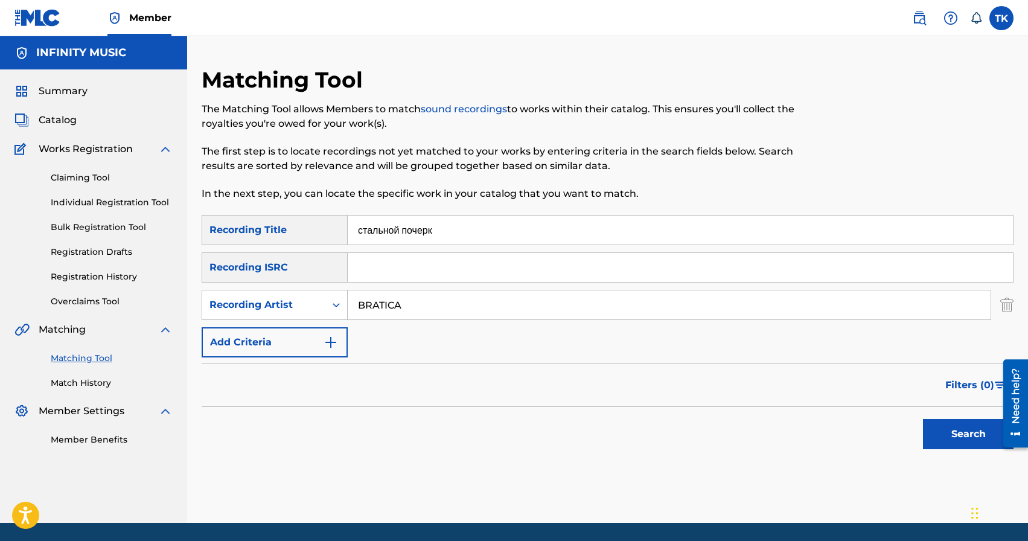
click at [941, 434] on button "Search" at bounding box center [968, 434] width 91 height 30
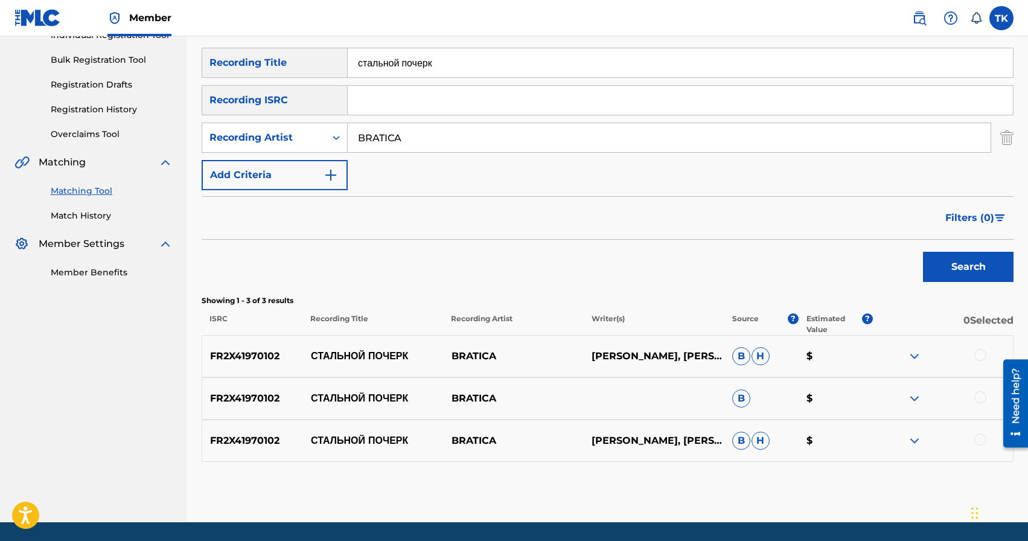
scroll to position [168, 0]
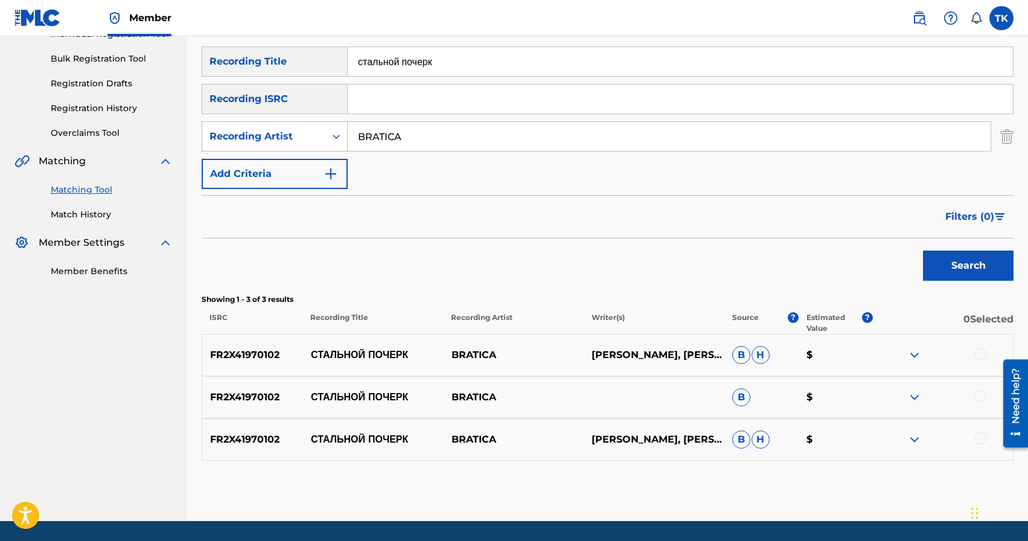
click at [978, 352] on div at bounding box center [980, 354] width 12 height 12
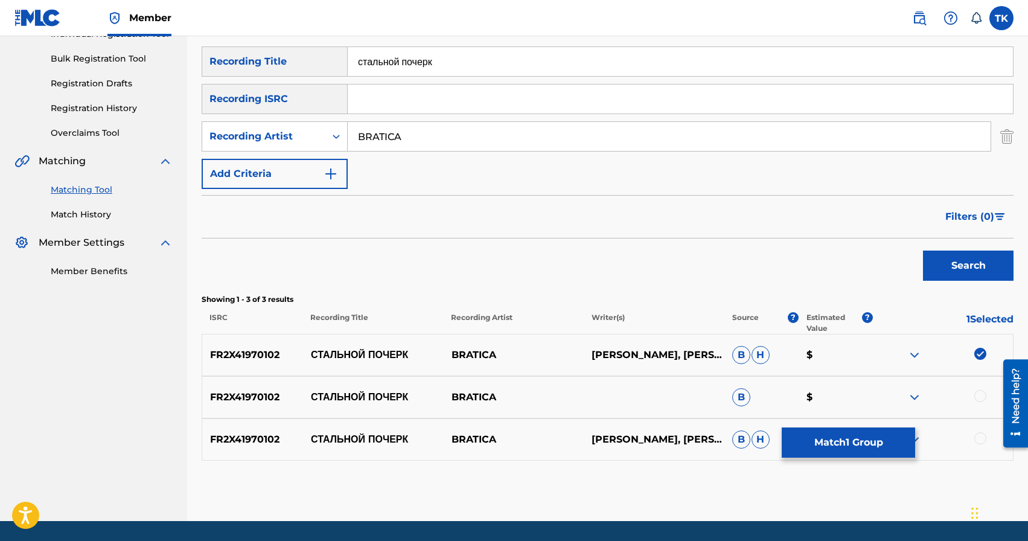
click at [978, 394] on div at bounding box center [980, 396] width 12 height 12
click at [979, 437] on div at bounding box center [980, 438] width 12 height 12
click at [881, 437] on button "Match 3 Groups" at bounding box center [847, 442] width 133 height 30
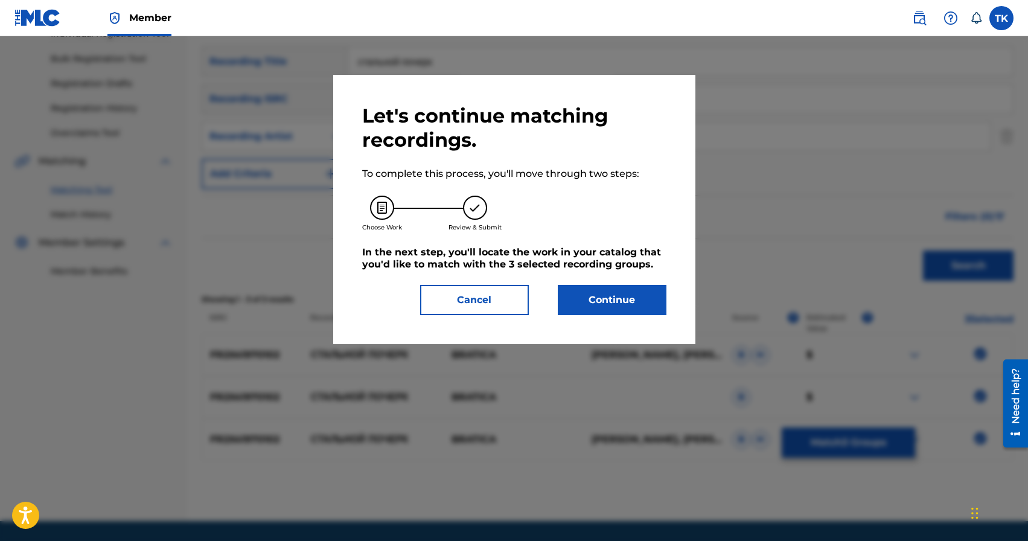
click at [635, 305] on button "Continue" at bounding box center [612, 300] width 109 height 30
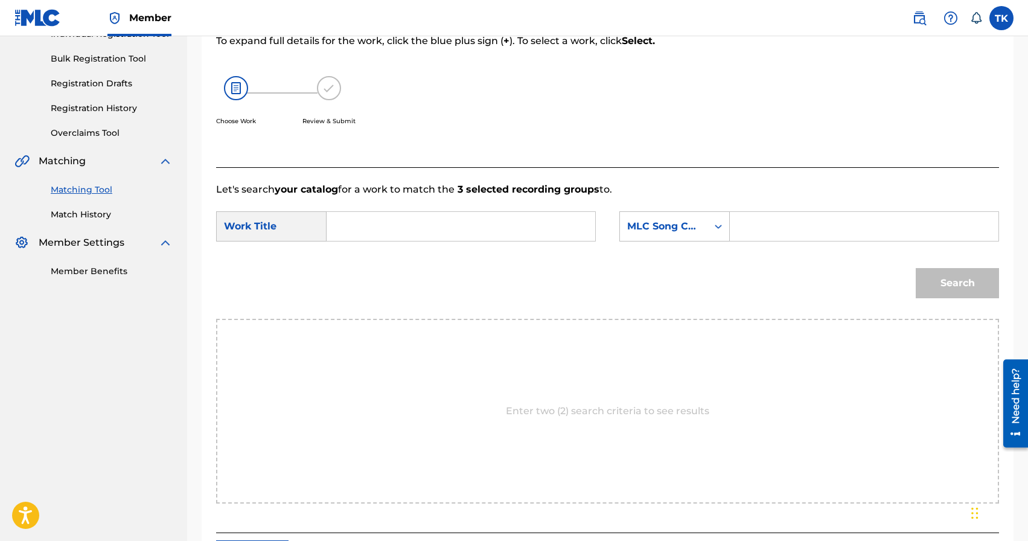
click at [403, 219] on input "Search Form" at bounding box center [461, 226] width 248 height 29
type input "c"
click at [367, 259] on strong "сталь" at bounding box center [361, 252] width 28 height 11
type input "стальной почерк"
click at [706, 234] on div "MLC Song Code" at bounding box center [663, 226] width 87 height 23
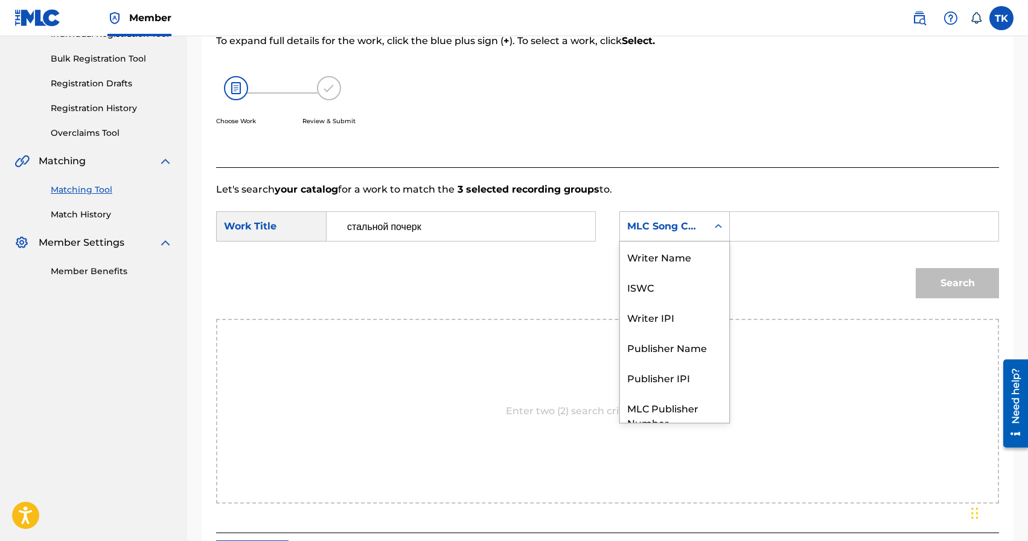
scroll to position [45, 0]
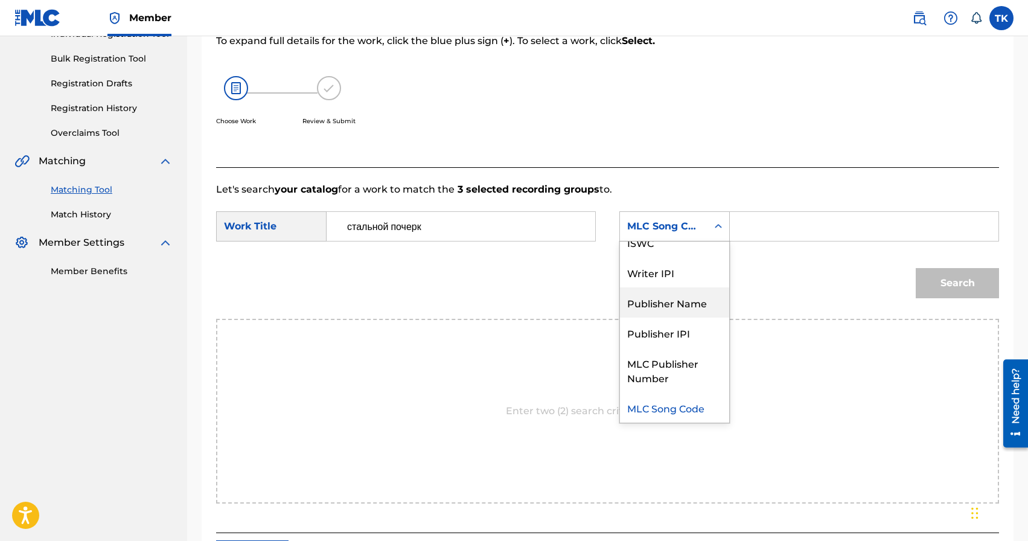
click at [696, 301] on div "Publisher Name" at bounding box center [674, 302] width 109 height 30
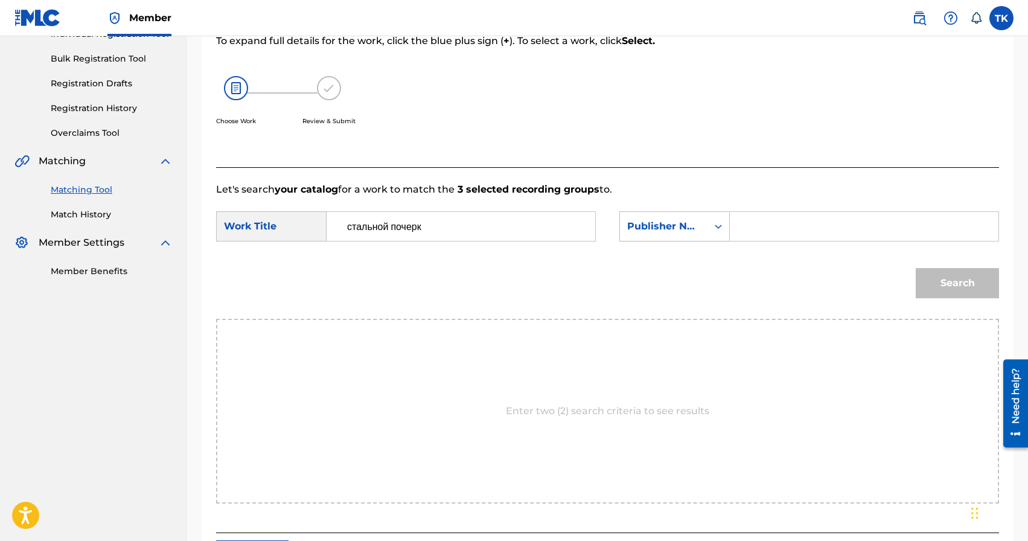
click at [774, 226] on input "Search Form" at bounding box center [864, 226] width 248 height 29
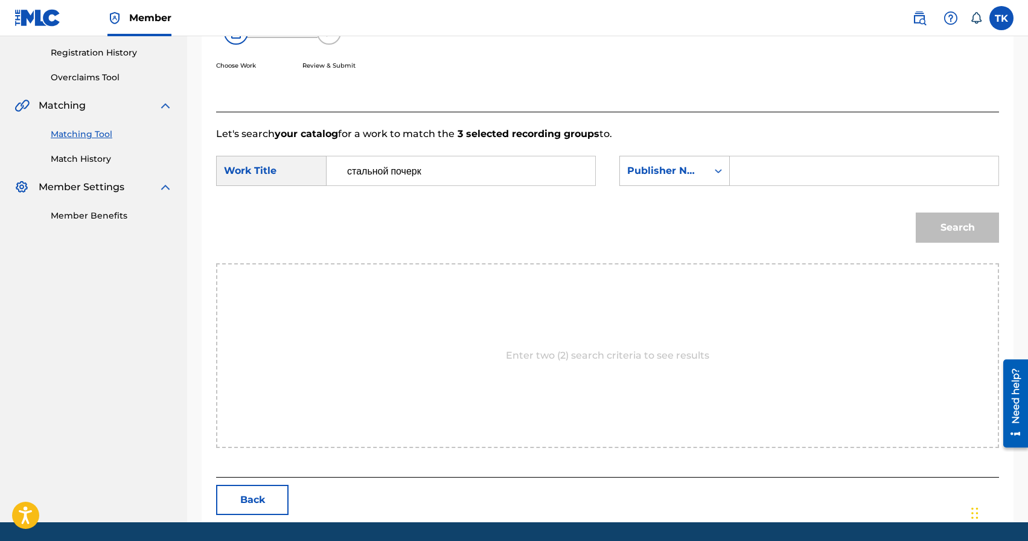
scroll to position [245, 0]
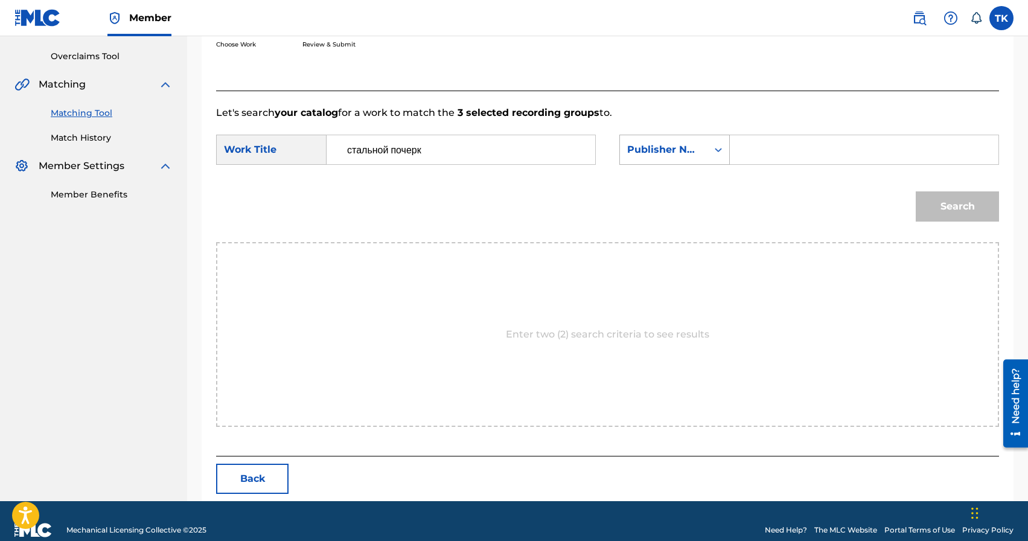
click at [680, 150] on div "Publisher Name" at bounding box center [663, 149] width 73 height 14
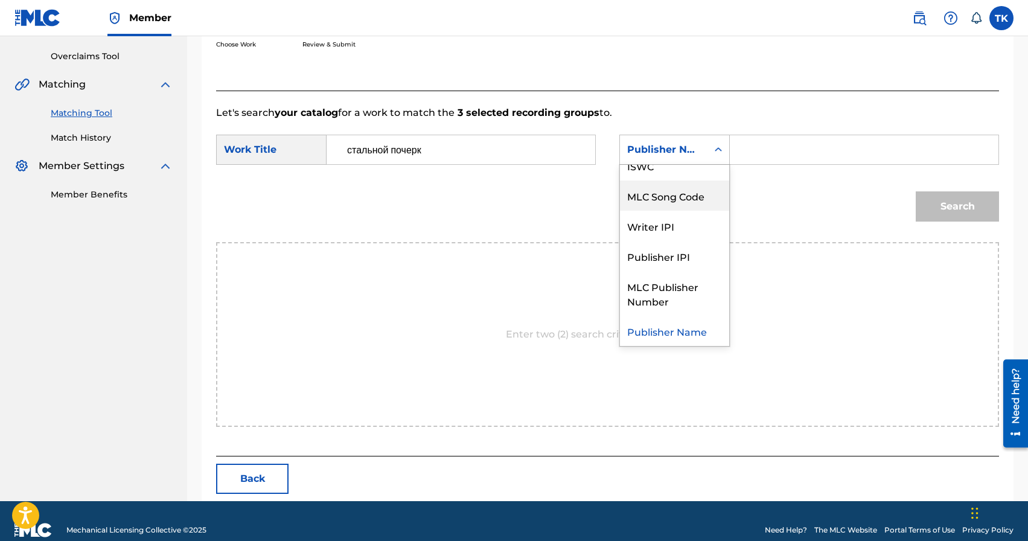
click at [753, 191] on div "Search" at bounding box center [607, 210] width 783 height 63
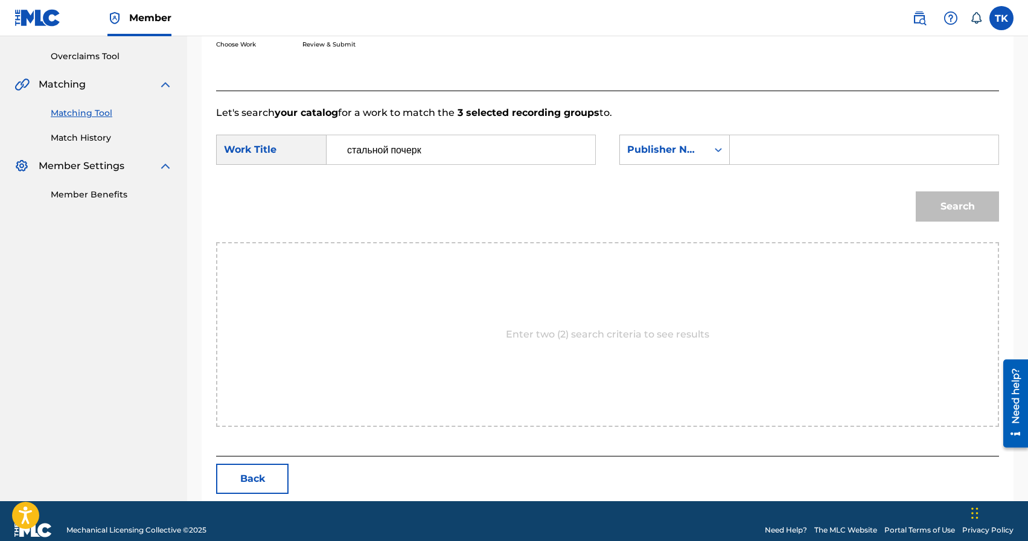
click at [784, 156] on input "Search Form" at bounding box center [864, 149] width 248 height 29
type input "INFINITY MUSIC"
click at [964, 210] on button "Search" at bounding box center [956, 206] width 83 height 30
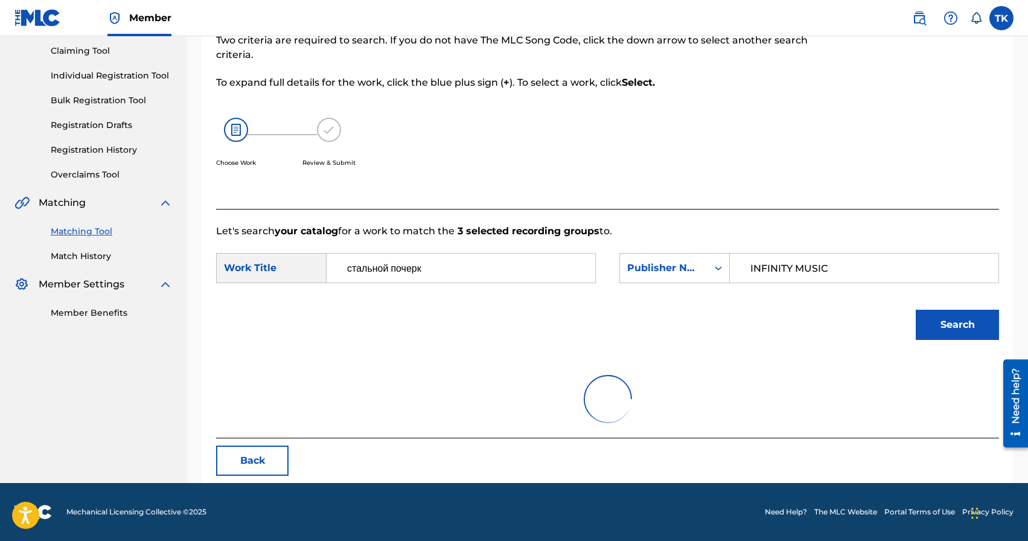
scroll to position [245, 0]
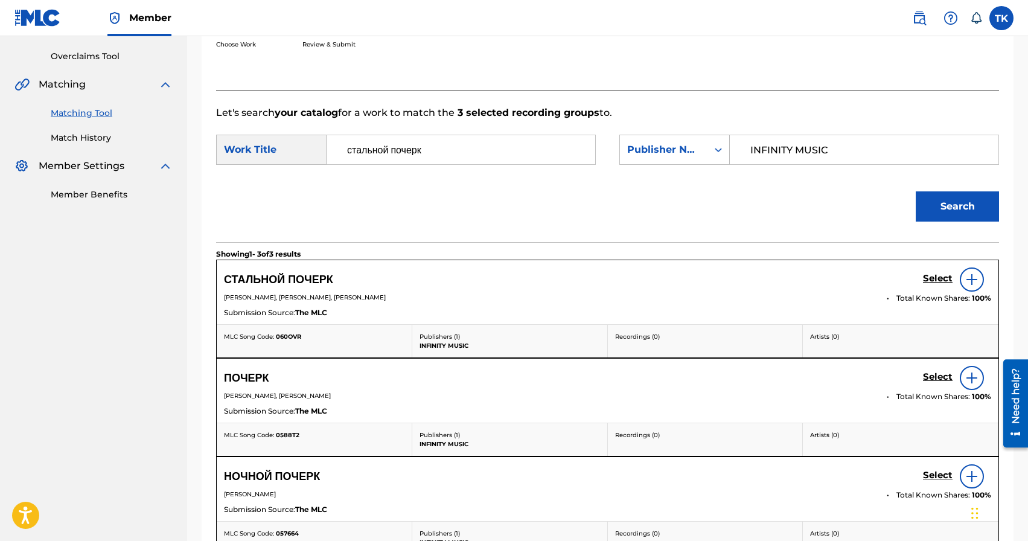
click at [927, 279] on h5 "Select" at bounding box center [938, 278] width 30 height 11
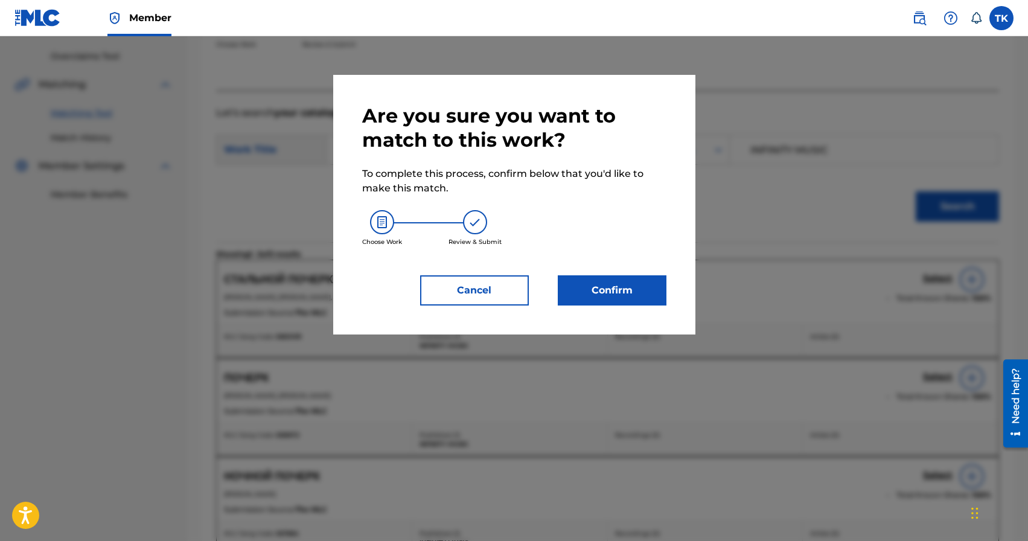
click at [605, 285] on button "Confirm" at bounding box center [612, 290] width 109 height 30
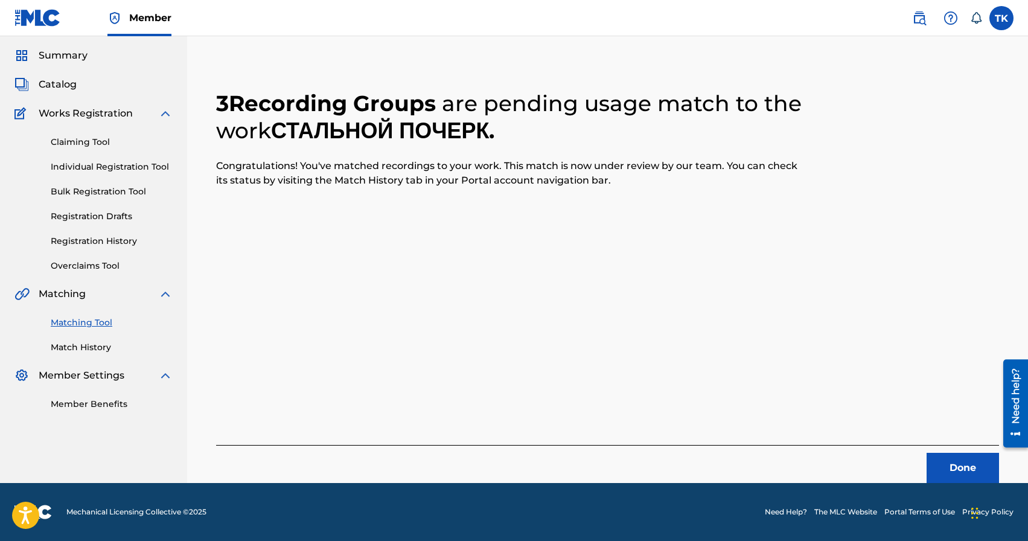
scroll to position [36, 0]
click at [950, 466] on button "Done" at bounding box center [962, 468] width 72 height 30
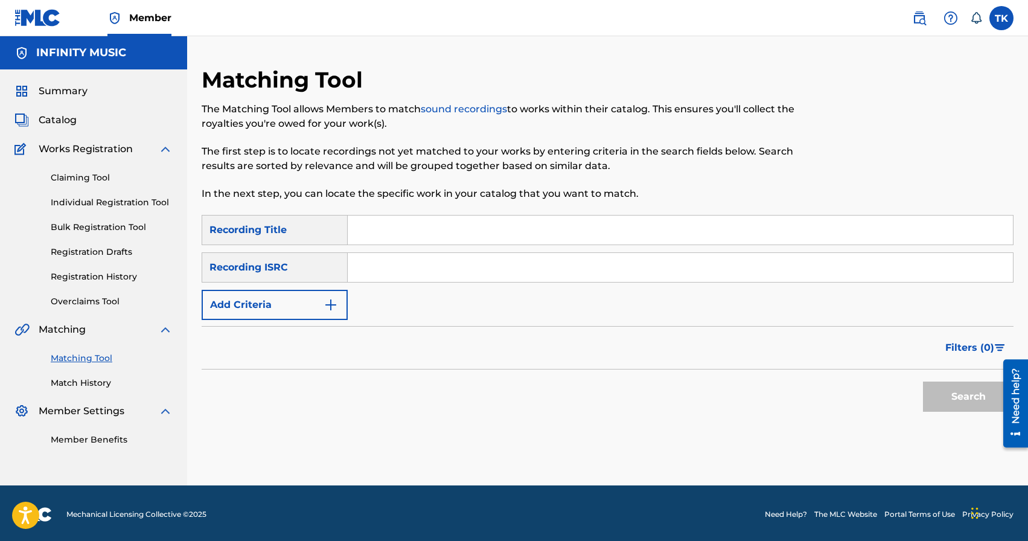
click at [435, 235] on input "Search Form" at bounding box center [680, 229] width 665 height 29
type input "улица одна на всех"
click at [334, 314] on button "Add Criteria" at bounding box center [275, 305] width 146 height 30
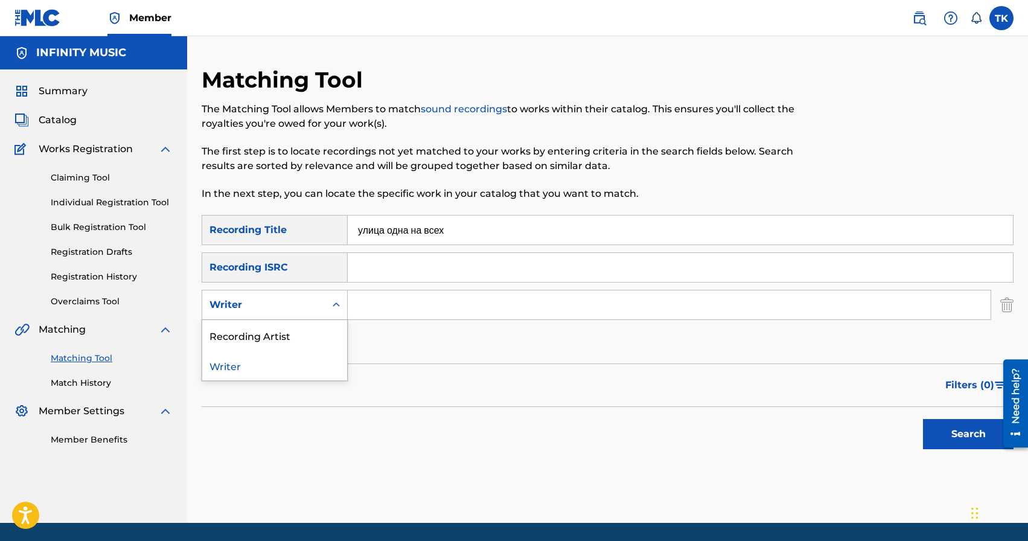
click at [334, 314] on div "Search Form" at bounding box center [336, 305] width 22 height 22
click at [320, 335] on div "Recording Artist" at bounding box center [274, 335] width 145 height 30
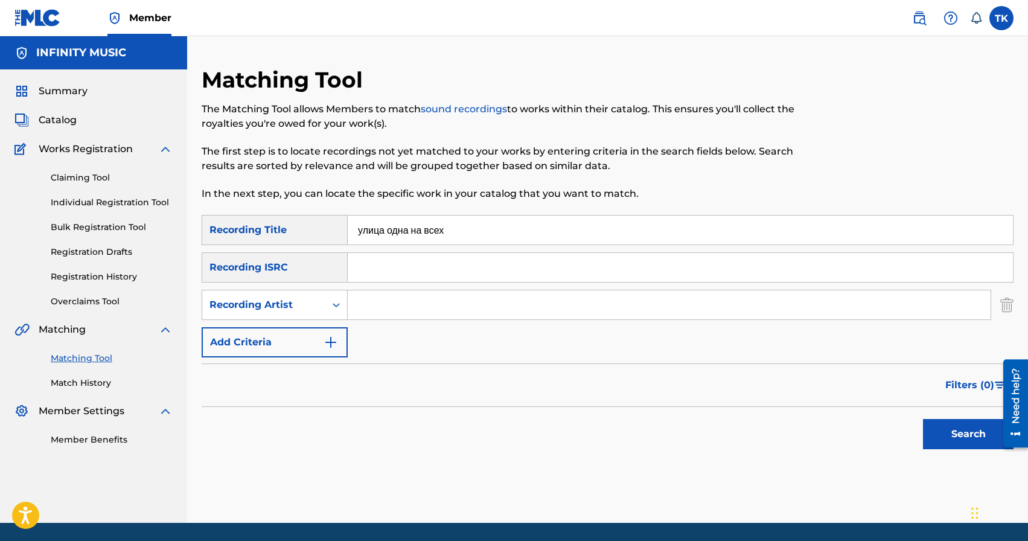
click at [393, 313] on input "Search Form" at bounding box center [669, 304] width 643 height 29
type input "BRATICA"
click at [937, 433] on button "Search" at bounding box center [968, 434] width 91 height 30
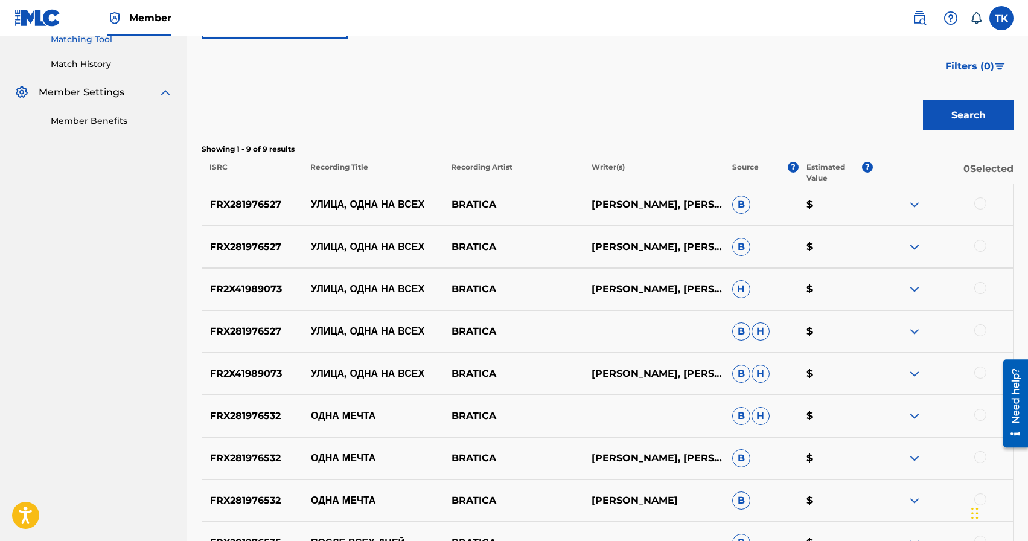
scroll to position [320, 0]
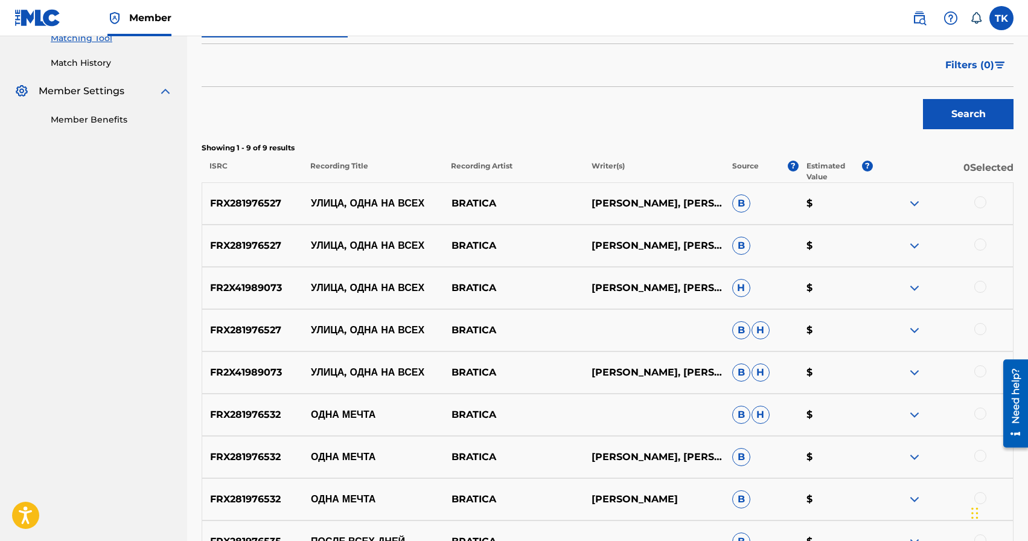
click at [981, 367] on div at bounding box center [980, 371] width 12 height 12
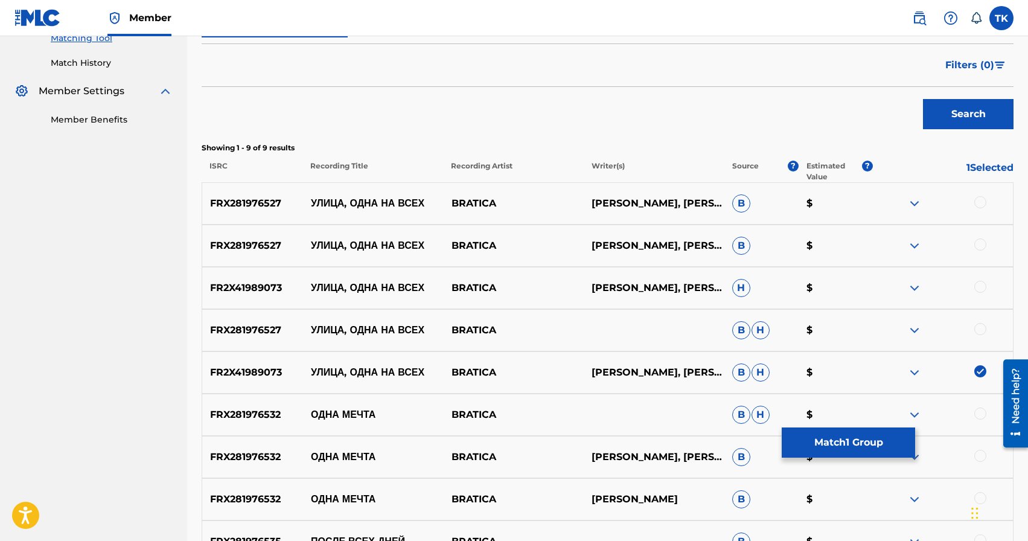
click at [981, 328] on div at bounding box center [980, 329] width 12 height 12
click at [983, 291] on div at bounding box center [980, 287] width 12 height 12
click at [979, 243] on div at bounding box center [980, 244] width 12 height 12
click at [982, 204] on div at bounding box center [980, 202] width 12 height 12
click at [854, 434] on button "Match 5 Groups" at bounding box center [847, 442] width 133 height 30
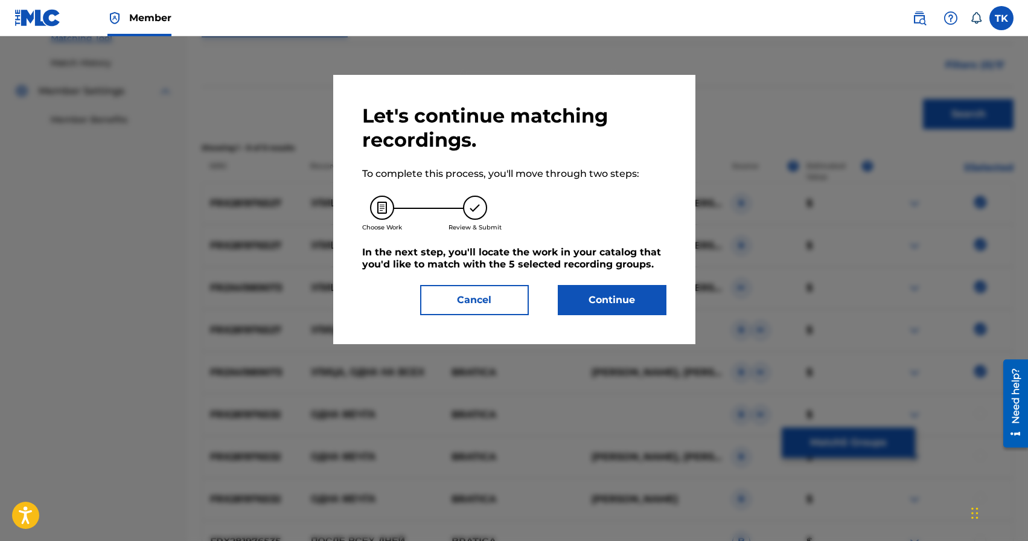
click at [625, 308] on button "Continue" at bounding box center [612, 300] width 109 height 30
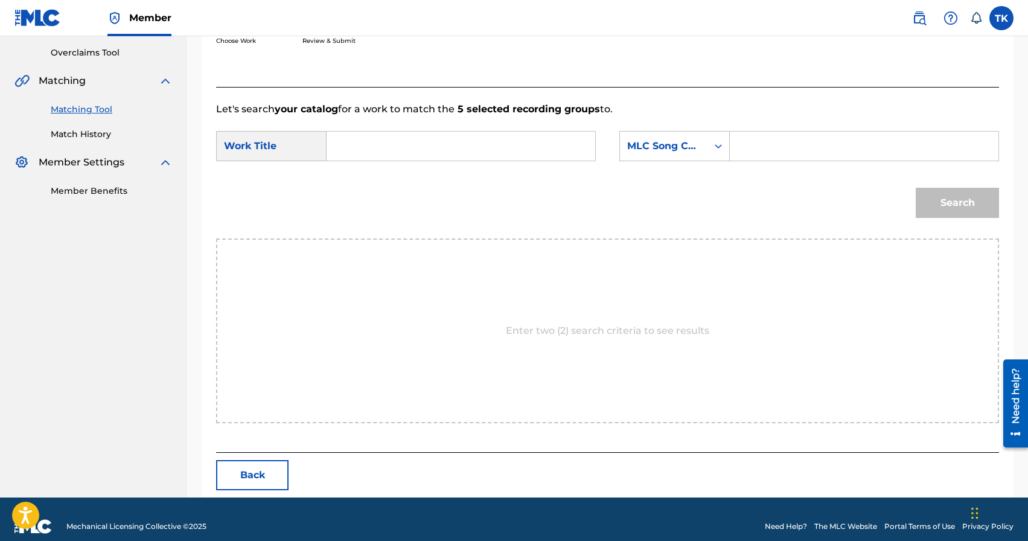
scroll to position [263, 0]
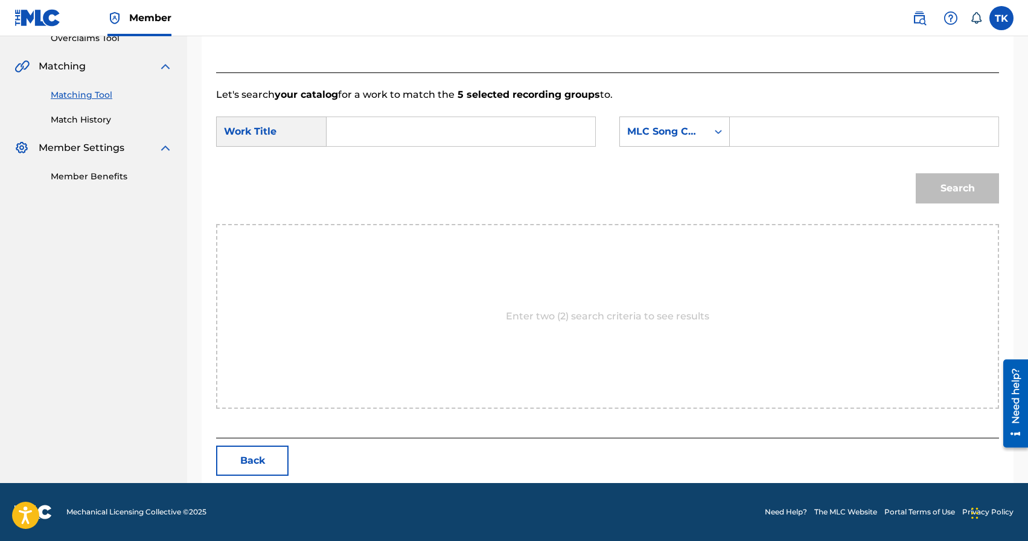
click at [520, 130] on input "Search Form" at bounding box center [461, 131] width 248 height 29
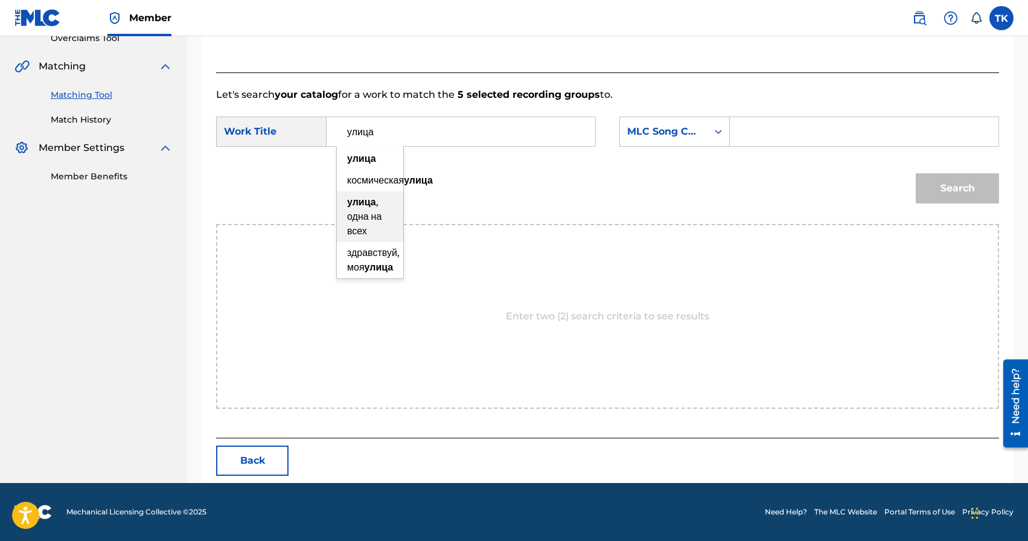
click at [374, 226] on span ", одна на всех" at bounding box center [364, 216] width 34 height 40
type input "улица, одна на всех"
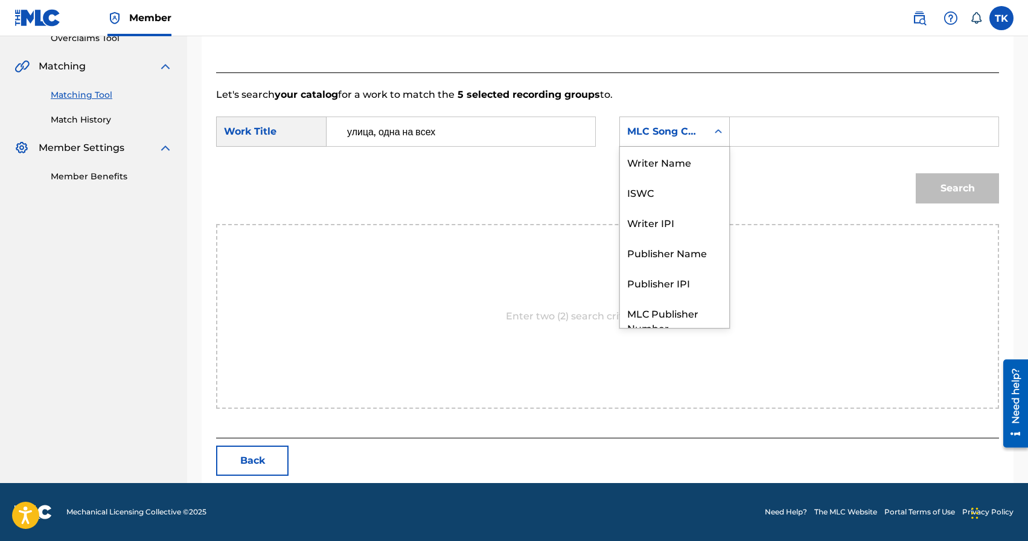
click at [688, 138] on div "MLC Song Code" at bounding box center [663, 131] width 73 height 14
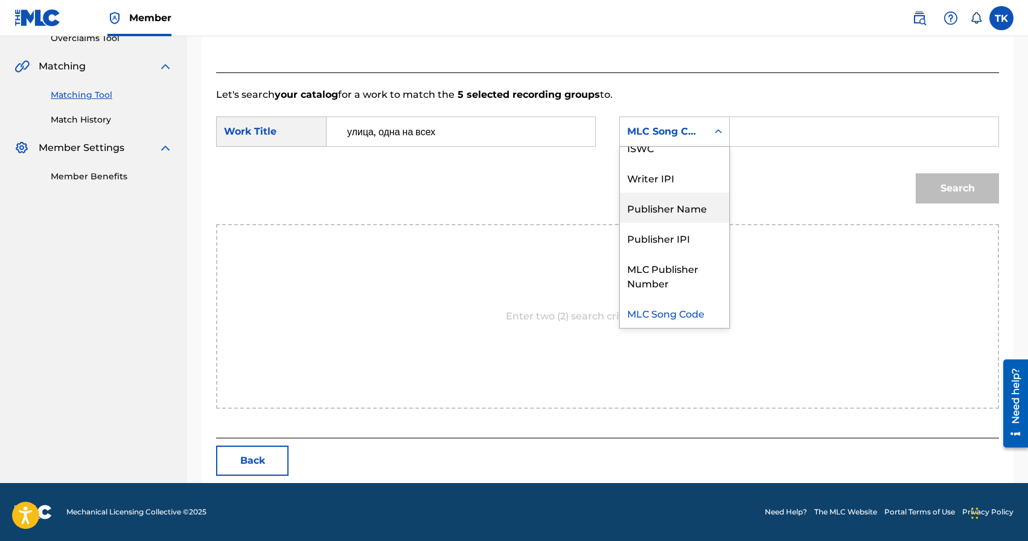
click at [676, 199] on div "Publisher Name" at bounding box center [674, 207] width 109 height 30
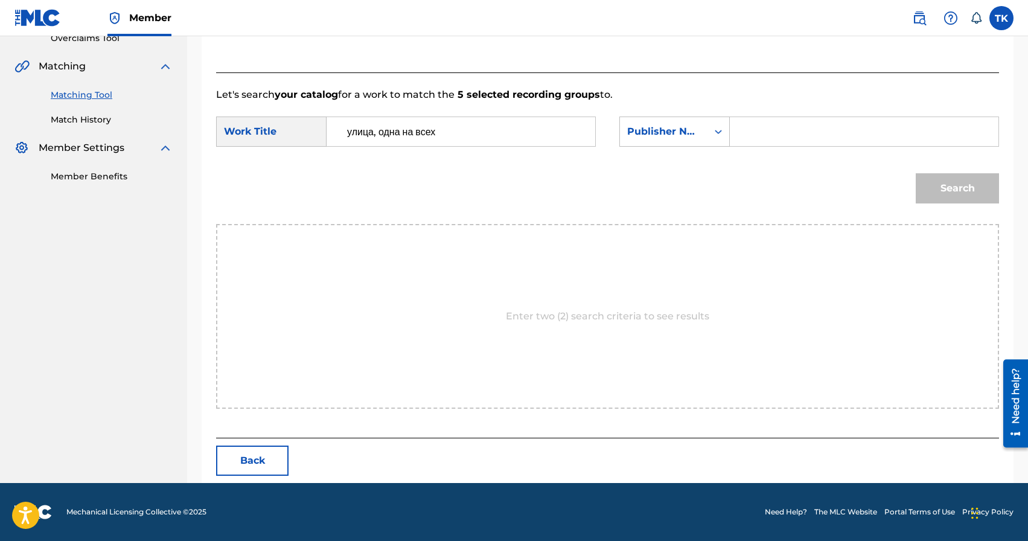
click at [753, 130] on input "Search Form" at bounding box center [864, 131] width 248 height 29
type input "I"
type input "INFINITY MUSIC"
click at [932, 188] on button "Search" at bounding box center [956, 188] width 83 height 30
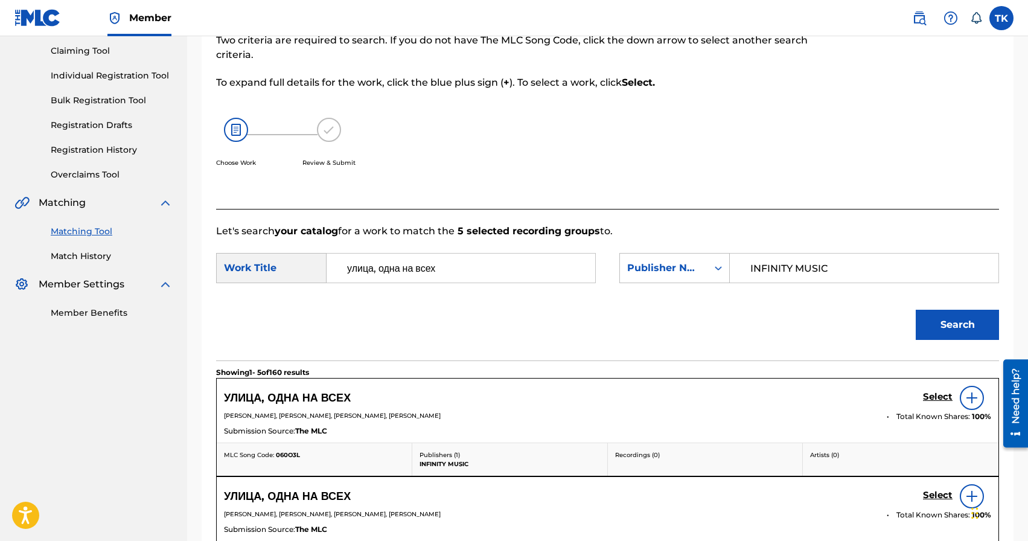
scroll to position [263, 0]
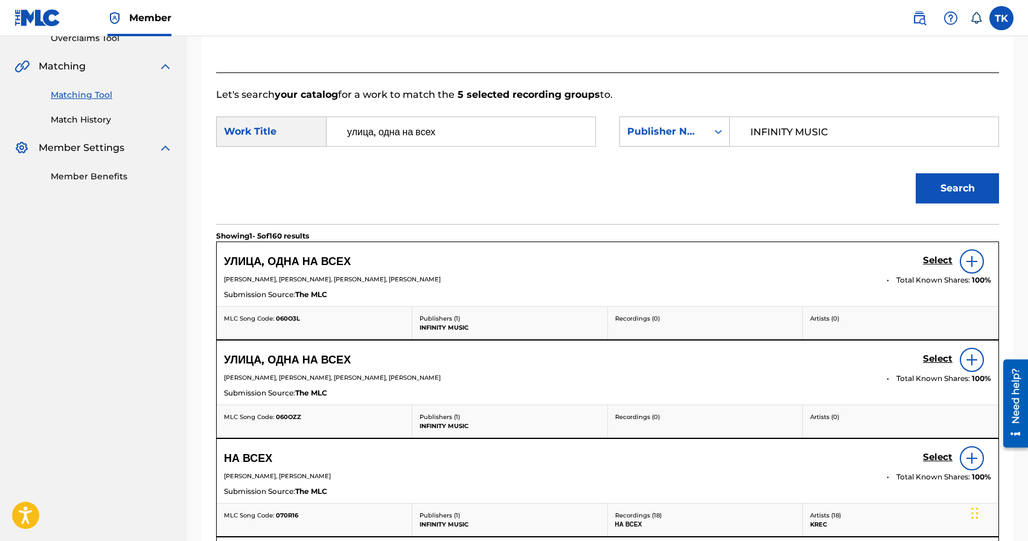
click at [930, 261] on h5 "Select" at bounding box center [938, 260] width 30 height 11
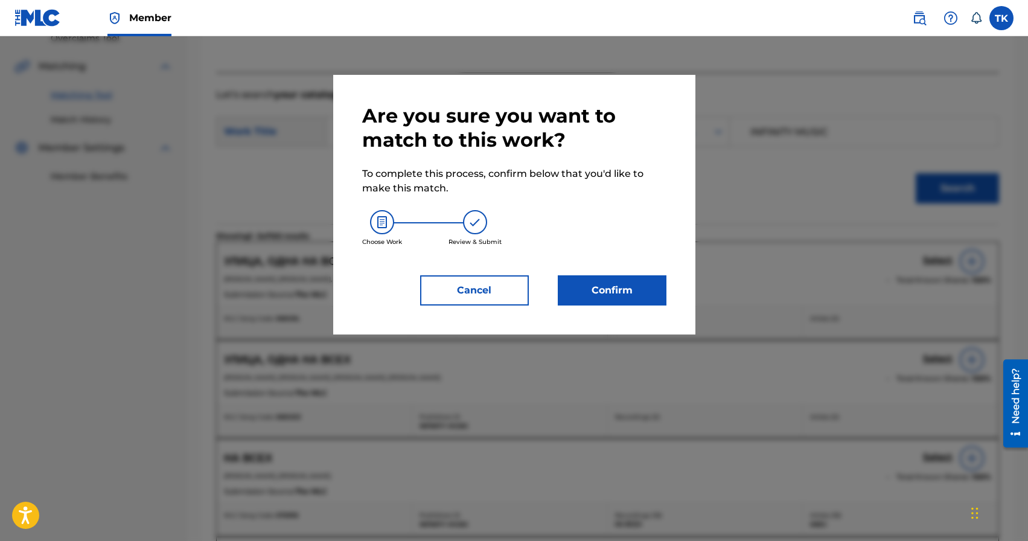
click at [646, 284] on button "Confirm" at bounding box center [612, 290] width 109 height 30
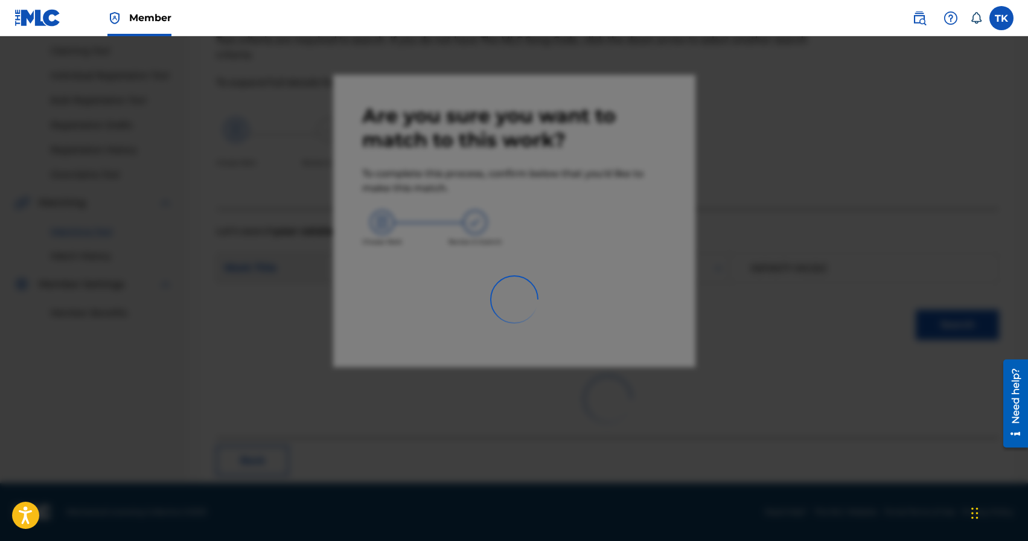
scroll to position [36, 0]
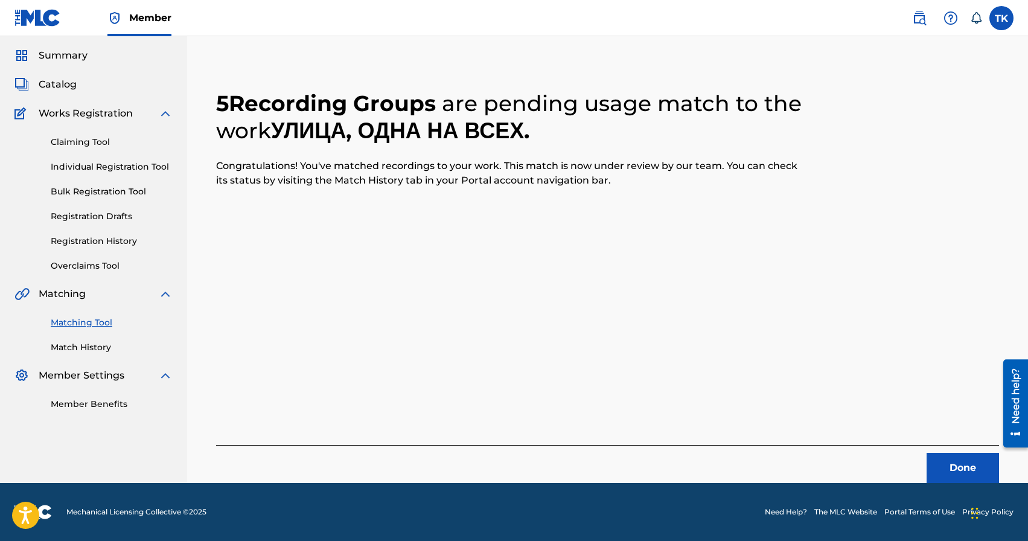
click at [968, 471] on button "Done" at bounding box center [962, 468] width 72 height 30
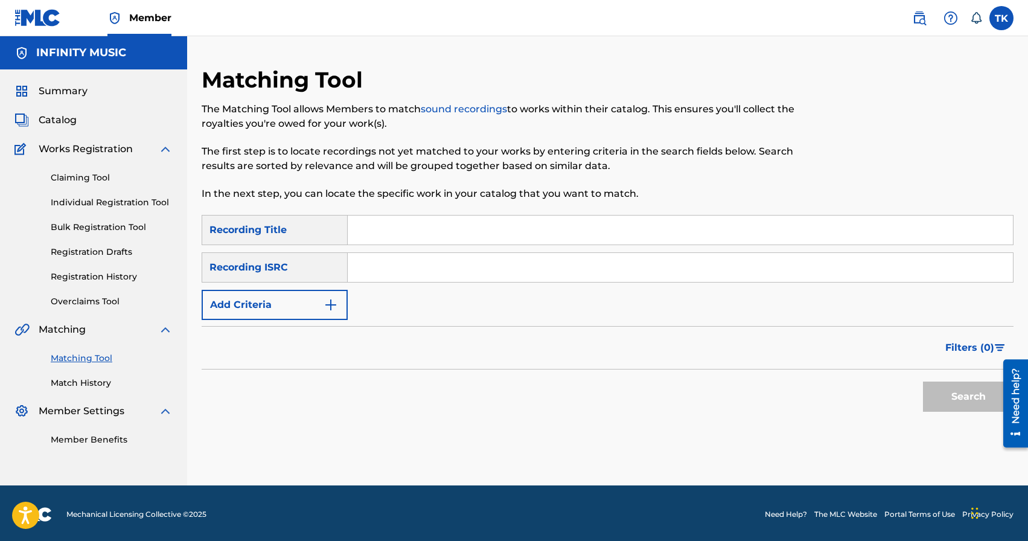
click at [447, 231] on input "Search Form" at bounding box center [680, 229] width 665 height 29
type input "в этом году"
click at [322, 305] on button "Add Criteria" at bounding box center [275, 305] width 146 height 30
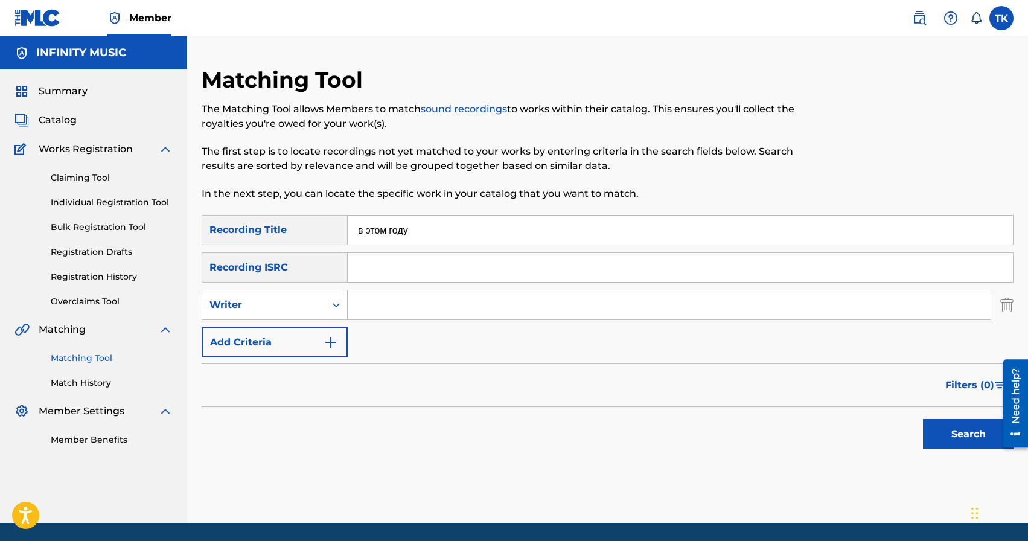
click at [322, 305] on div "Writer" at bounding box center [263, 304] width 123 height 23
click at [321, 333] on div "Recording Artist" at bounding box center [274, 335] width 145 height 30
click at [389, 312] on input "Search Form" at bounding box center [669, 304] width 643 height 29
type input "BRATICA"
click at [939, 432] on button "Search" at bounding box center [968, 434] width 91 height 30
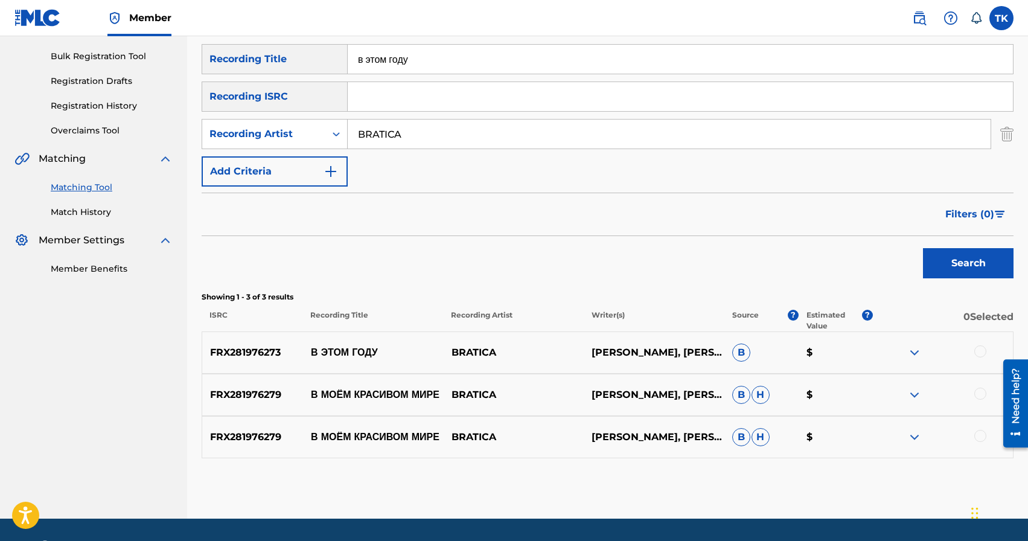
scroll to position [172, 0]
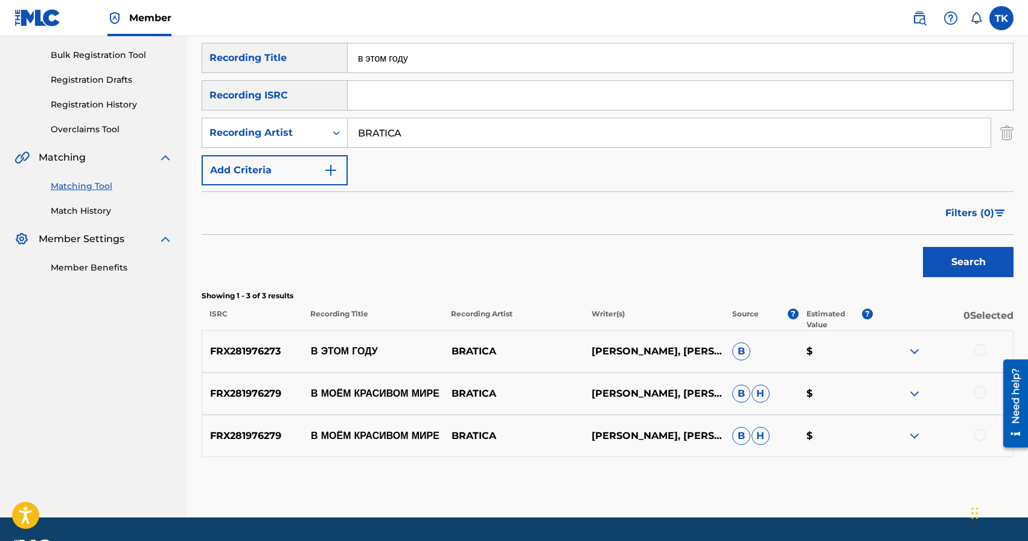
click at [982, 353] on div at bounding box center [980, 350] width 12 height 12
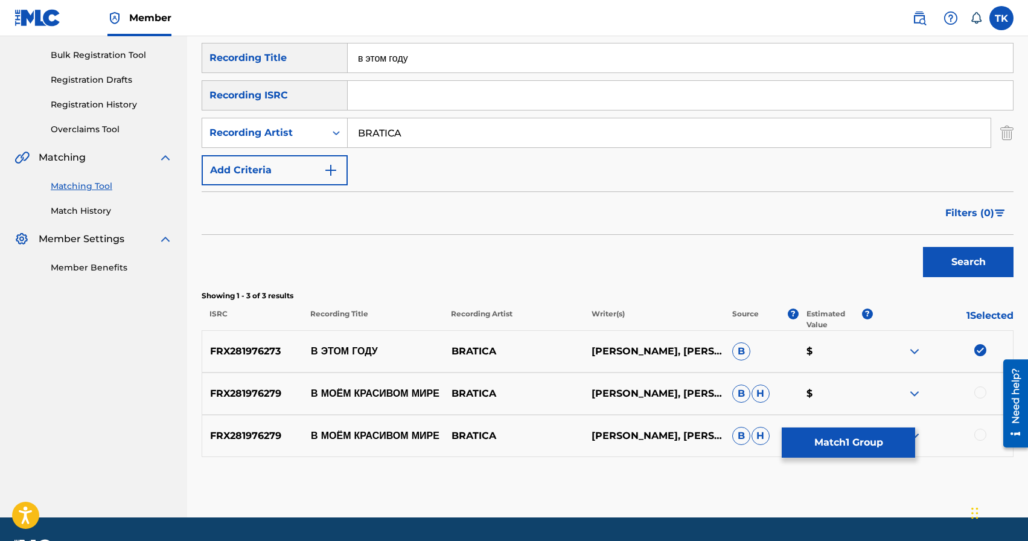
click at [880, 436] on button "Match 1 Group" at bounding box center [847, 442] width 133 height 30
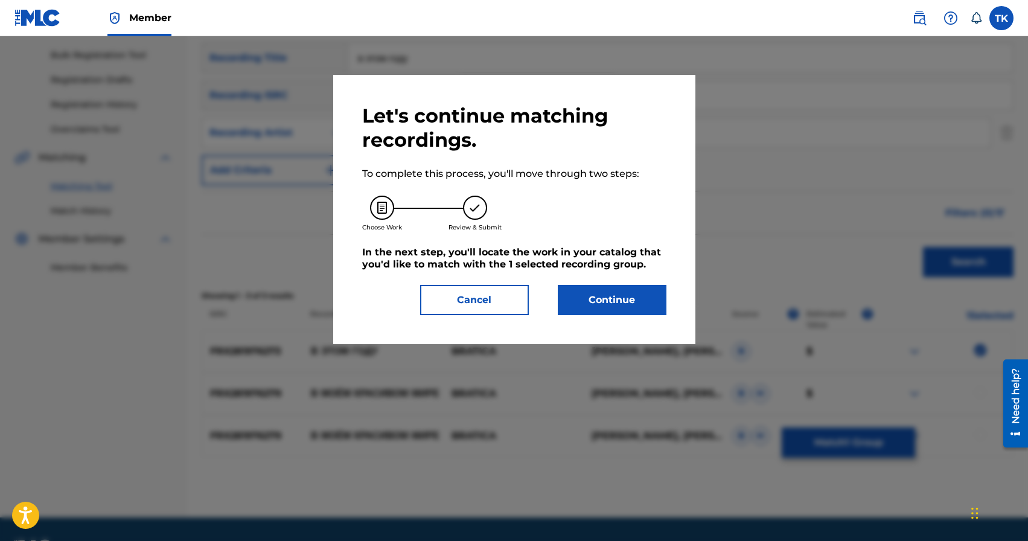
click at [642, 314] on button "Continue" at bounding box center [612, 300] width 109 height 30
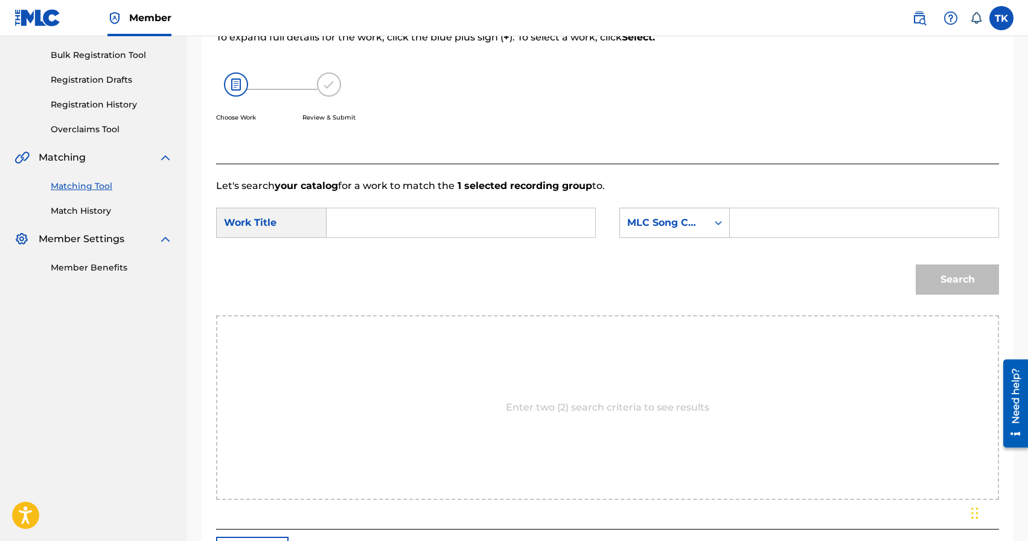
click at [507, 227] on input "Search Form" at bounding box center [461, 222] width 248 height 29
click at [370, 258] on strong "этом" at bounding box center [358, 263] width 23 height 11
type input "в этом году"
click at [702, 220] on div "MLC Song Code" at bounding box center [663, 222] width 87 height 23
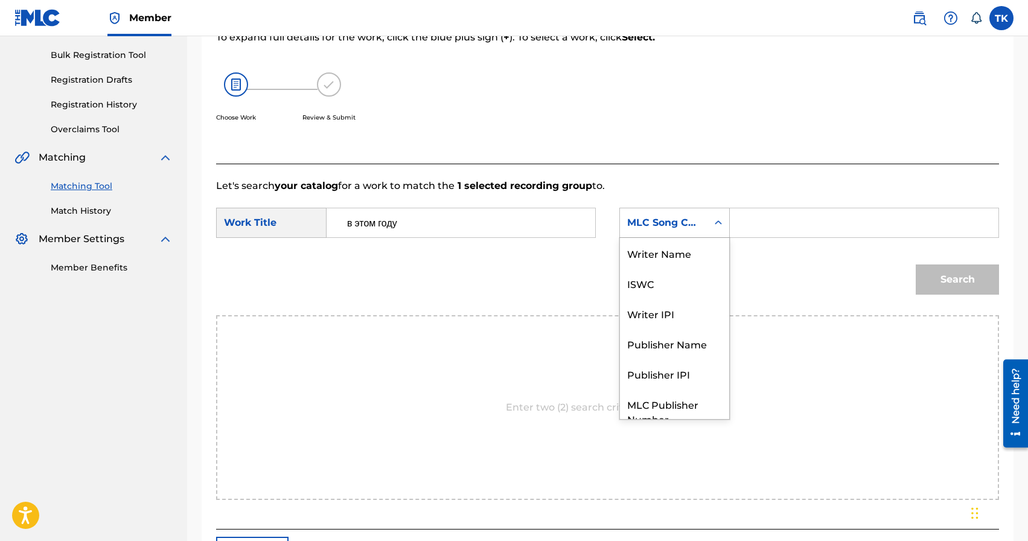
scroll to position [45, 0]
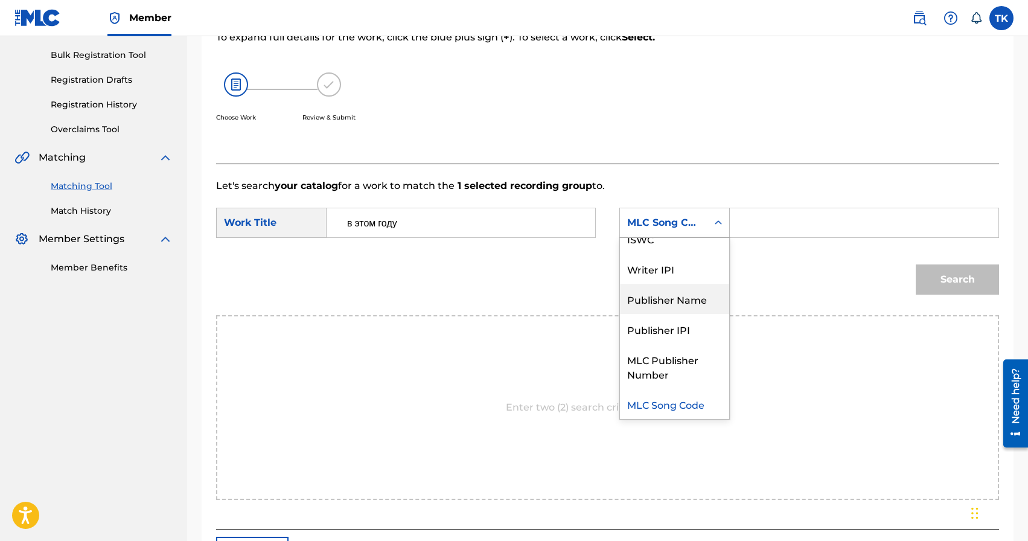
click at [675, 293] on div "Publisher Name" at bounding box center [674, 299] width 109 height 30
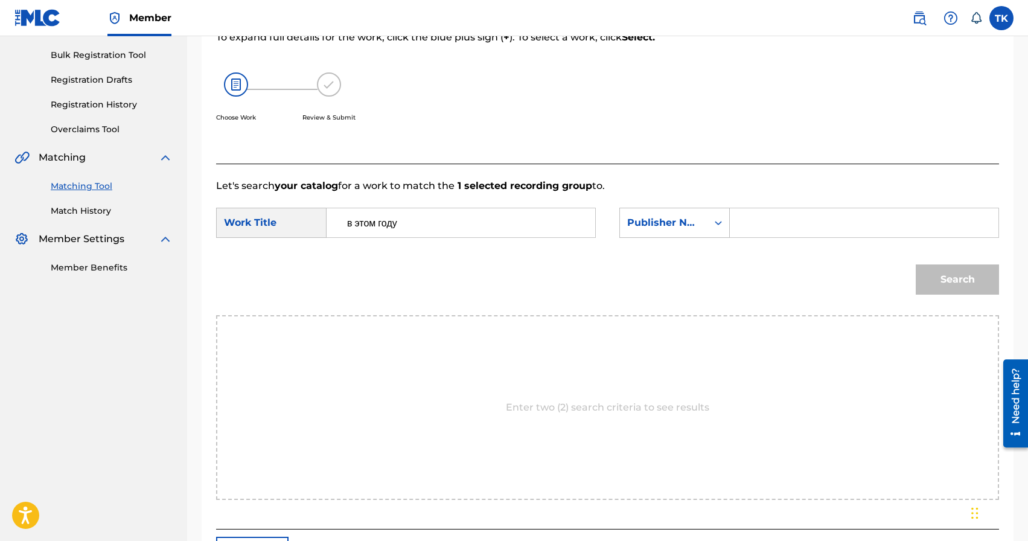
click at [754, 235] on input "Search Form" at bounding box center [864, 222] width 248 height 29
type input "INFINITY MUSIC"
click at [947, 286] on button "Search" at bounding box center [956, 279] width 83 height 30
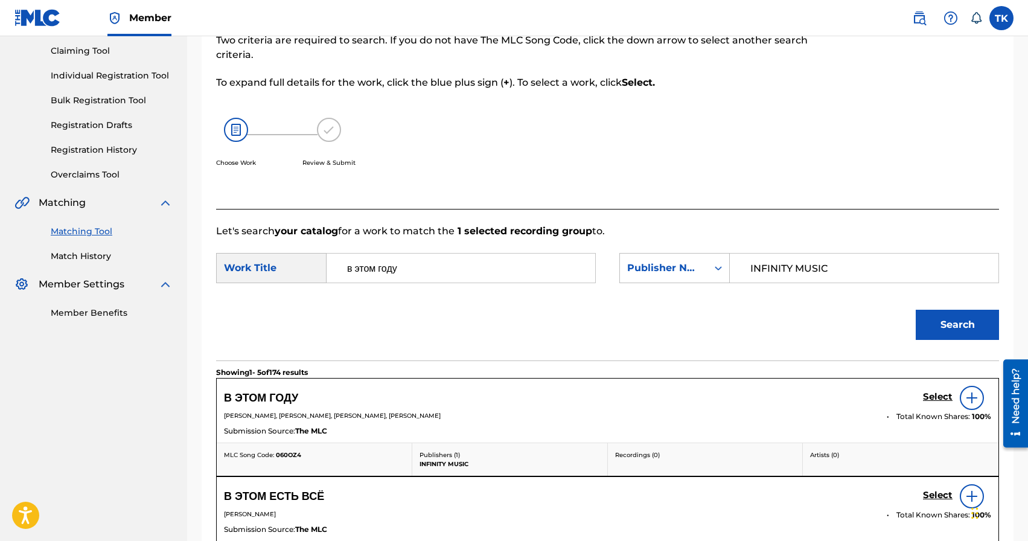
scroll to position [172, 0]
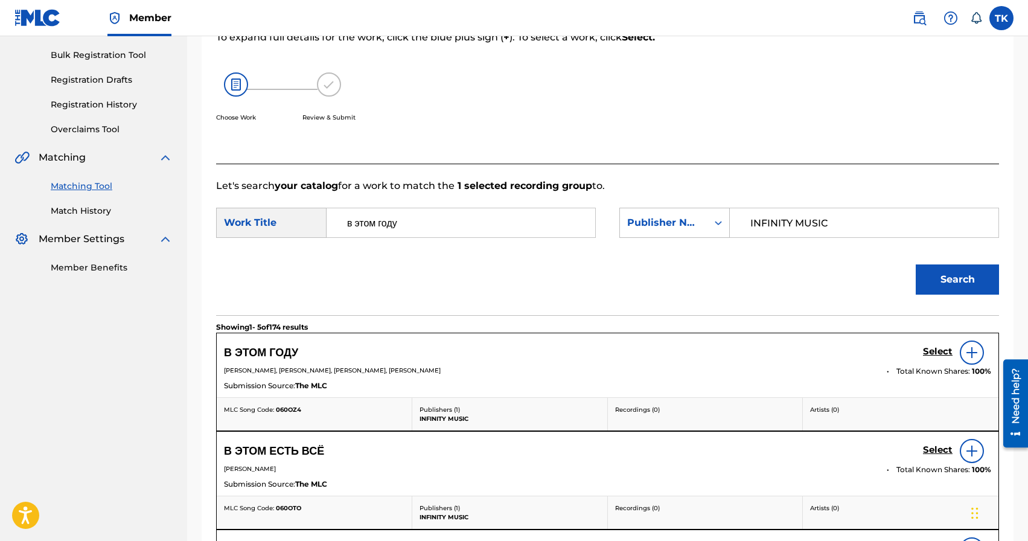
click at [932, 355] on h5 "Select" at bounding box center [938, 351] width 30 height 11
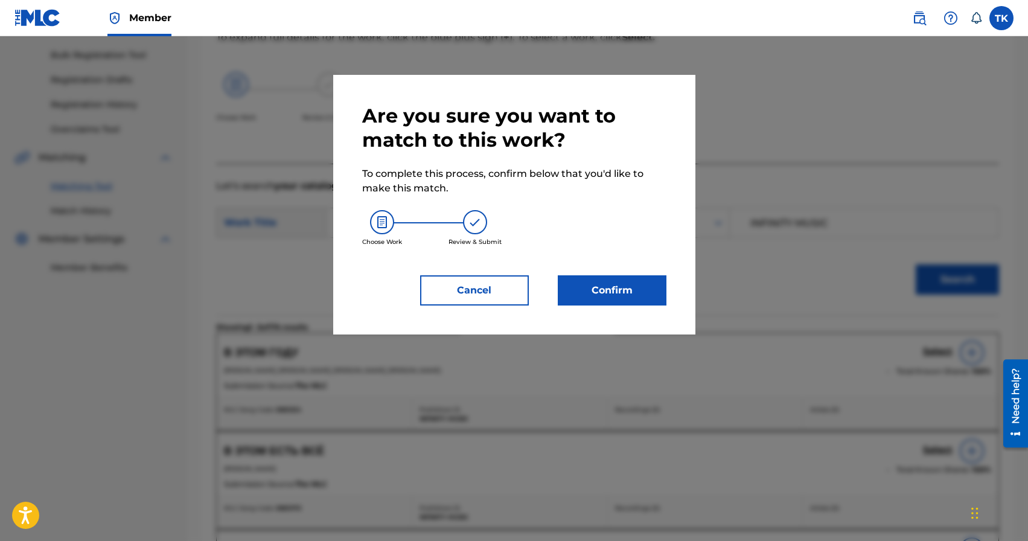
click at [626, 278] on button "Confirm" at bounding box center [612, 290] width 109 height 30
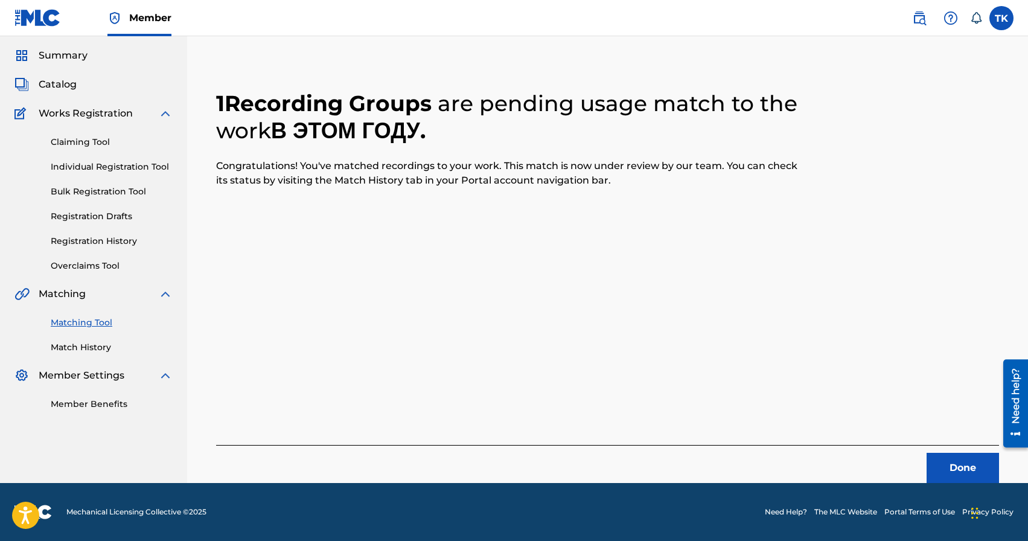
scroll to position [36, 0]
click at [935, 457] on button "Done" at bounding box center [962, 468] width 72 height 30
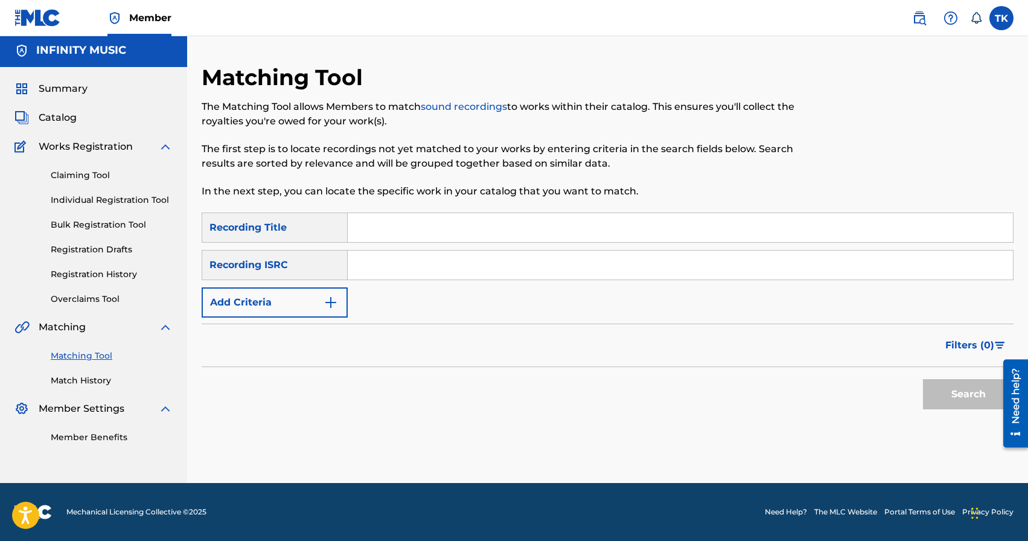
scroll to position [0, 0]
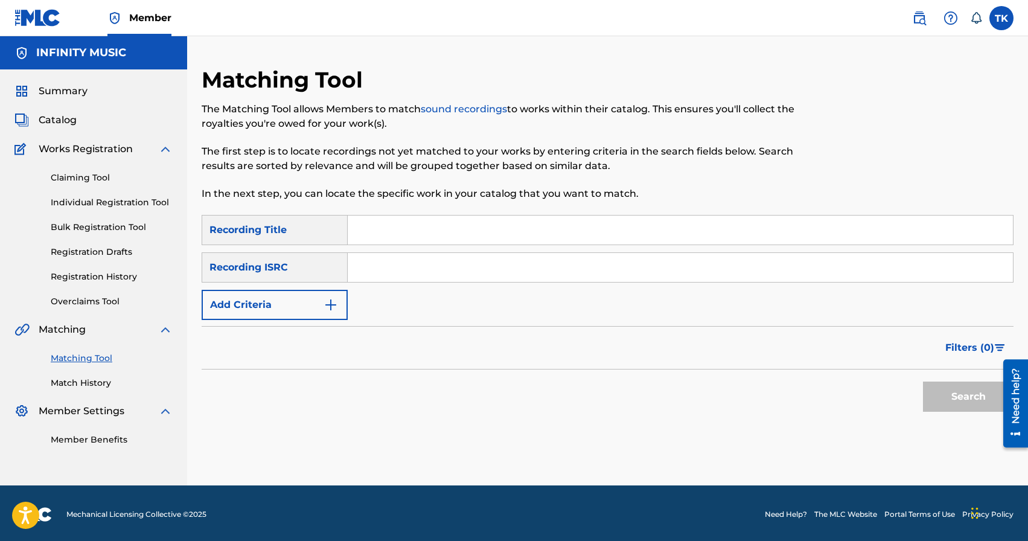
click at [457, 220] on input "Search Form" at bounding box center [680, 229] width 665 height 29
